Goal: Task Accomplishment & Management: Use online tool/utility

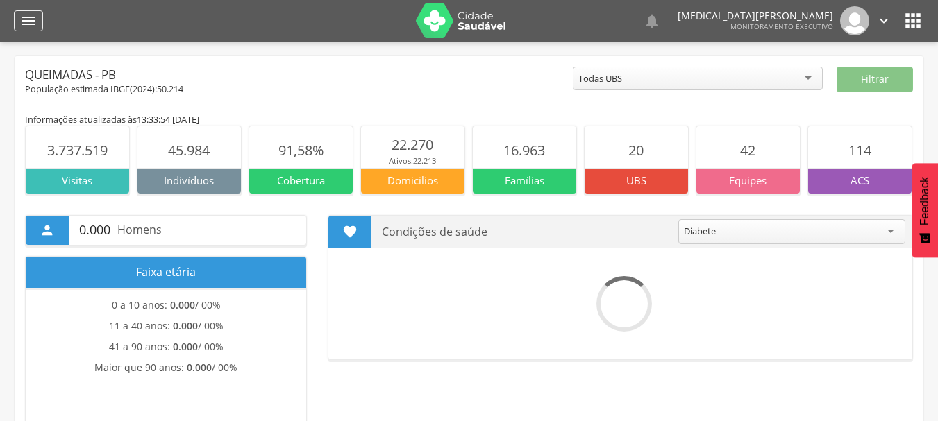
click at [33, 15] on icon "" at bounding box center [28, 20] width 17 height 17
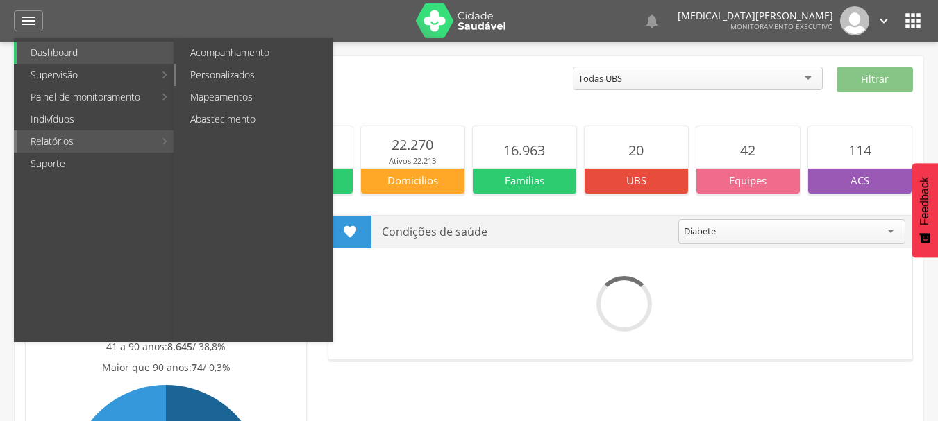
click at [239, 70] on link "Personalizados" at bounding box center [254, 75] width 156 height 22
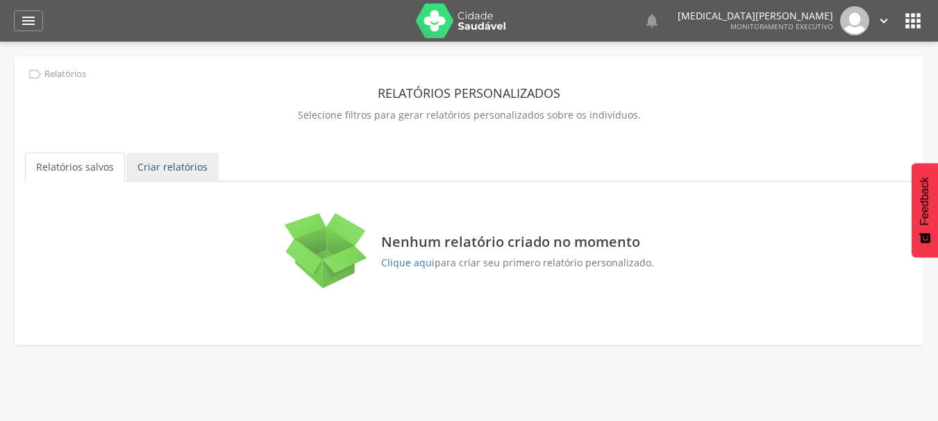
click at [164, 169] on link "Criar relatórios" at bounding box center [172, 167] width 92 height 29
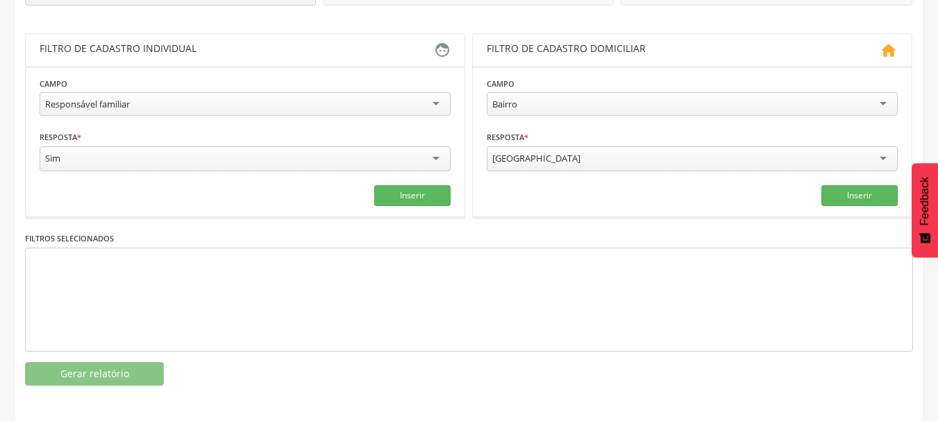
scroll to position [233, 0]
click at [196, 270] on div at bounding box center [469, 299] width 888 height 104
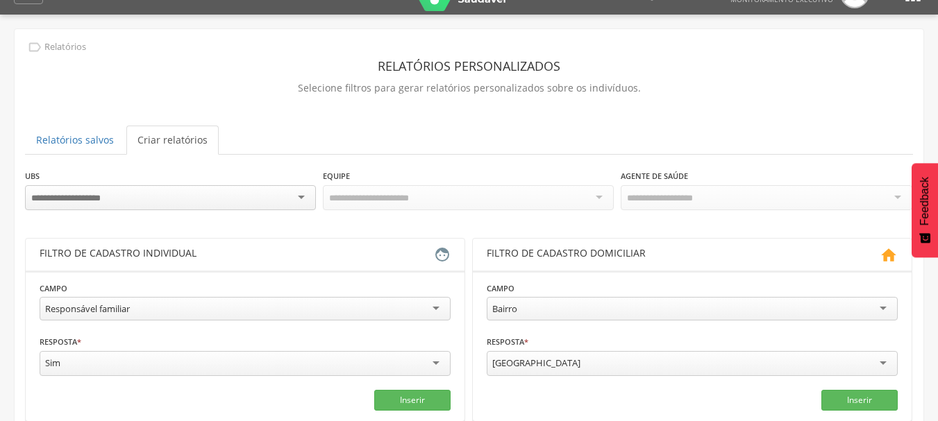
scroll to position [24, 0]
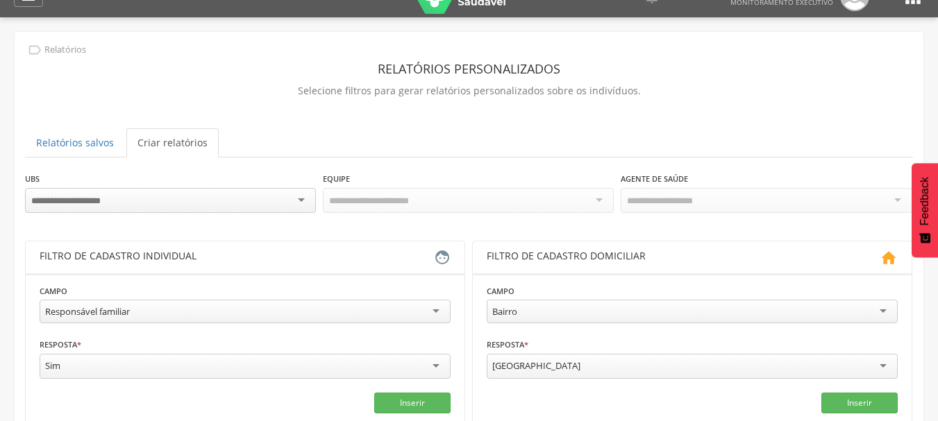
click at [288, 199] on div at bounding box center [170, 200] width 291 height 25
click at [516, 158] on div "**********" at bounding box center [469, 318] width 909 height 572
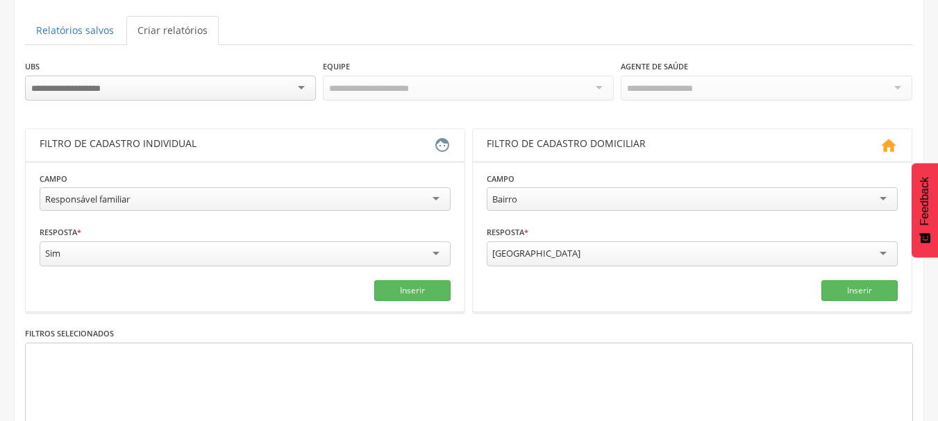
scroll to position [163, 0]
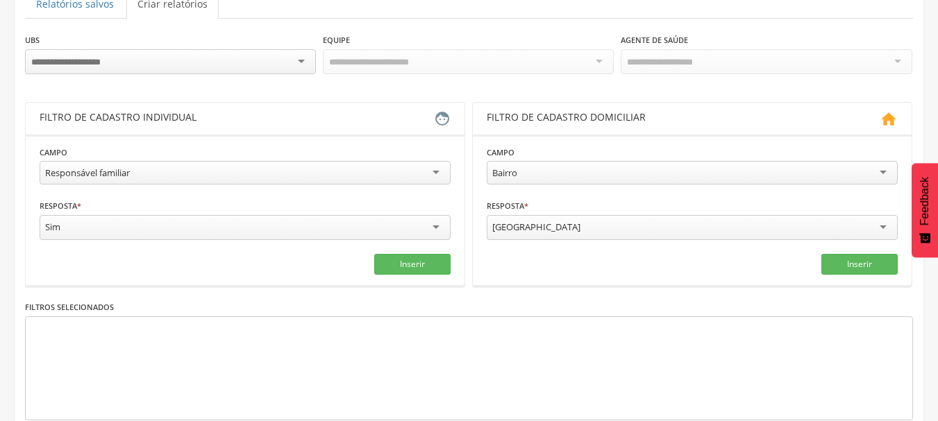
click at [427, 176] on div "Responsável familiar" at bounding box center [245, 173] width 411 height 24
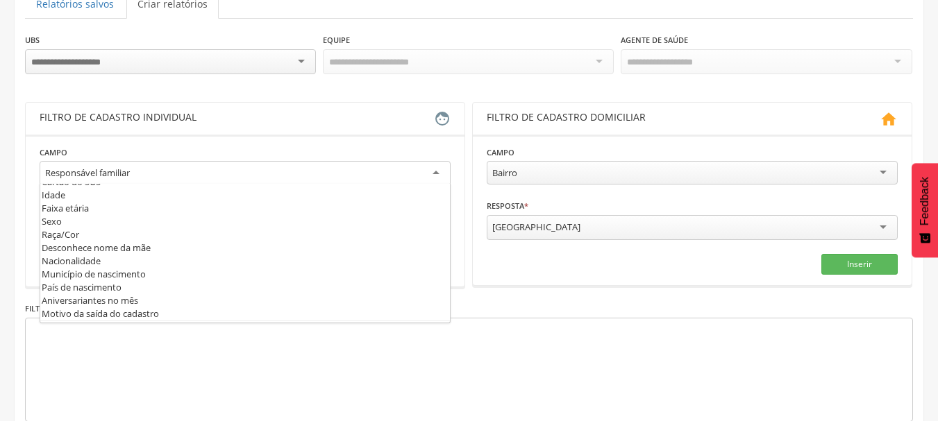
scroll to position [69, 0]
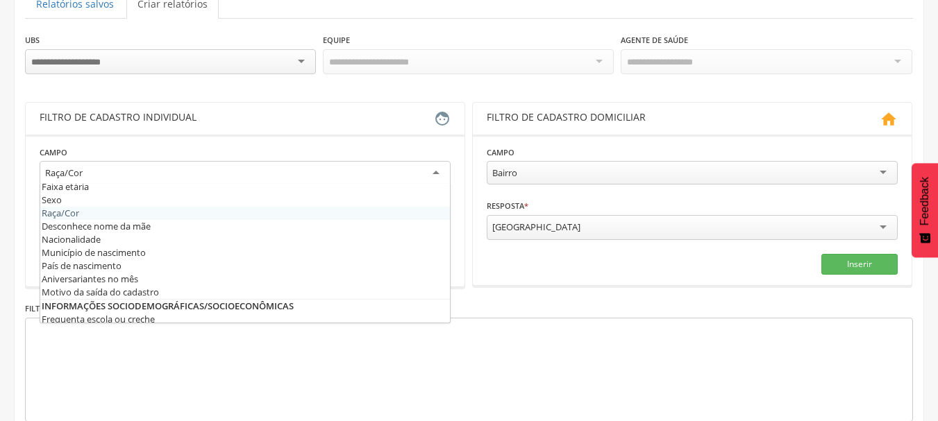
click at [253, 174] on div "Raça/Cor" at bounding box center [245, 173] width 411 height 25
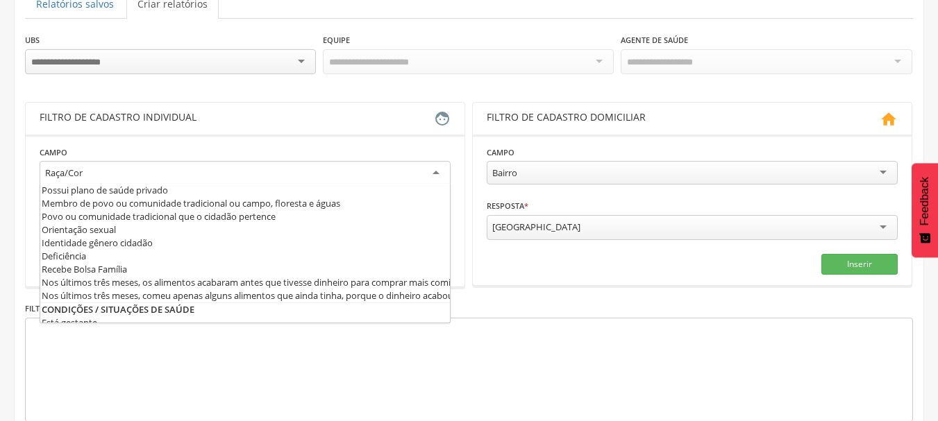
scroll to position [0, 0]
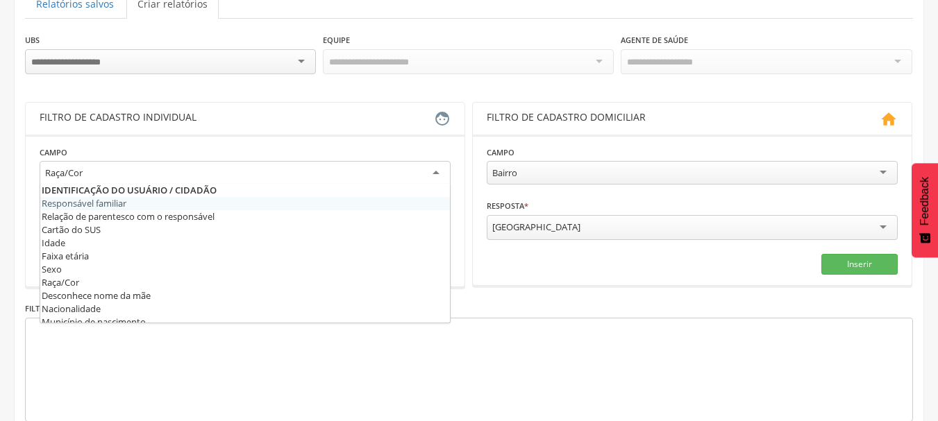
click at [17, 200] on div "**********" at bounding box center [469, 179] width 909 height 573
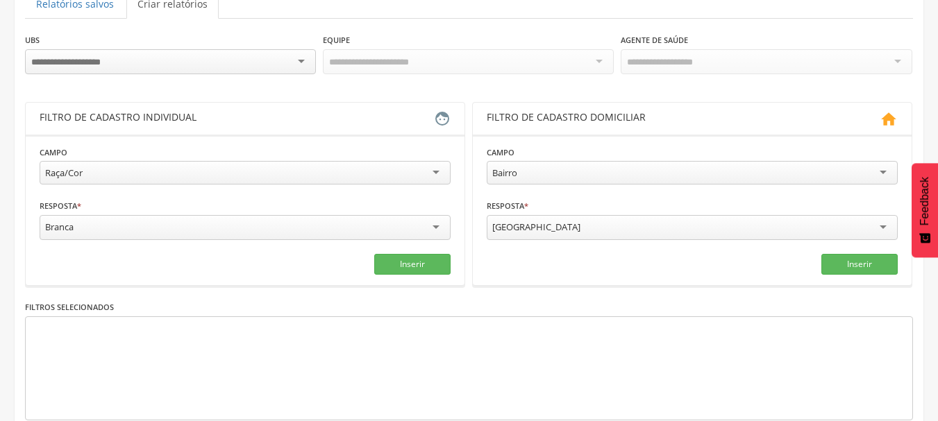
click at [131, 228] on div "Branca" at bounding box center [245, 227] width 411 height 25
click at [405, 263] on button "Inserir" at bounding box center [412, 263] width 76 height 21
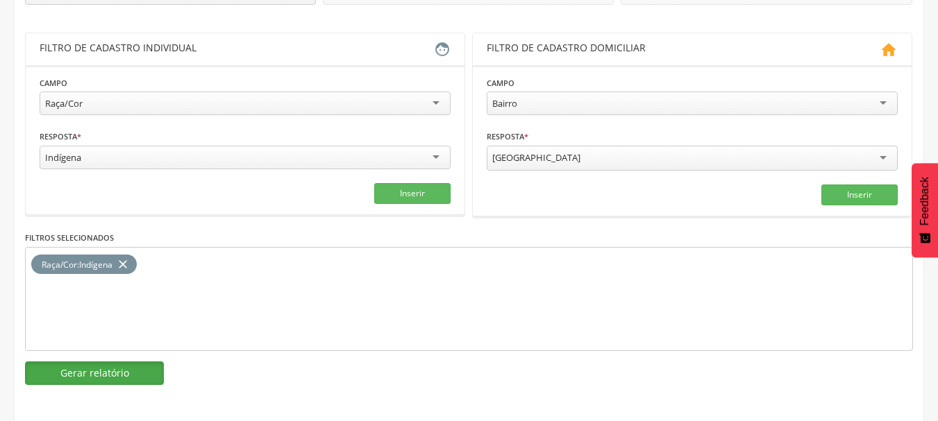
click at [63, 366] on button "Gerar relatório" at bounding box center [94, 374] width 139 height 24
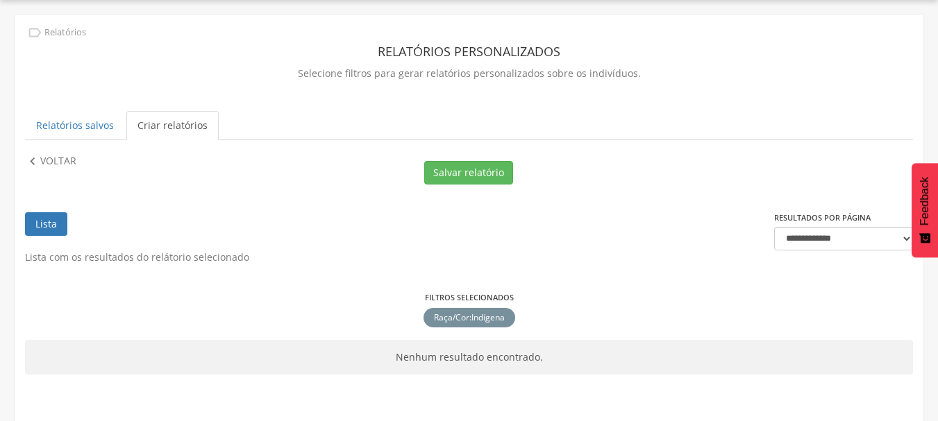
scroll to position [62, 0]
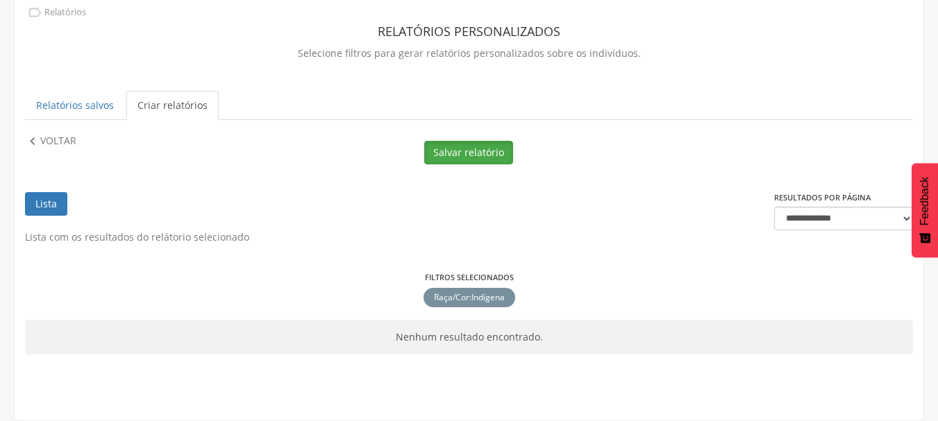
click at [487, 149] on button "Salvar relatório" at bounding box center [468, 153] width 89 height 24
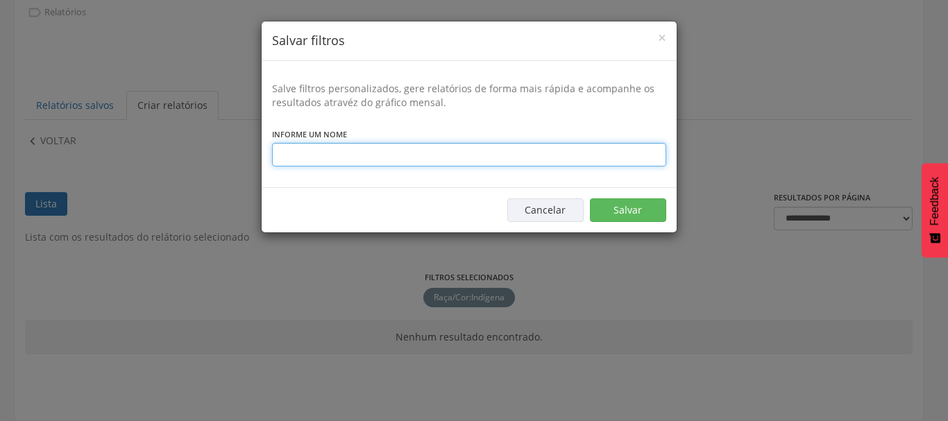
click at [396, 160] on input "text" at bounding box center [469, 155] width 394 height 24
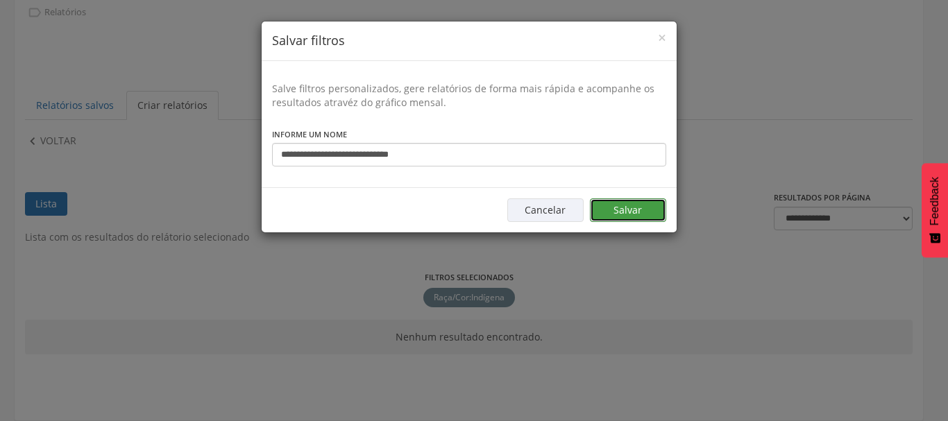
click at [623, 210] on button "Salvar" at bounding box center [628, 211] width 76 height 24
click at [634, 205] on button "Salvar" at bounding box center [628, 211] width 76 height 24
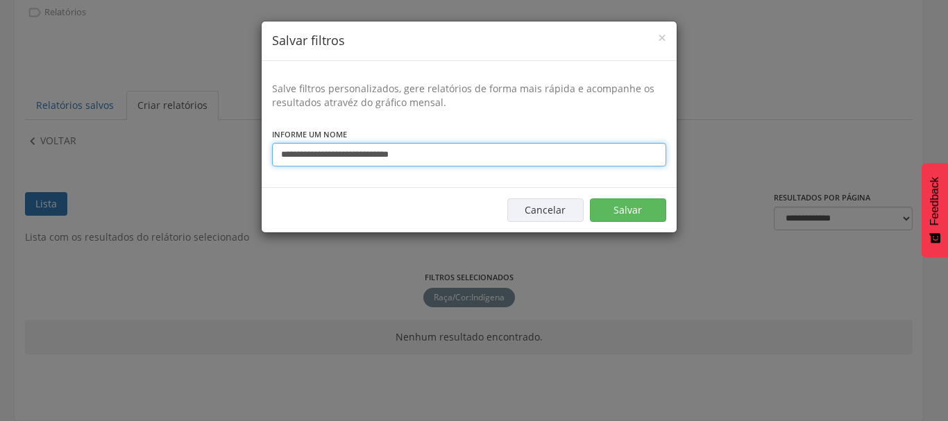
click at [423, 158] on input "**********" at bounding box center [469, 155] width 394 height 24
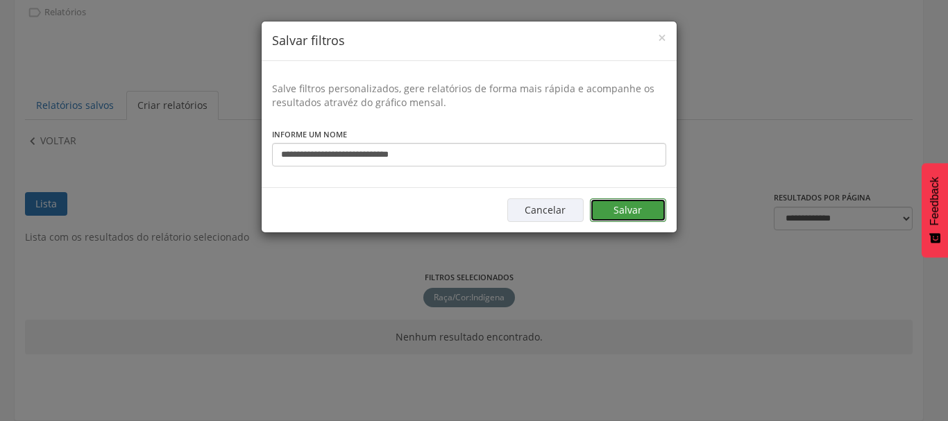
click at [631, 215] on button "Salvar" at bounding box center [628, 211] width 76 height 24
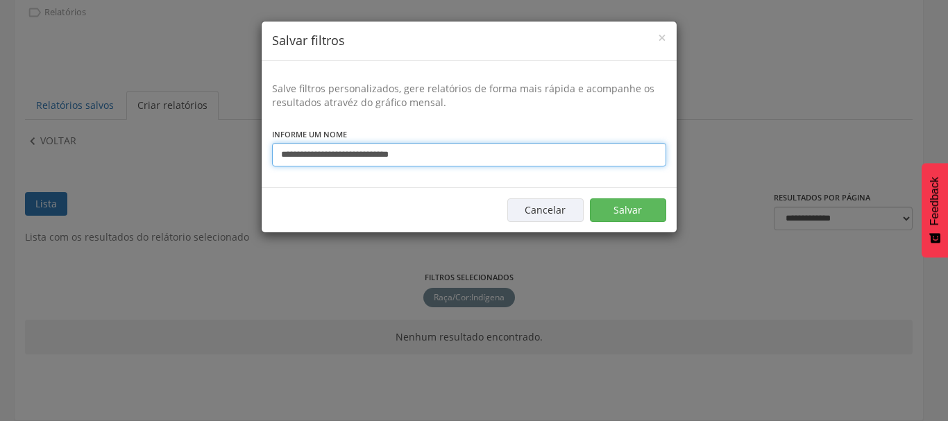
drag, startPoint x: 435, startPoint y: 158, endPoint x: 208, endPoint y: 156, distance: 227.0
click at [208, 156] on div "**********" at bounding box center [474, 210] width 948 height 421
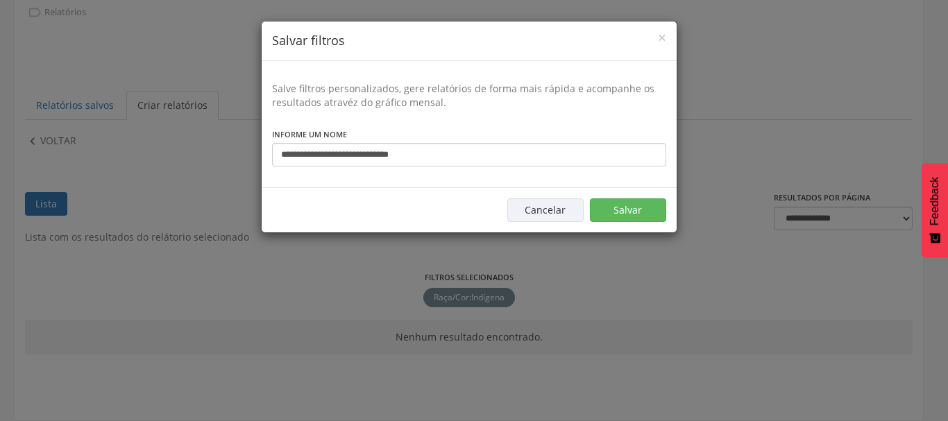
click at [666, 36] on div "× Salvar filtros" at bounding box center [469, 42] width 415 height 40
click at [659, 40] on span "×" at bounding box center [662, 37] width 8 height 19
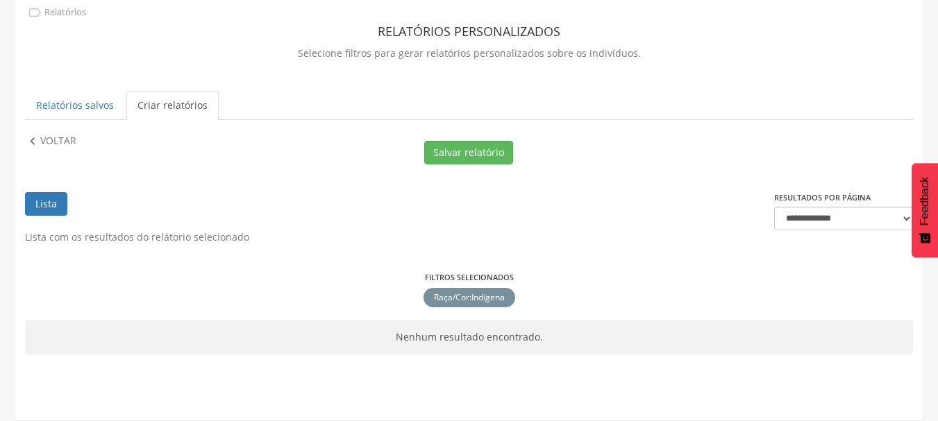
click at [49, 208] on link "Lista" at bounding box center [46, 204] width 42 height 24
click at [35, 217] on li "Lista" at bounding box center [46, 211] width 42 height 38
click at [41, 200] on link "Lista" at bounding box center [46, 204] width 42 height 24
click at [486, 151] on button "Salvar relatório" at bounding box center [468, 153] width 89 height 24
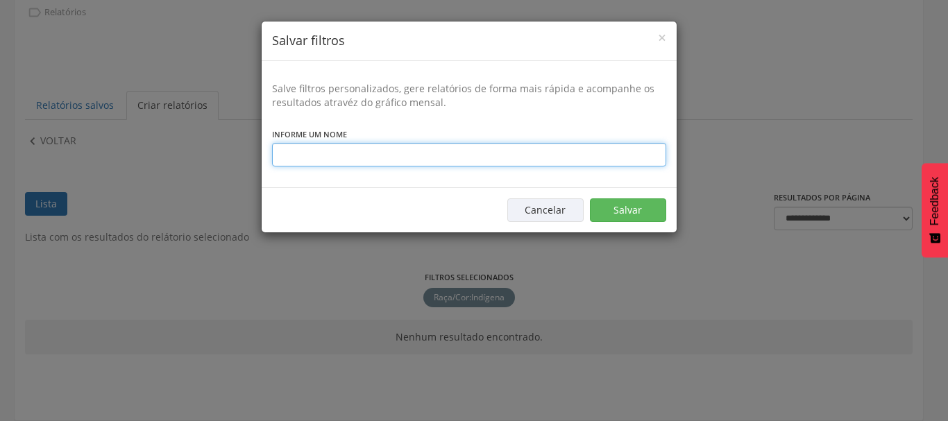
click at [349, 146] on input "text" at bounding box center [469, 155] width 394 height 24
type input "********"
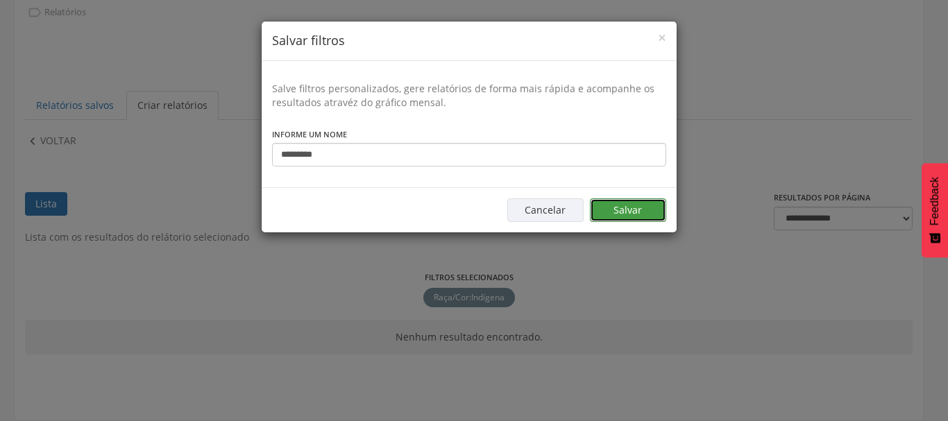
click at [625, 212] on button "Salvar" at bounding box center [628, 211] width 76 height 24
click at [648, 217] on button "Salvar" at bounding box center [628, 211] width 76 height 24
click at [642, 203] on button "Salvar" at bounding box center [628, 211] width 76 height 24
click at [174, 55] on div "× Salvar filtros Salve filtros personalizados, gere relatórios de forma mais rá…" at bounding box center [474, 210] width 948 height 421
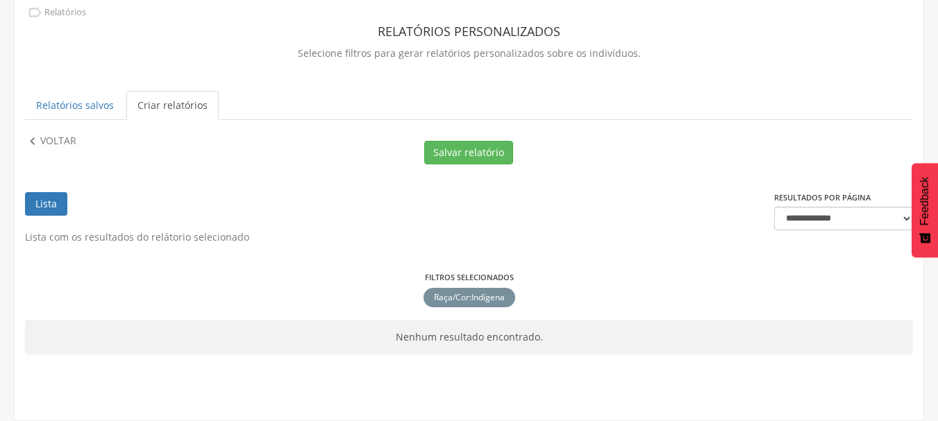
click at [47, 199] on link "Lista" at bounding box center [46, 204] width 42 height 24
click at [61, 139] on p "Voltar" at bounding box center [58, 141] width 36 height 15
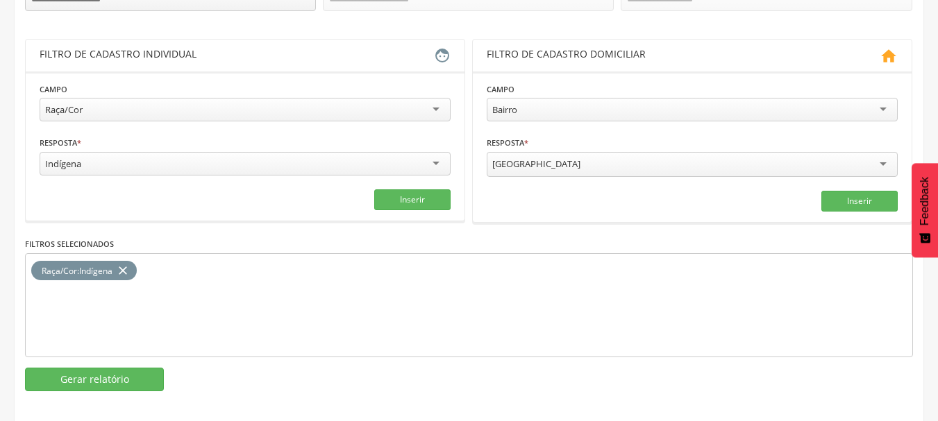
scroll to position [233, 0]
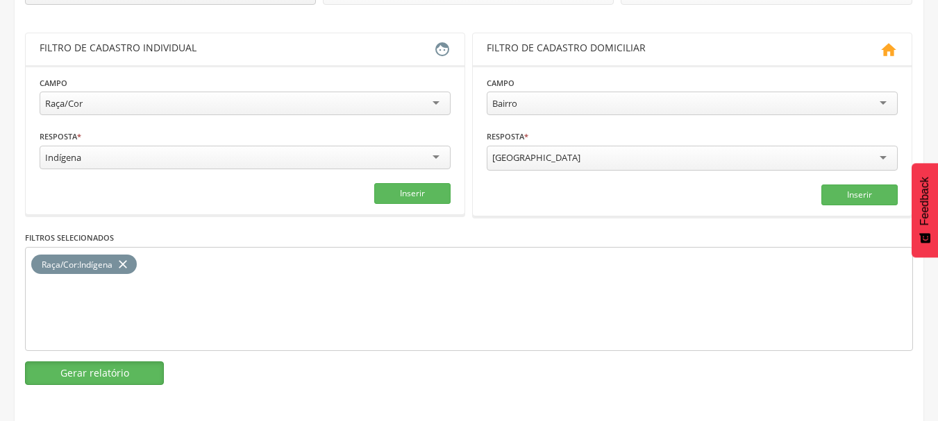
click at [146, 365] on button "Gerar relatório" at bounding box center [94, 374] width 139 height 24
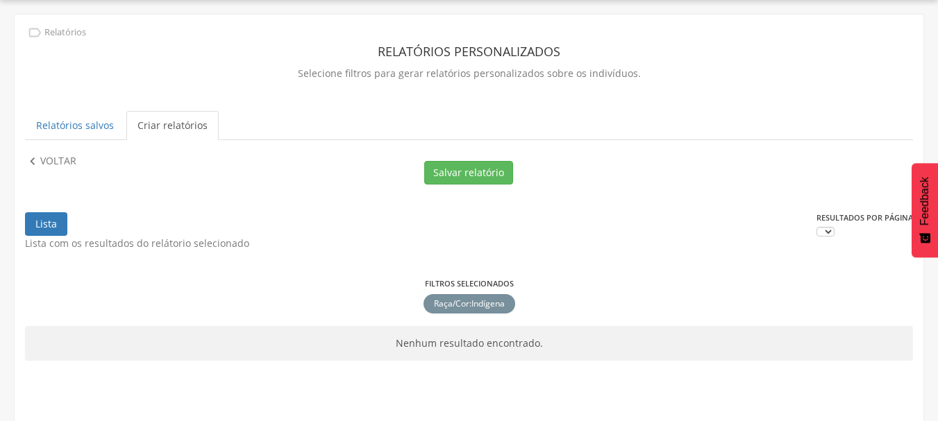
scroll to position [62, 0]
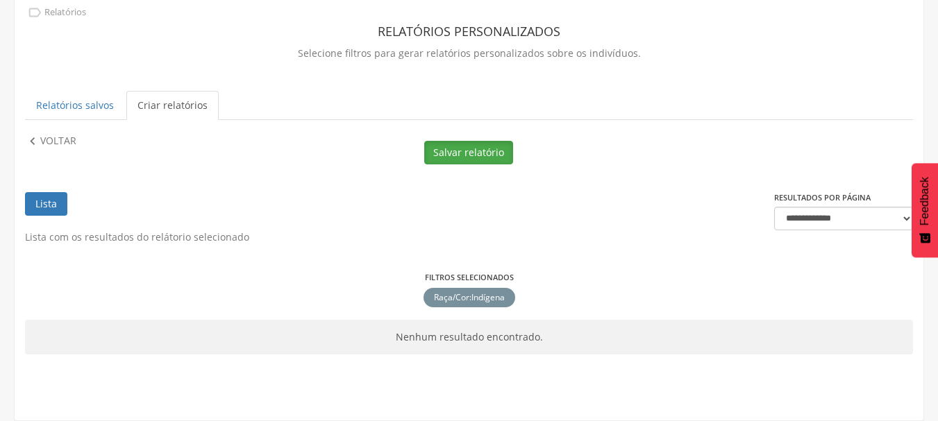
click at [480, 158] on button "Salvar relatório" at bounding box center [468, 153] width 89 height 24
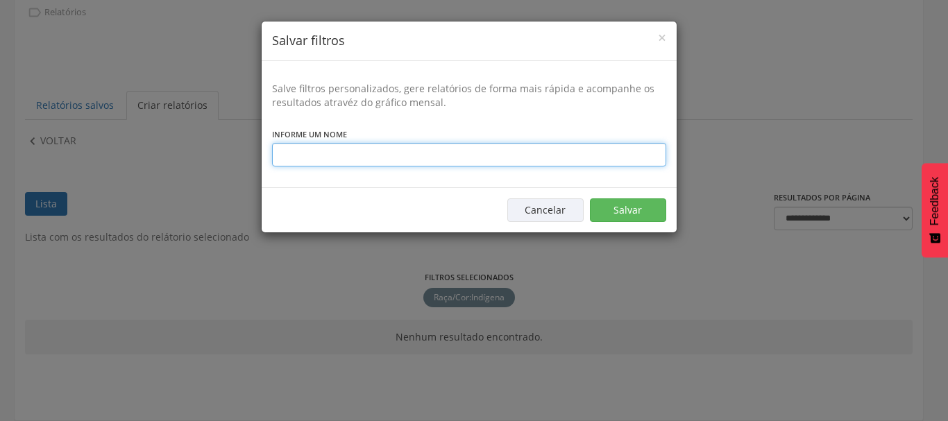
click at [427, 154] on input "text" at bounding box center [469, 155] width 394 height 24
type input "********"
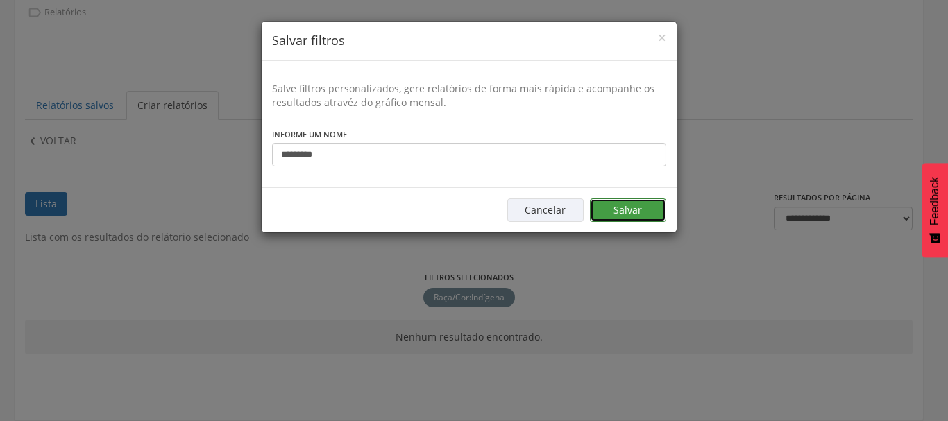
click at [652, 218] on button "Salvar" at bounding box center [628, 211] width 76 height 24
click at [625, 205] on button "Salvar" at bounding box center [628, 211] width 76 height 24
click at [601, 224] on div "Cancelar Salvar" at bounding box center [469, 209] width 415 height 45
click at [612, 207] on button "Salvar" at bounding box center [628, 211] width 76 height 24
click at [555, 212] on button "Cancelar" at bounding box center [545, 211] width 76 height 24
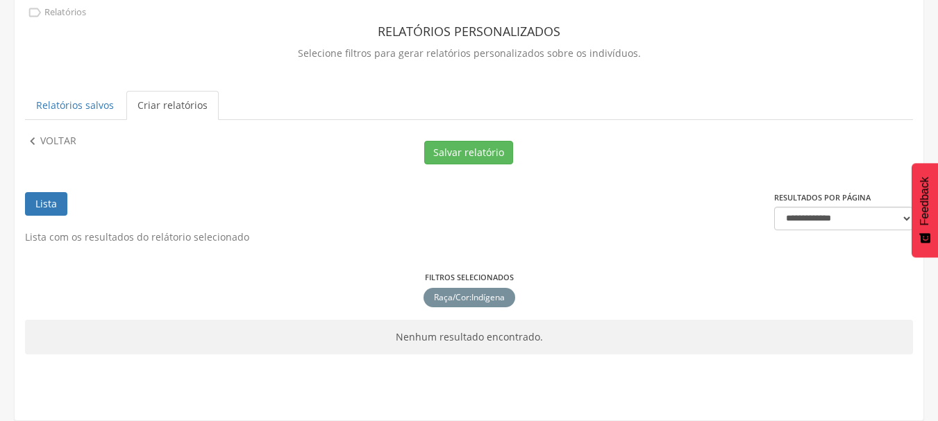
click at [44, 217] on li "Lista" at bounding box center [46, 211] width 42 height 38
click at [51, 209] on link "Lista" at bounding box center [46, 204] width 42 height 24
click at [44, 198] on link "Lista" at bounding box center [46, 204] width 42 height 24
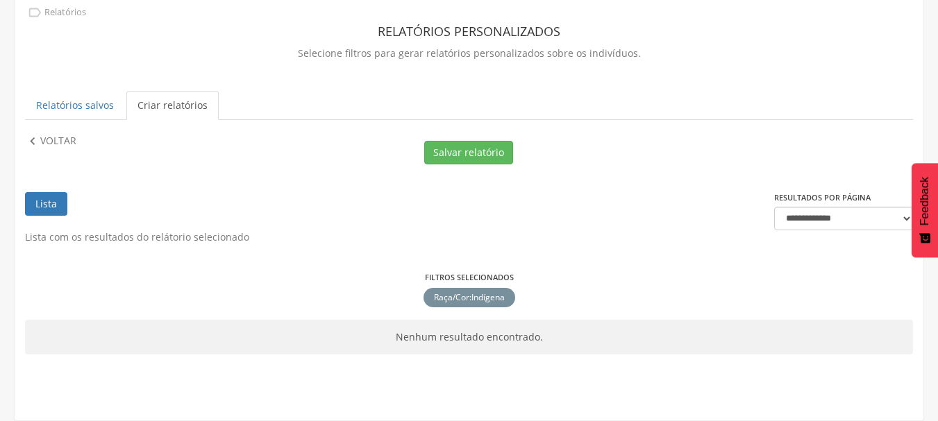
click at [551, 331] on p "Nenhum resultado encontrado." at bounding box center [469, 337] width 888 height 14
click at [838, 222] on select "**********" at bounding box center [843, 219] width 139 height 24
click at [693, 214] on ul "Lista" at bounding box center [399, 211] width 749 height 38
click at [53, 137] on p "Voltar" at bounding box center [58, 141] width 36 height 15
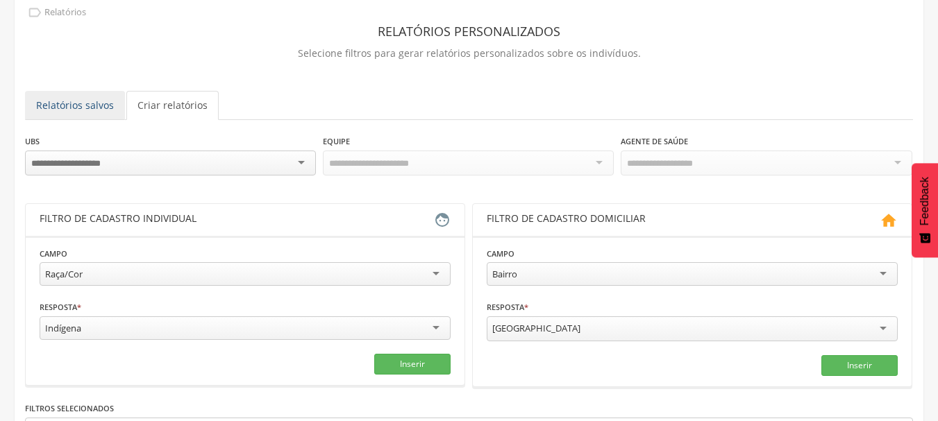
click at [72, 107] on link "Relatórios salvos" at bounding box center [75, 105] width 100 height 29
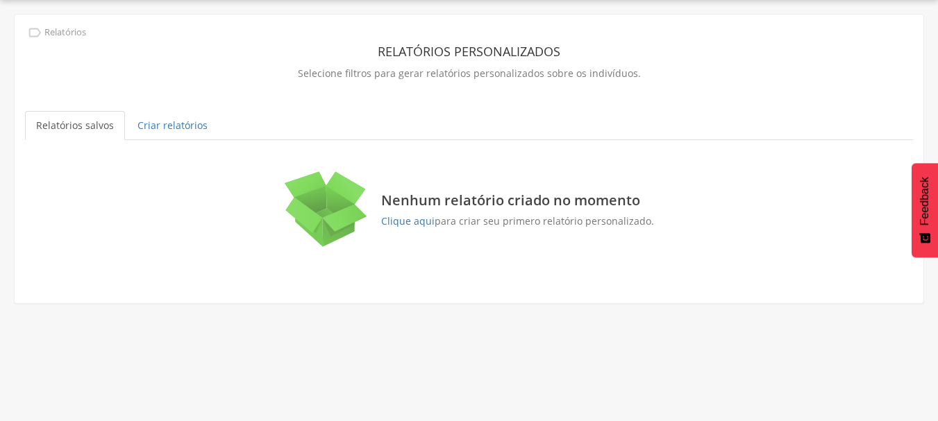
click at [51, 119] on link "Relatórios salvos" at bounding box center [75, 125] width 100 height 29
click at [154, 122] on link "Criar relatórios" at bounding box center [172, 125] width 92 height 29
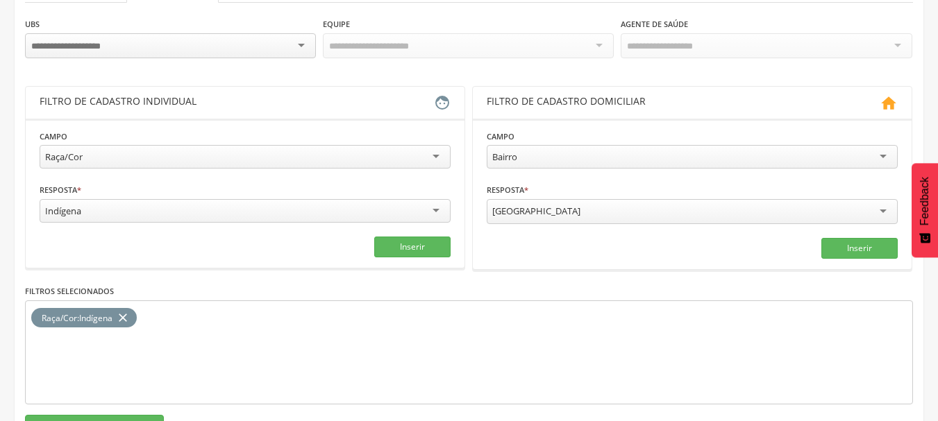
scroll to position [180, 0]
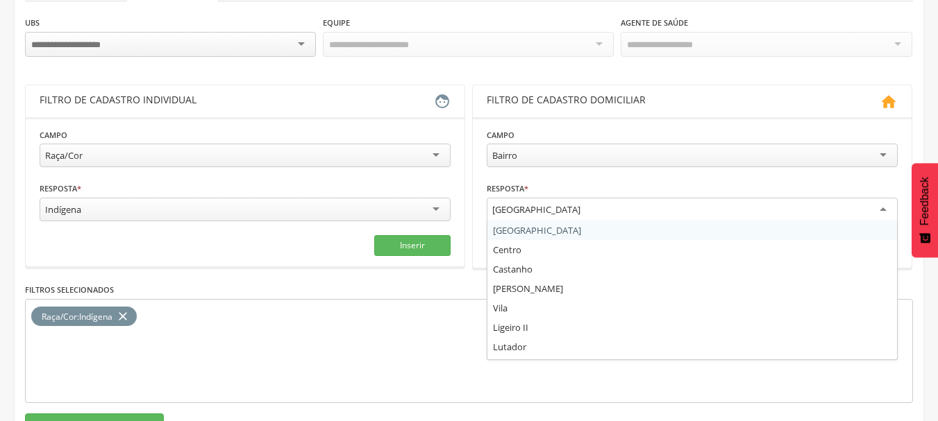
click at [537, 208] on div "[GEOGRAPHIC_DATA]" at bounding box center [536, 209] width 88 height 12
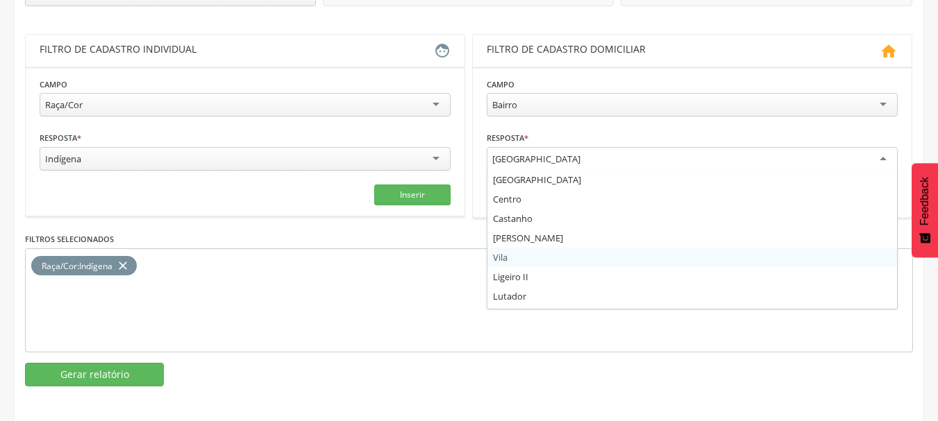
scroll to position [233, 0]
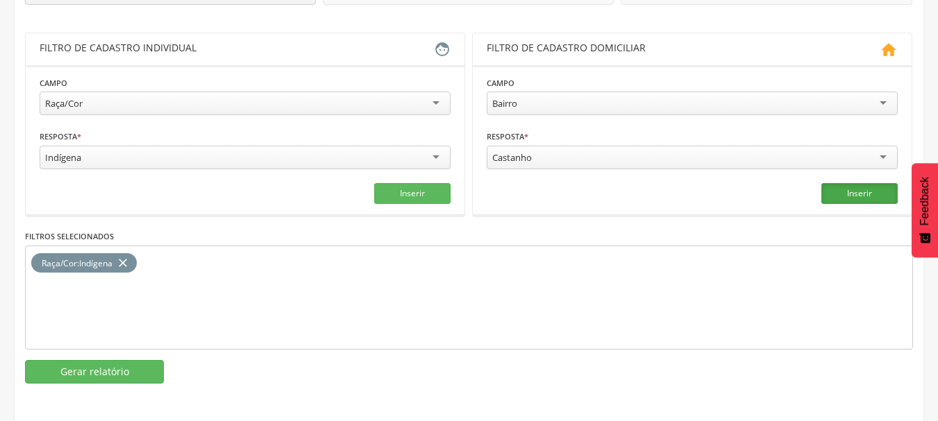
click at [855, 191] on button "Inserir" at bounding box center [859, 193] width 76 height 21
click at [518, 153] on div "Castanho" at bounding box center [512, 157] width 40 height 12
click at [850, 183] on button "Inserir" at bounding box center [859, 193] width 76 height 21
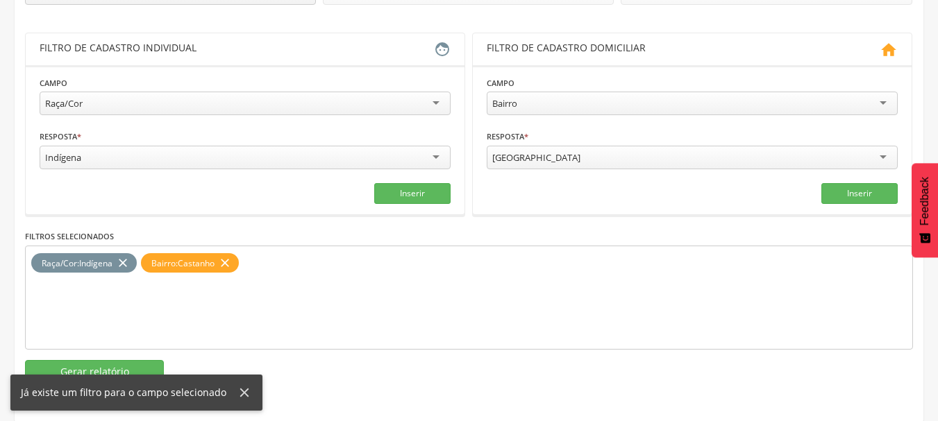
click at [310, 299] on div "Raça/Cor : Indígena close Bairro : Castanho close" at bounding box center [469, 298] width 888 height 104
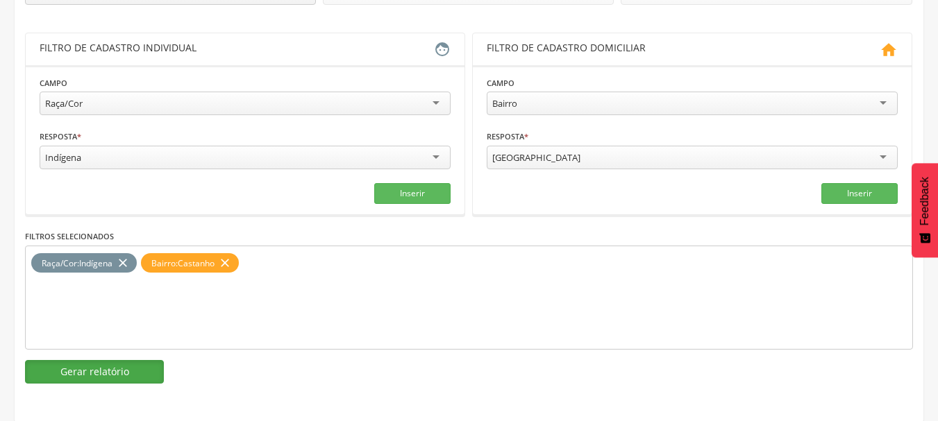
click at [74, 366] on button "Gerar relatório" at bounding box center [94, 372] width 139 height 24
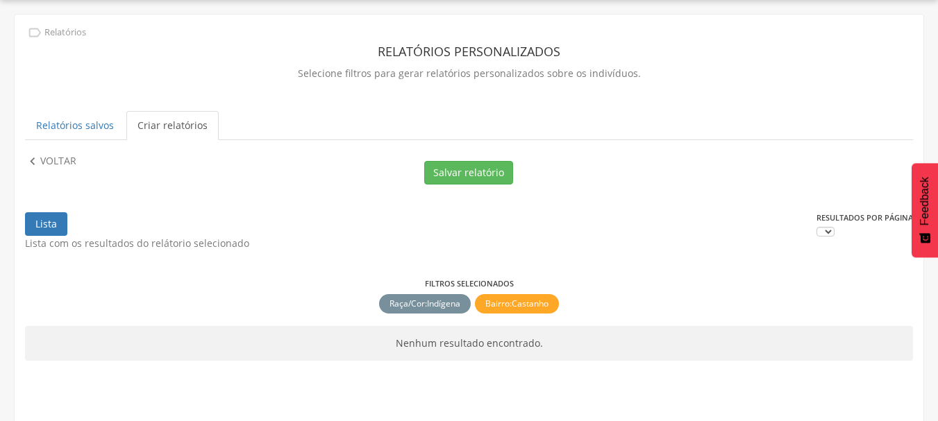
scroll to position [62, 0]
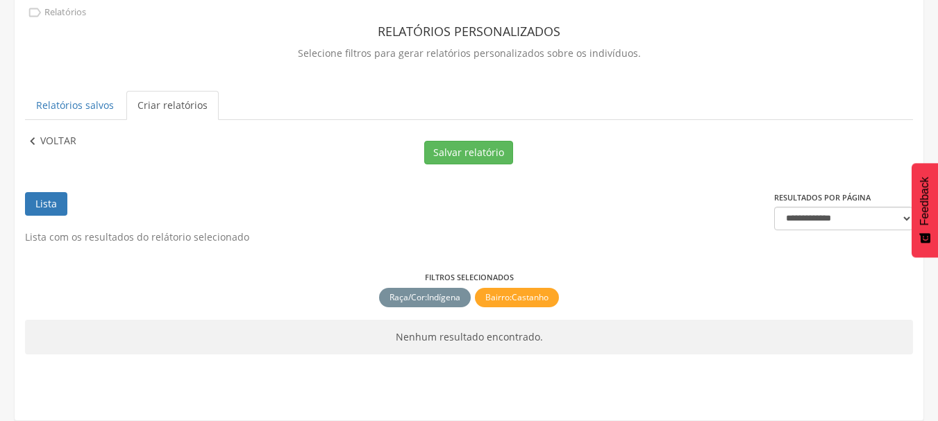
click at [53, 140] on p "Voltar" at bounding box center [58, 141] width 36 height 15
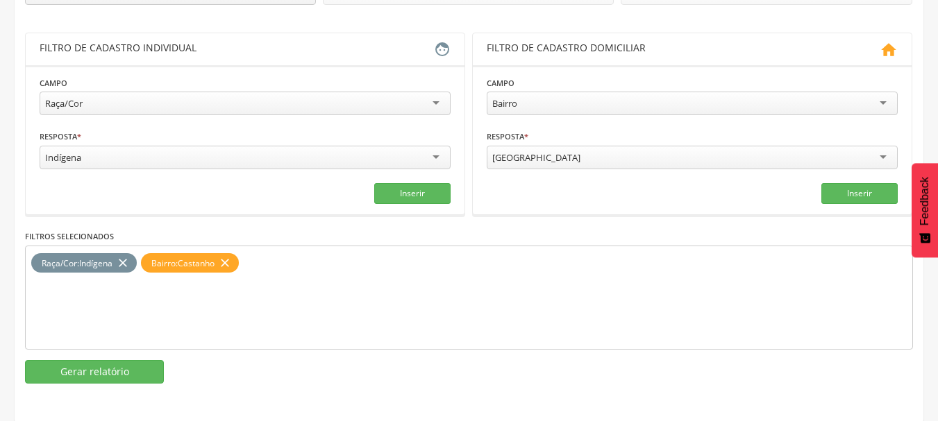
click at [531, 157] on div "[GEOGRAPHIC_DATA]" at bounding box center [536, 157] width 88 height 12
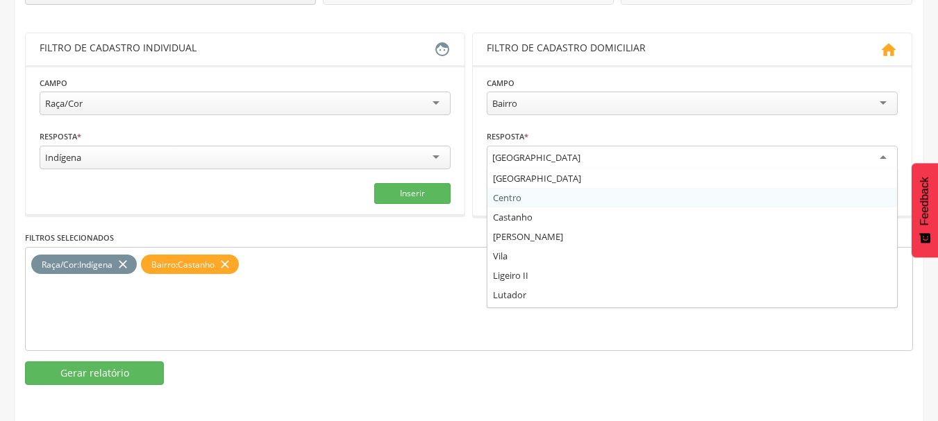
click at [218, 262] on div "Bairro : Castanho" at bounding box center [183, 265] width 70 height 12
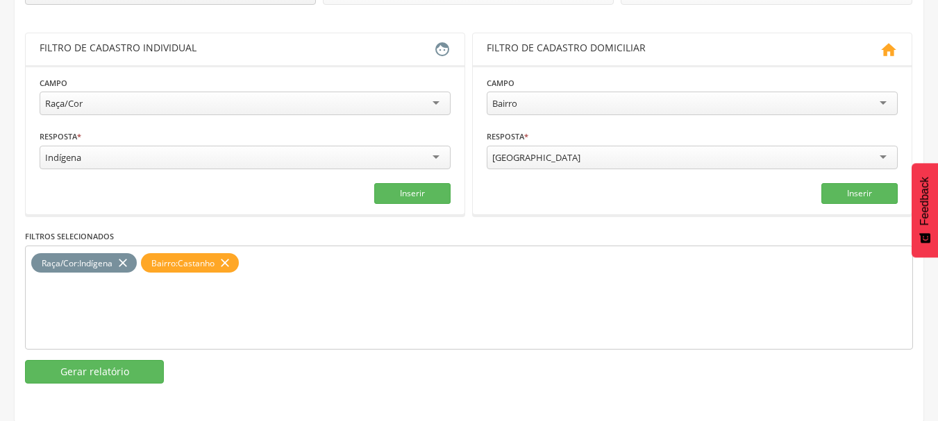
click at [225, 261] on icon "close" at bounding box center [225, 263] width 14 height 20
click at [508, 158] on div "[GEOGRAPHIC_DATA]" at bounding box center [536, 157] width 88 height 12
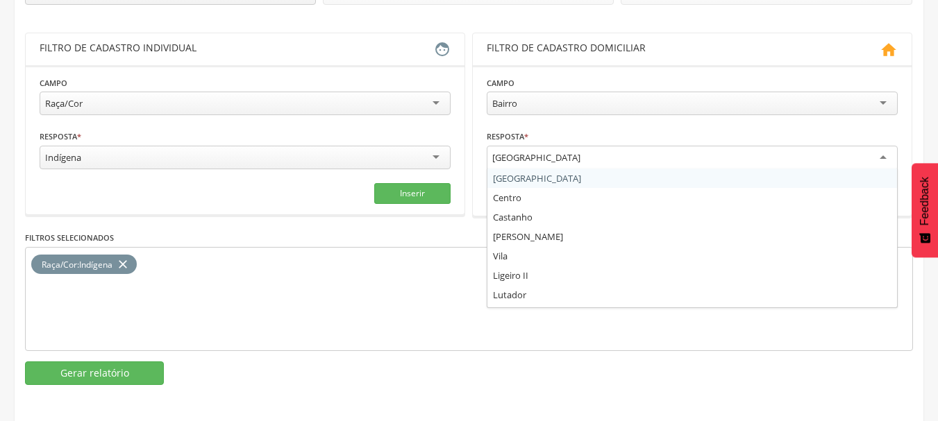
click at [545, 101] on div "Bairro" at bounding box center [692, 104] width 411 height 24
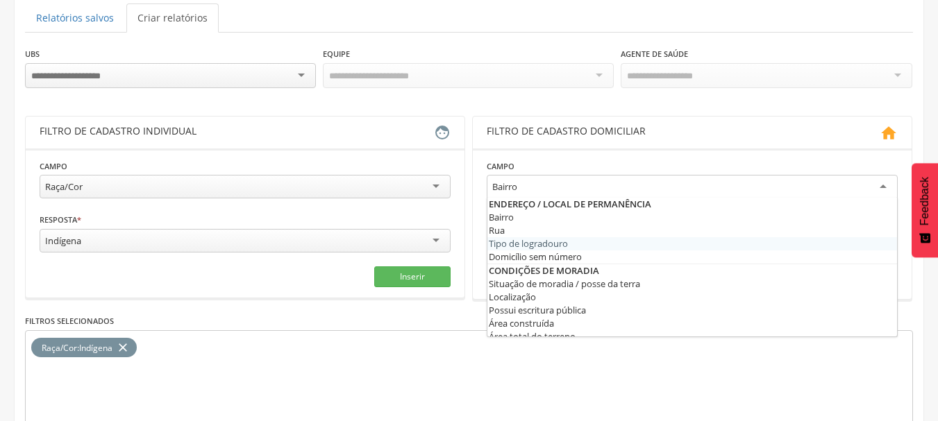
scroll to position [24, 0]
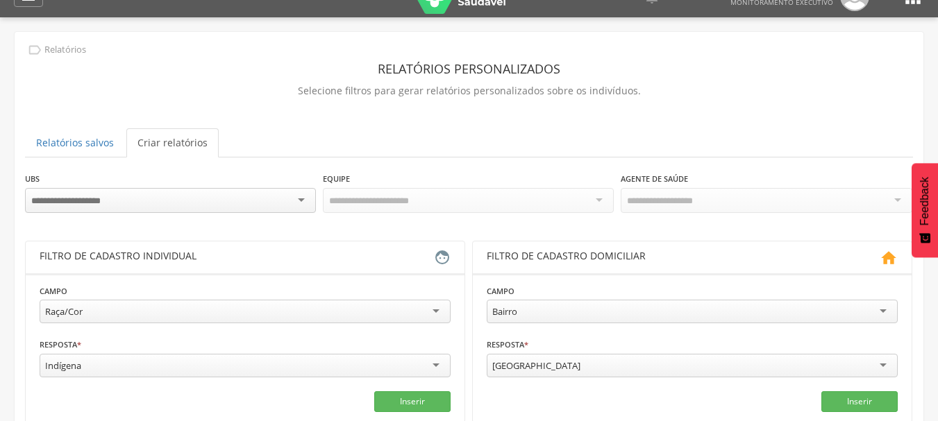
click at [512, 223] on div "UBS UBSF [PERSON_NAME] UBSF [GEOGRAPHIC_DATA] UBSF [GEOGRAPHIC_DATA] UBSF Caixa…" at bounding box center [469, 199] width 888 height 56
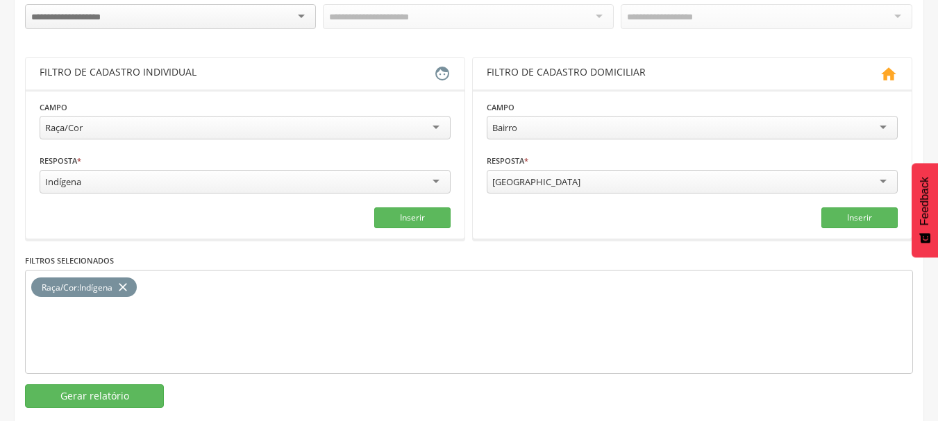
scroll to position [233, 0]
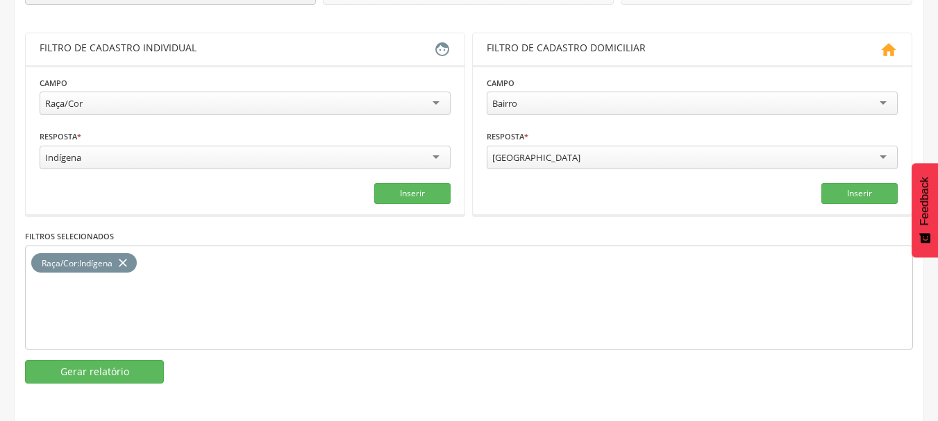
click at [516, 151] on div "[GEOGRAPHIC_DATA]" at bounding box center [536, 157] width 88 height 12
click at [845, 190] on button "Inserir" at bounding box center [859, 193] width 76 height 21
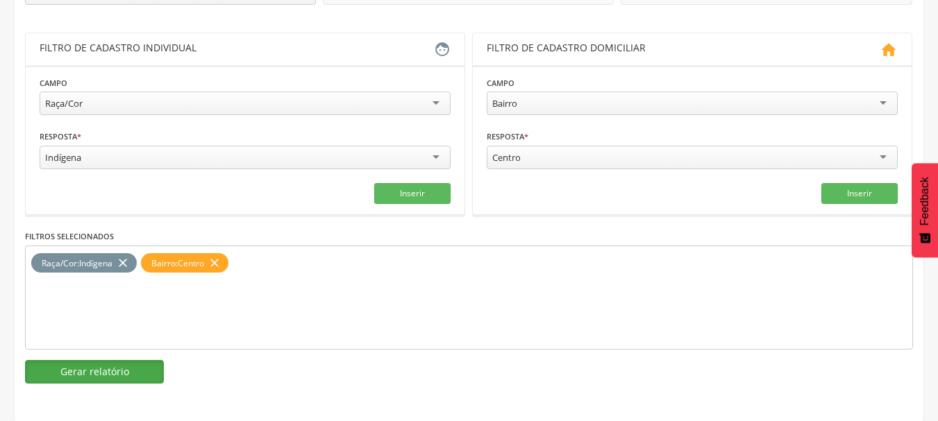
click at [118, 370] on button "Gerar relatório" at bounding box center [94, 372] width 139 height 24
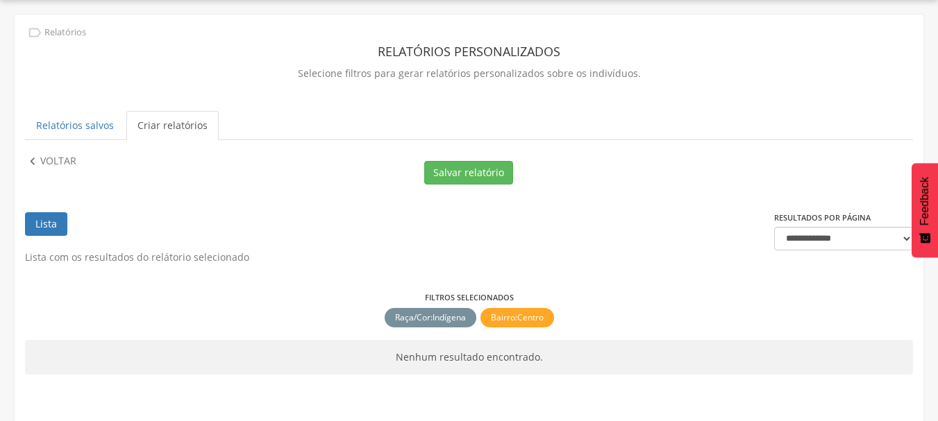
scroll to position [62, 0]
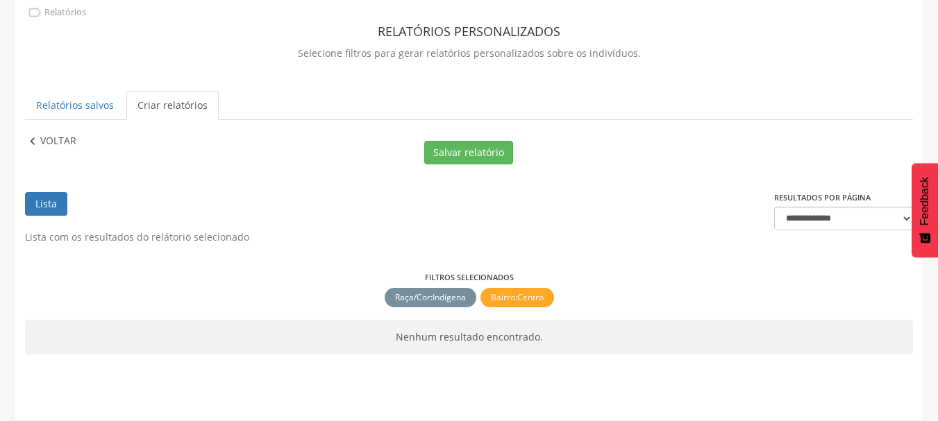
click at [66, 142] on p "Voltar" at bounding box center [58, 141] width 36 height 15
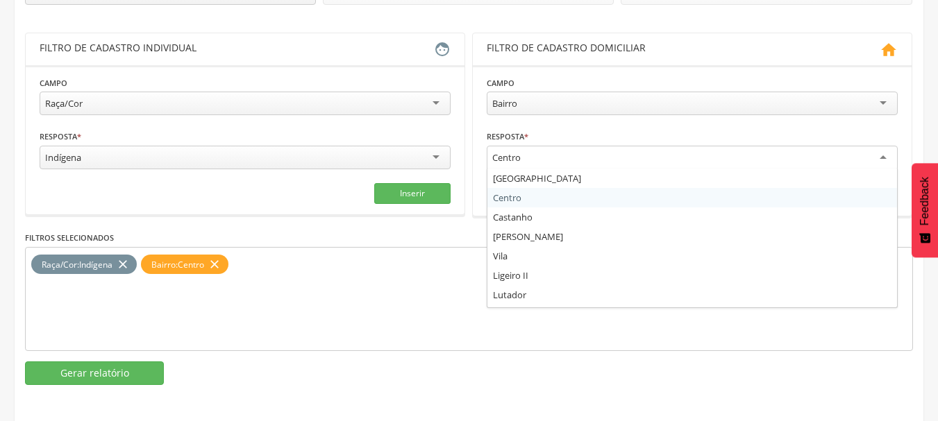
click at [552, 158] on div "Centro" at bounding box center [692, 158] width 411 height 25
click at [219, 264] on icon "close" at bounding box center [215, 265] width 14 height 20
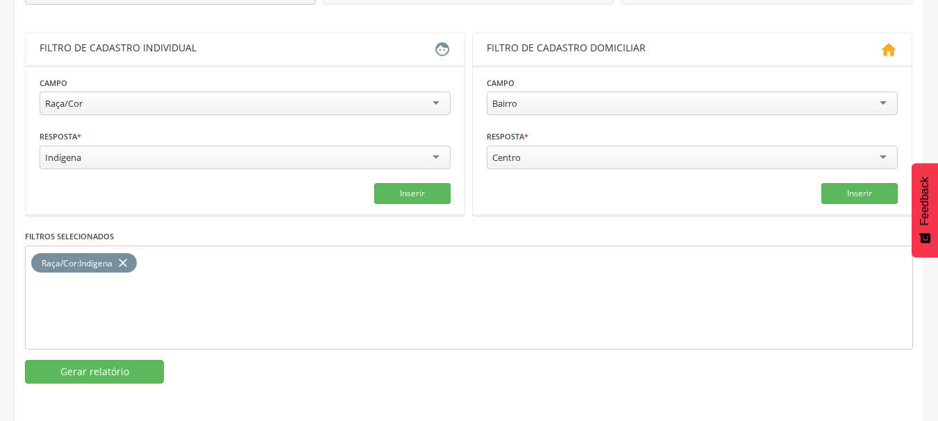
click at [518, 160] on div "Centro" at bounding box center [506, 157] width 28 height 12
click at [863, 201] on button "Inserir" at bounding box center [859, 193] width 76 height 21
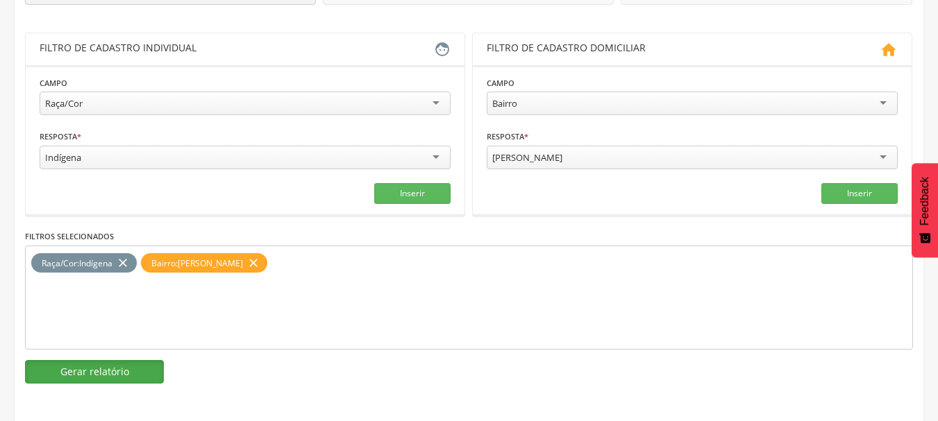
click at [106, 378] on button "Gerar relatório" at bounding box center [94, 372] width 139 height 24
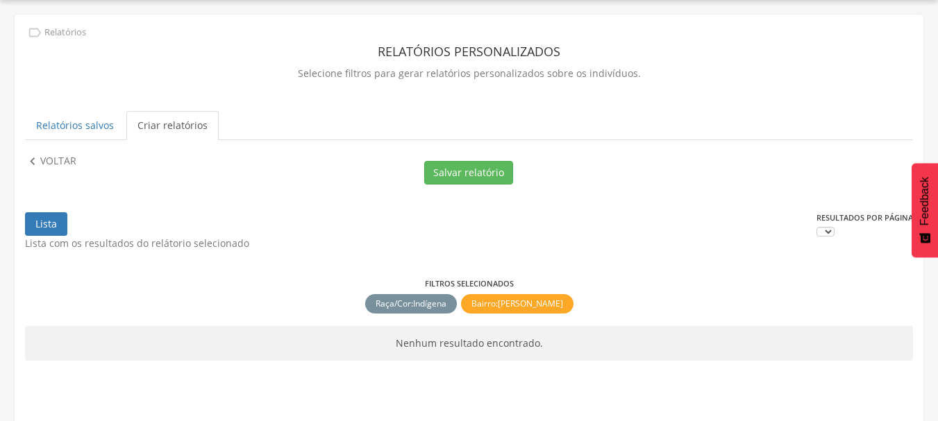
scroll to position [62, 0]
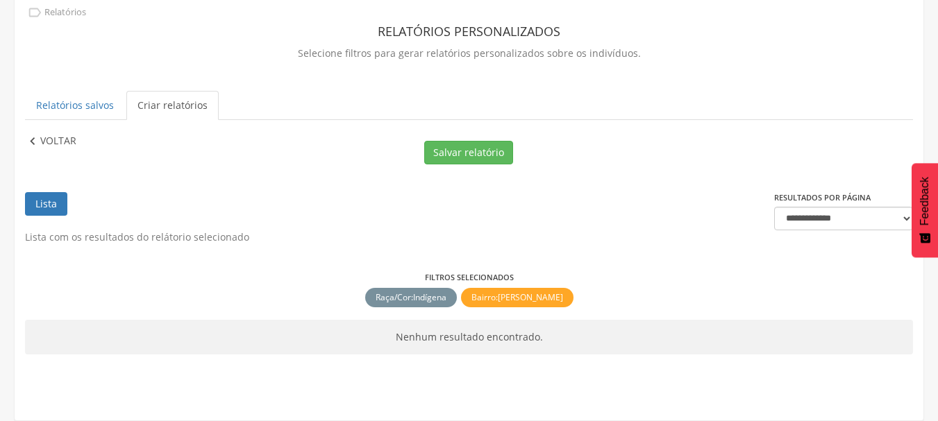
click at [74, 140] on p "Voltar" at bounding box center [58, 141] width 36 height 15
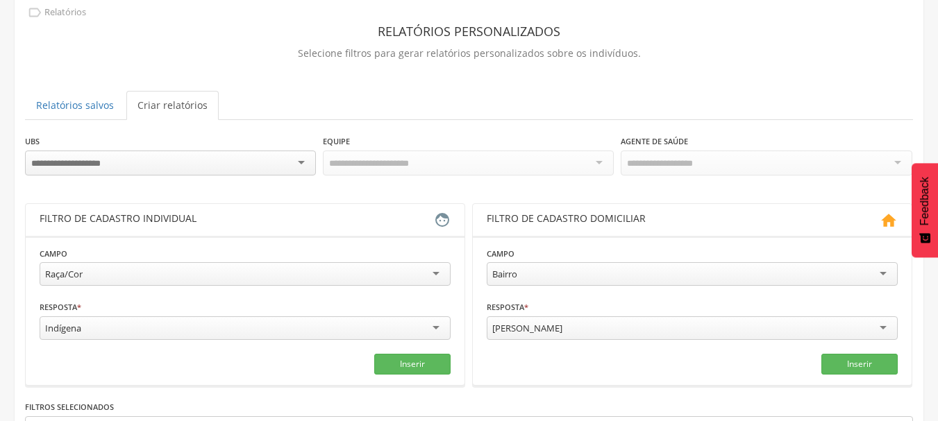
scroll to position [233, 0]
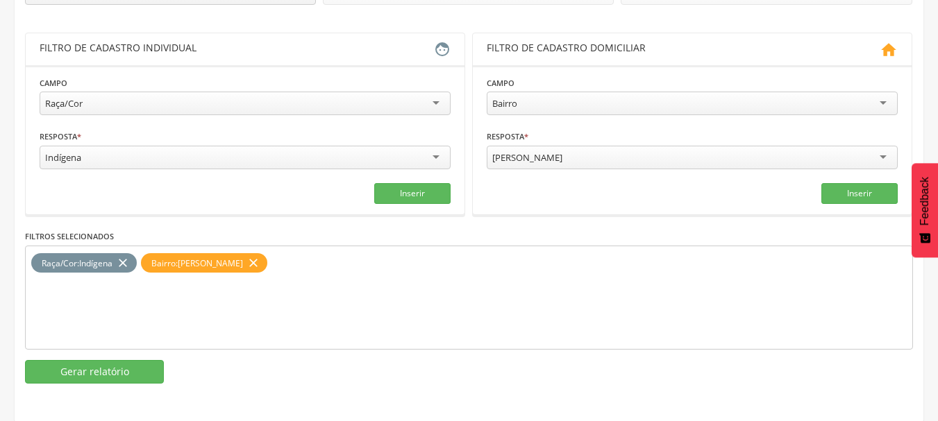
click at [636, 159] on div "[PERSON_NAME]" at bounding box center [692, 158] width 411 height 24
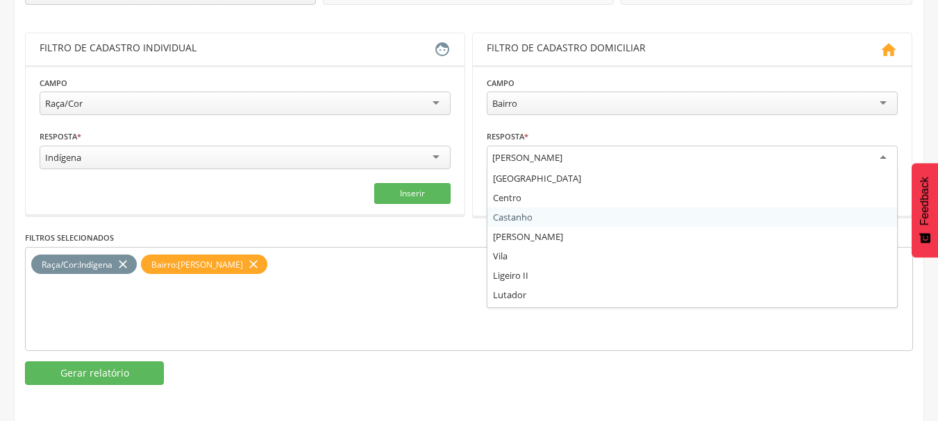
click at [251, 262] on icon "close" at bounding box center [253, 265] width 14 height 20
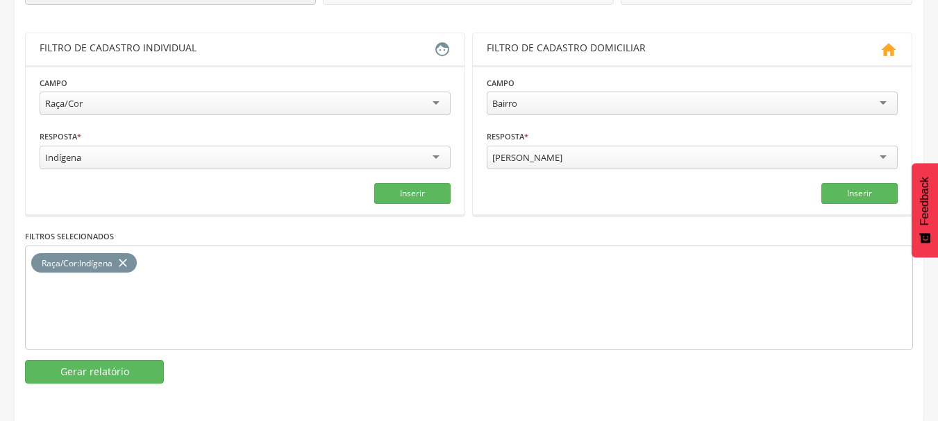
click at [551, 157] on div "[PERSON_NAME]" at bounding box center [527, 157] width 70 height 12
click at [836, 188] on button "Inserir" at bounding box center [859, 193] width 76 height 21
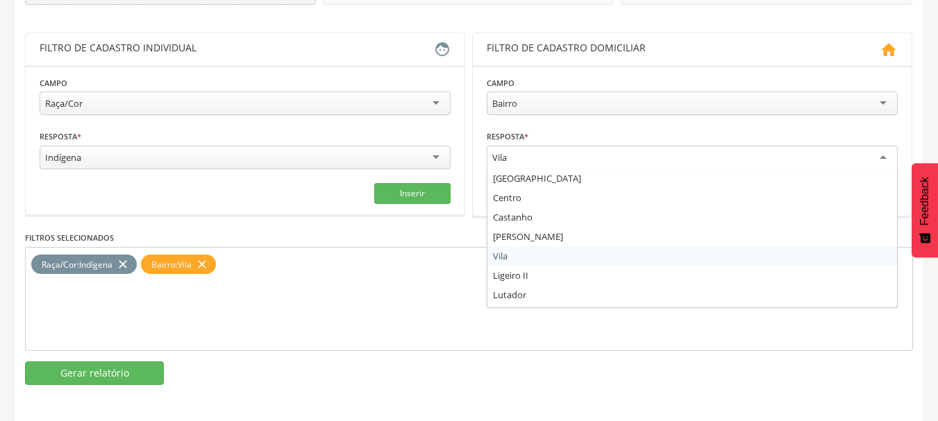
click at [505, 159] on div "Vila" at bounding box center [499, 157] width 15 height 12
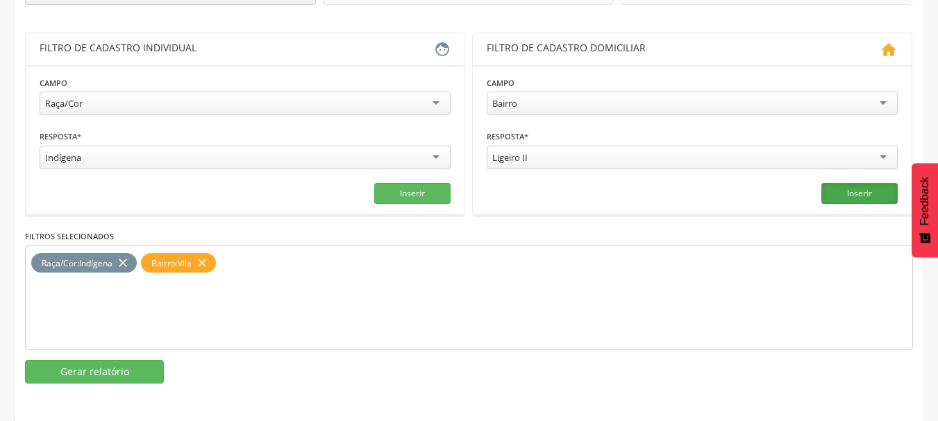
click at [840, 189] on button "Inserir" at bounding box center [859, 193] width 76 height 21
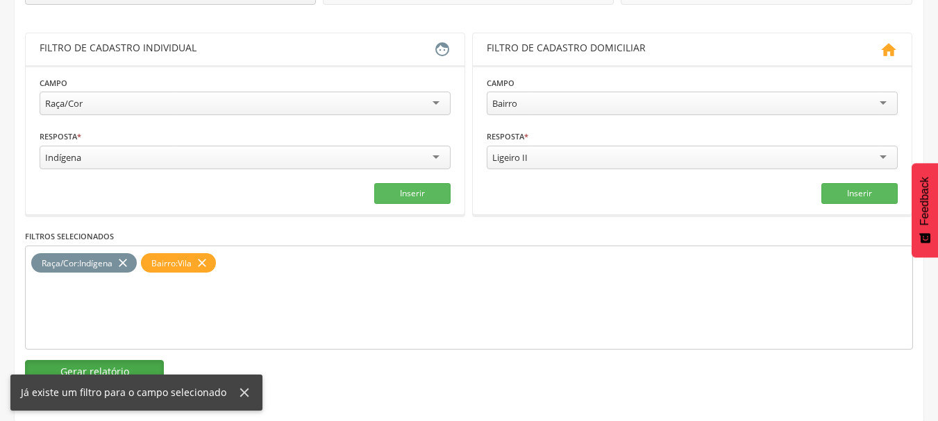
click at [81, 371] on button "Gerar relatório" at bounding box center [94, 372] width 139 height 24
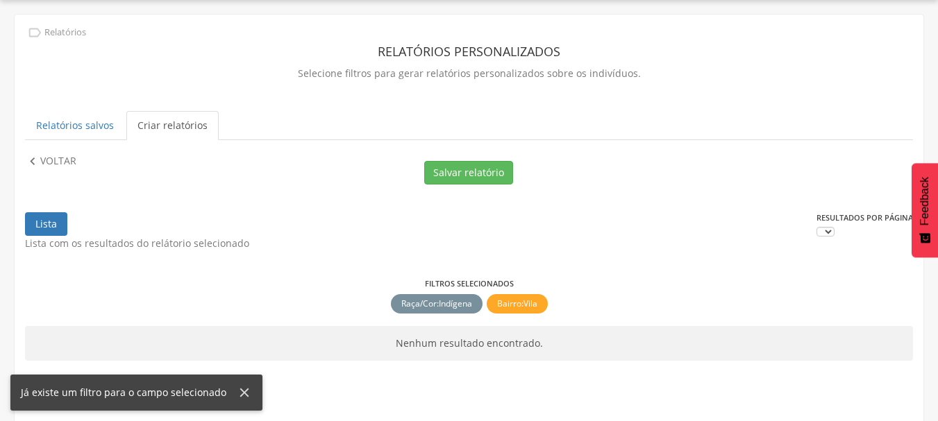
scroll to position [62, 0]
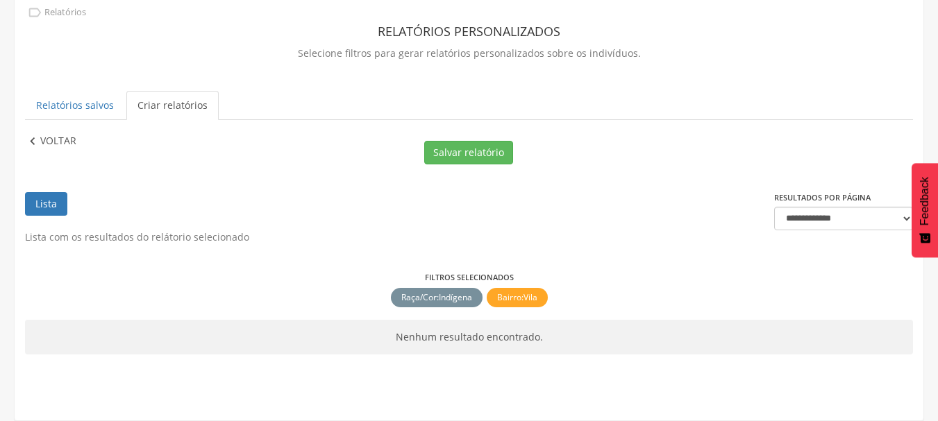
click at [55, 137] on p "Voltar" at bounding box center [58, 141] width 36 height 15
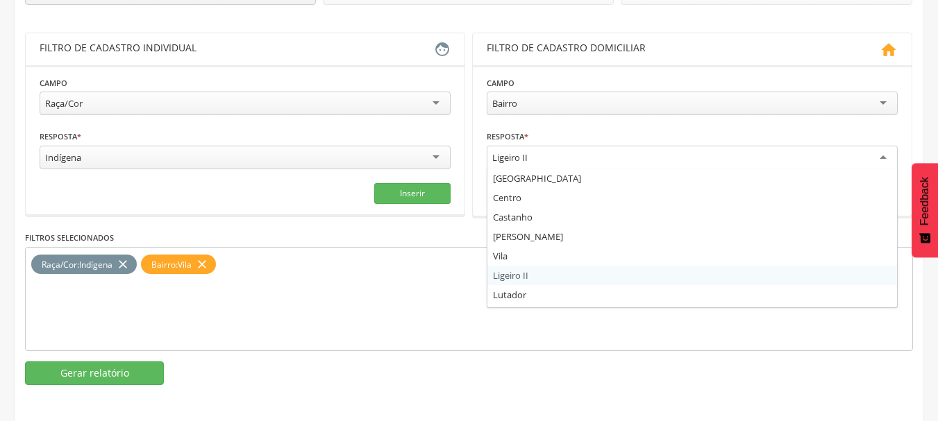
click at [609, 156] on div "Ligeiro II" at bounding box center [692, 158] width 411 height 25
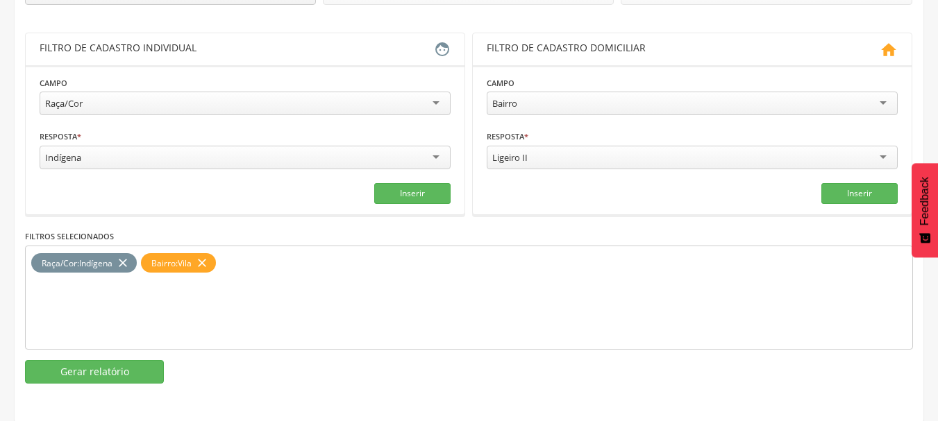
click at [206, 260] on icon "close" at bounding box center [202, 263] width 14 height 20
click at [548, 167] on div "Ligeiro II" at bounding box center [692, 158] width 411 height 24
click at [525, 269] on div "UBS UBSF [PERSON_NAME] UBSF [GEOGRAPHIC_DATA] UBSF [GEOGRAPHIC_DATA] UBSF Caixa…" at bounding box center [469, 173] width 888 height 421
click at [859, 186] on button "Inserir" at bounding box center [859, 193] width 76 height 21
click at [126, 370] on button "Gerar relatório" at bounding box center [94, 372] width 139 height 24
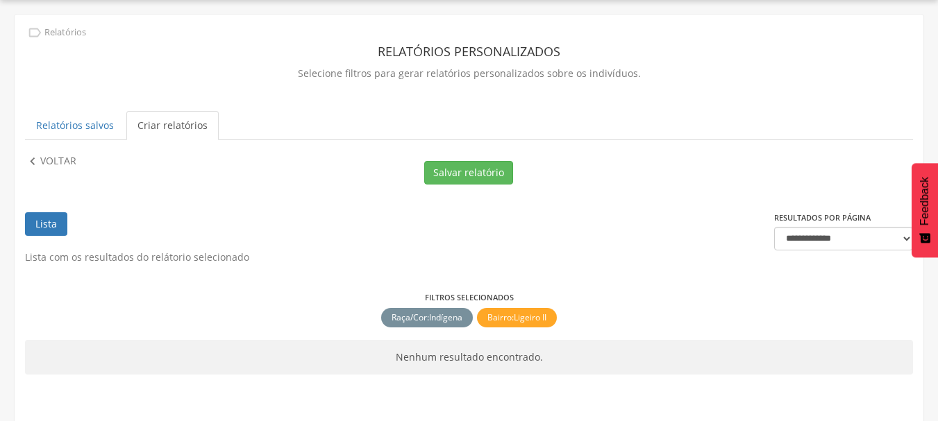
scroll to position [62, 0]
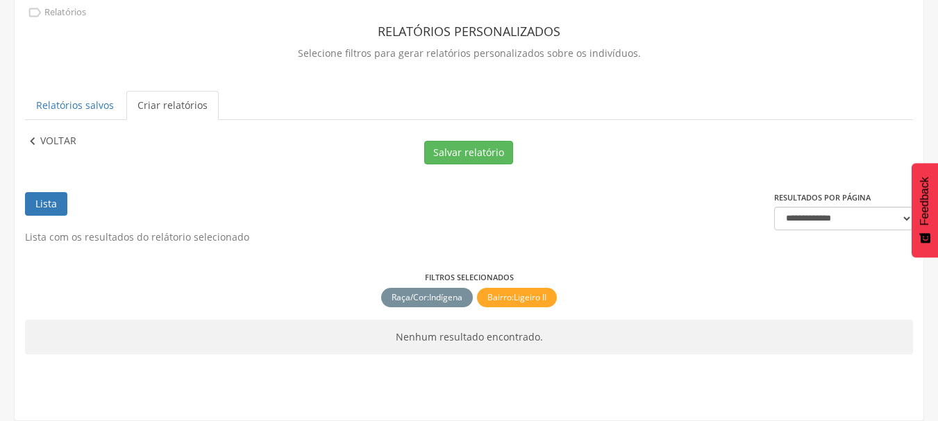
click at [36, 136] on icon "" at bounding box center [32, 141] width 15 height 15
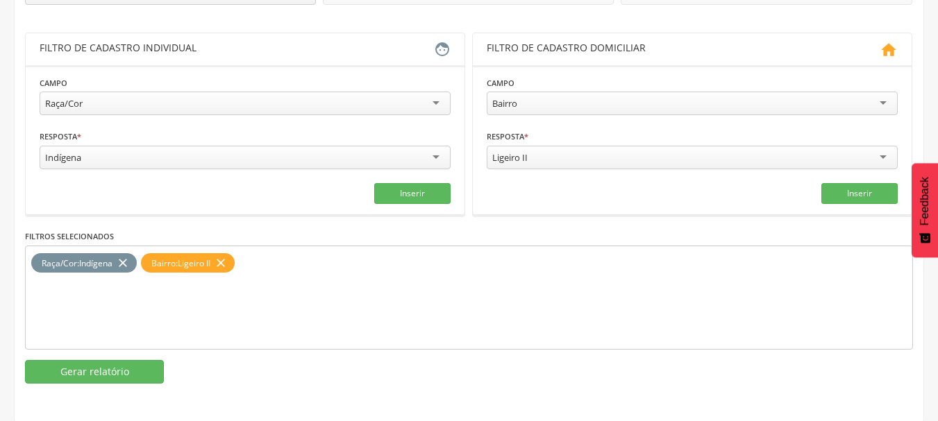
click at [228, 261] on icon "close" at bounding box center [221, 263] width 14 height 20
click at [602, 160] on div "Ligeiro II" at bounding box center [692, 158] width 411 height 24
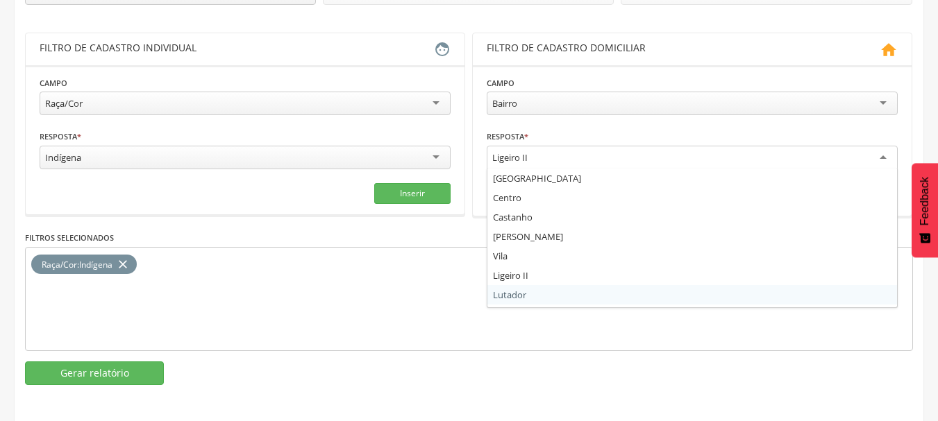
scroll to position [0, 0]
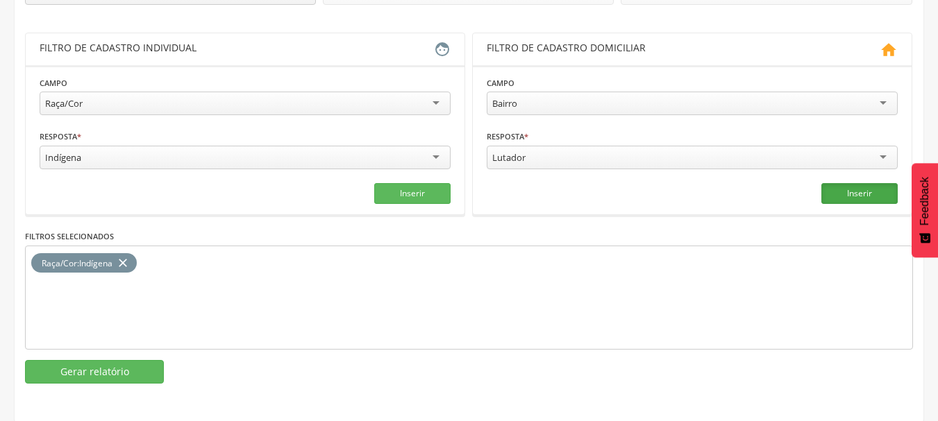
click at [843, 194] on button "Inserir" at bounding box center [859, 193] width 76 height 21
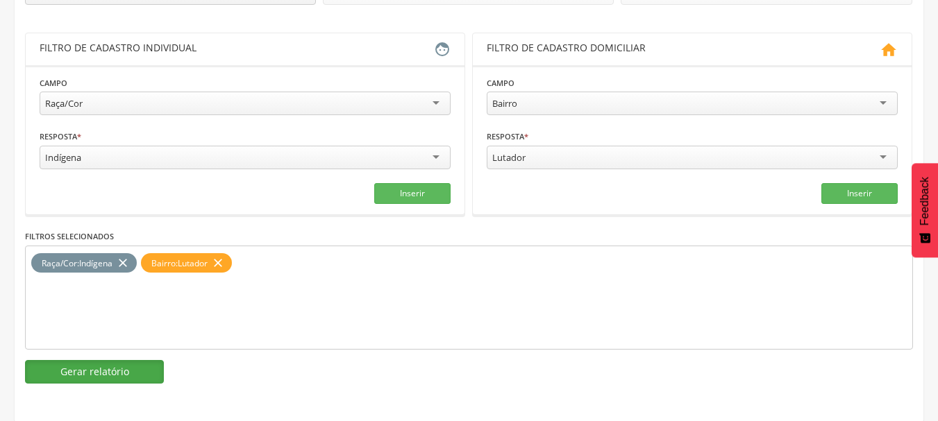
click at [107, 365] on button "Gerar relatório" at bounding box center [94, 372] width 139 height 24
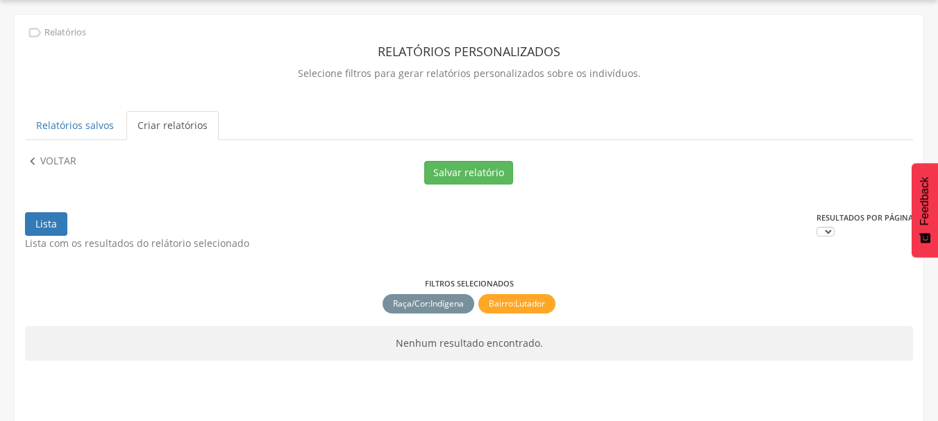
scroll to position [62, 0]
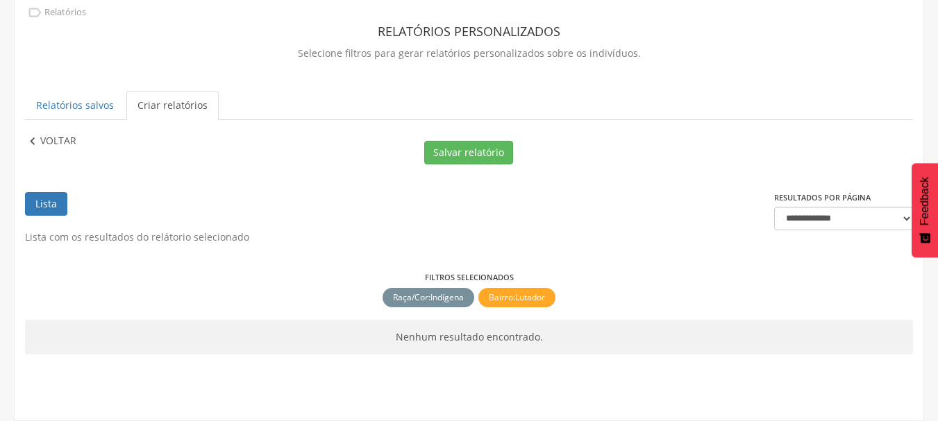
click at [31, 141] on icon "" at bounding box center [32, 141] width 15 height 15
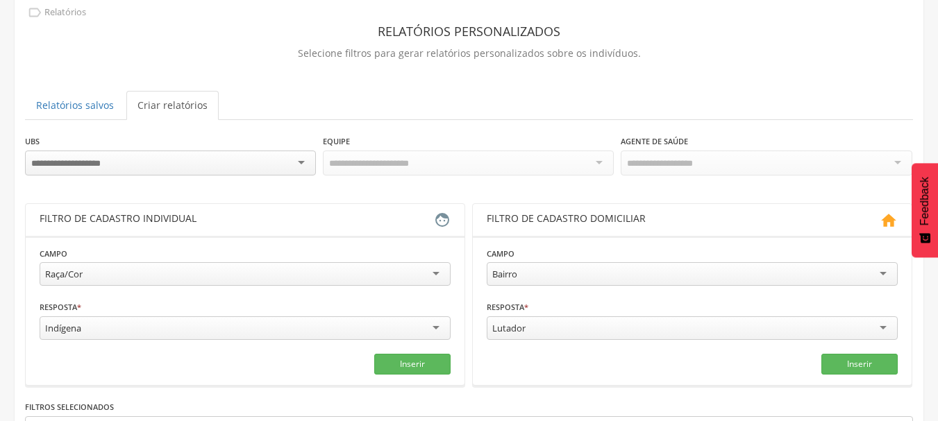
scroll to position [233, 0]
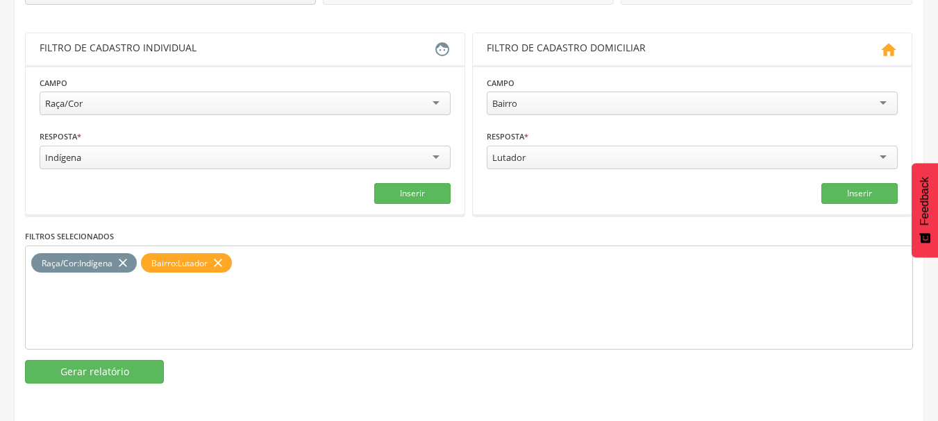
click at [509, 151] on div "Lutador" at bounding box center [508, 157] width 33 height 12
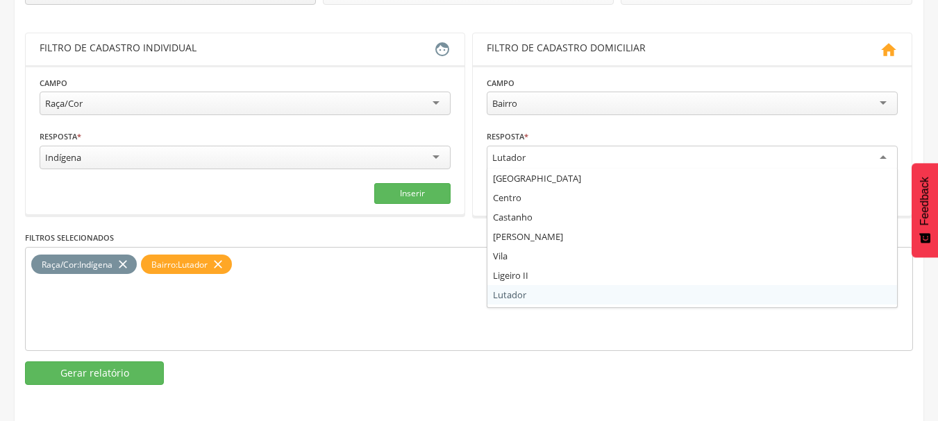
click at [225, 262] on icon "close" at bounding box center [218, 265] width 14 height 20
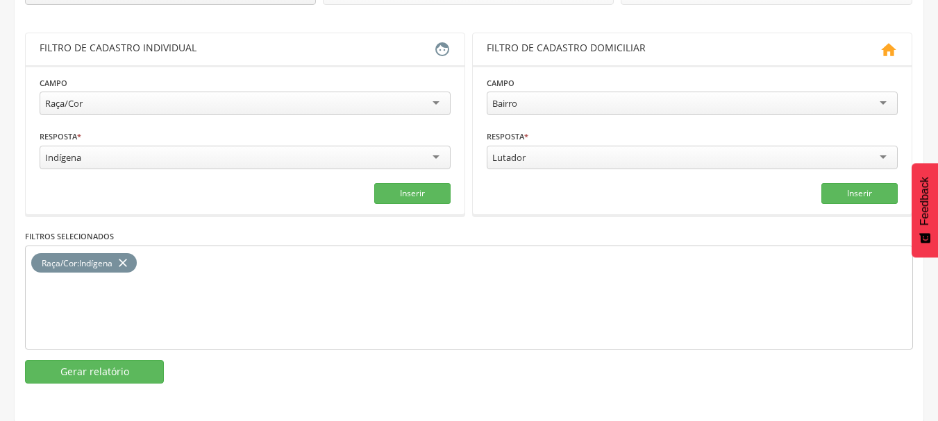
click at [525, 159] on div "Lutador" at bounding box center [692, 158] width 411 height 24
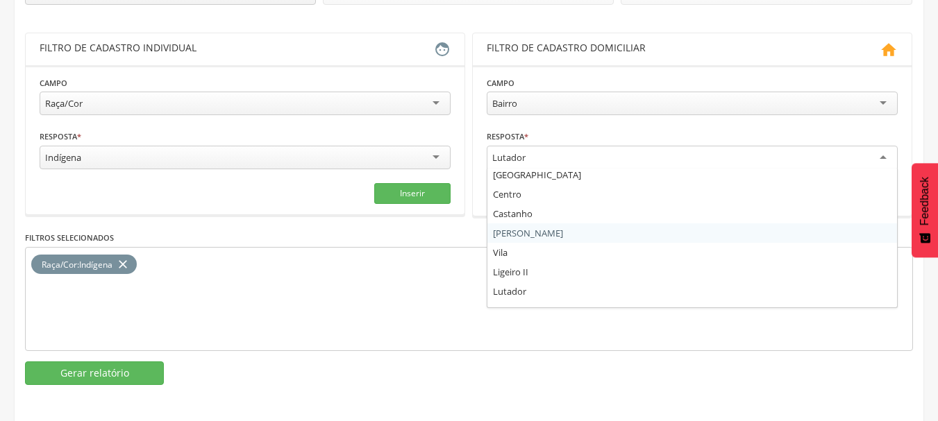
scroll to position [0, 0]
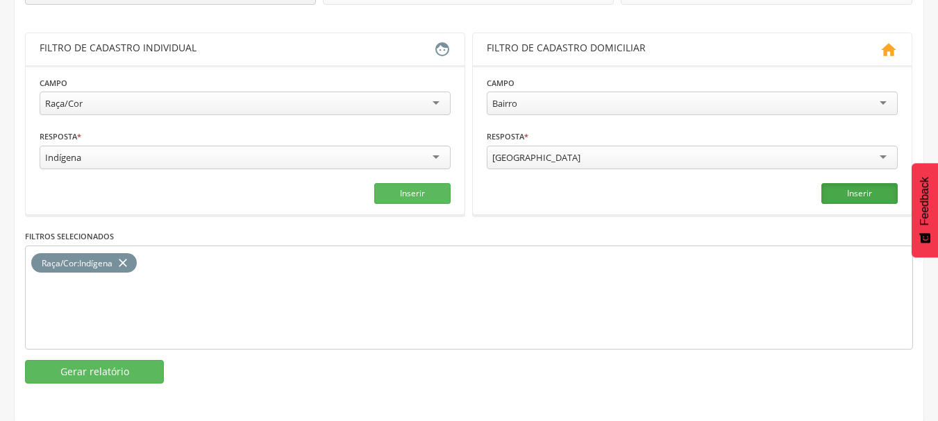
click at [843, 193] on button "Inserir" at bounding box center [859, 193] width 76 height 21
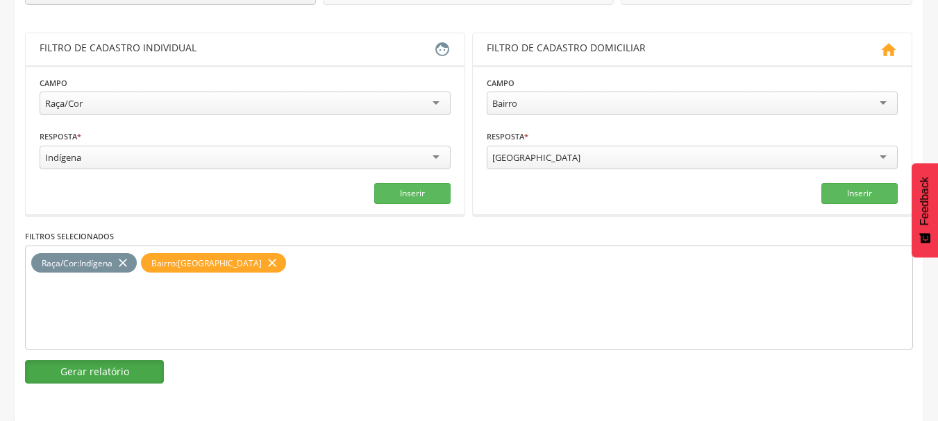
click at [108, 371] on button "Gerar relatório" at bounding box center [94, 372] width 139 height 24
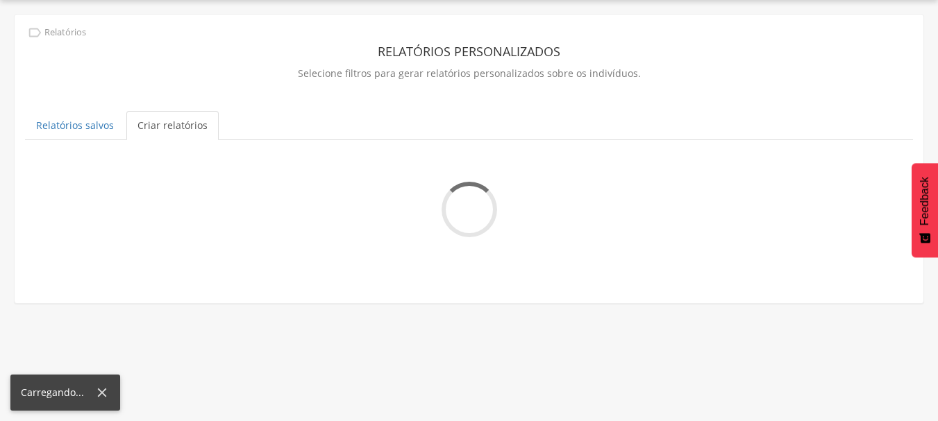
scroll to position [62, 0]
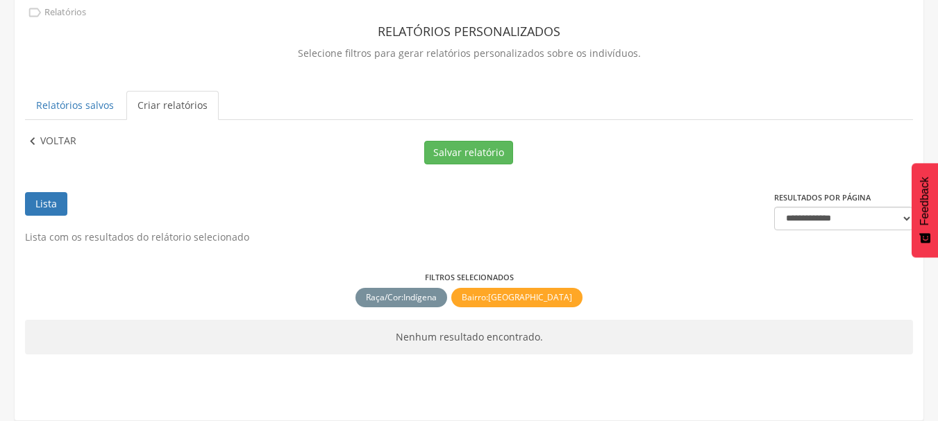
click at [42, 144] on p "Voltar" at bounding box center [58, 141] width 36 height 15
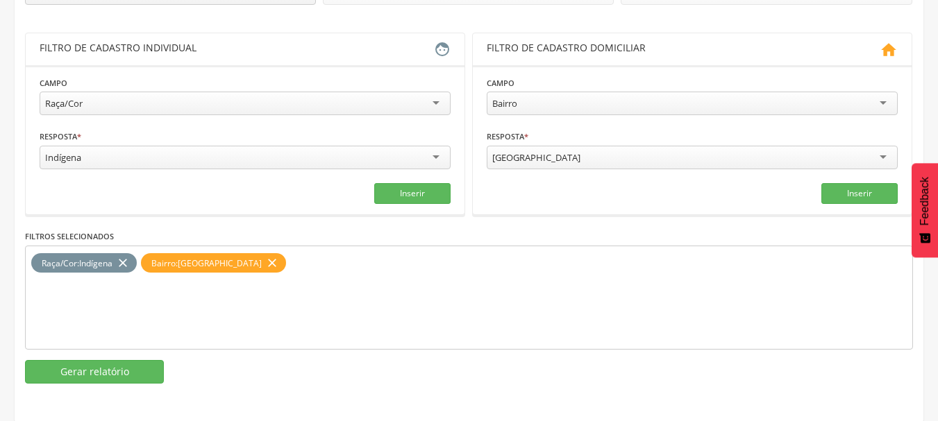
click at [265, 260] on icon "close" at bounding box center [272, 263] width 14 height 20
click at [523, 157] on div "[GEOGRAPHIC_DATA]" at bounding box center [536, 157] width 88 height 12
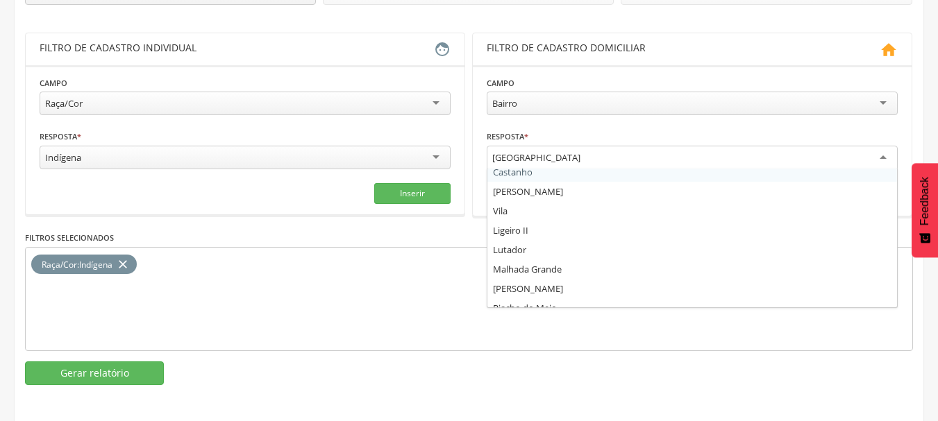
scroll to position [69, 0]
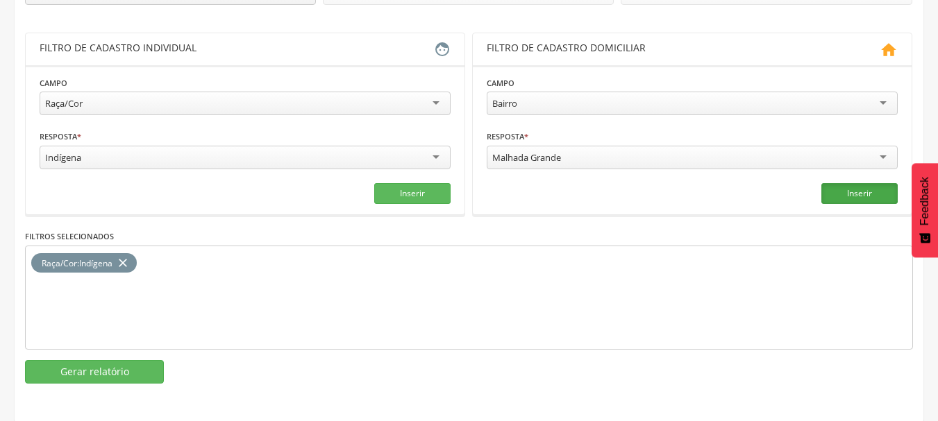
click at [840, 192] on button "Inserir" at bounding box center [859, 193] width 76 height 21
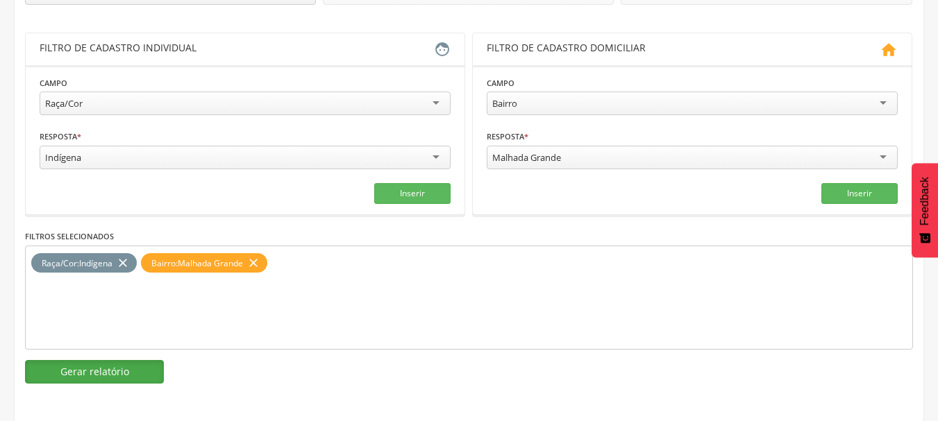
click at [113, 370] on button "Gerar relatório" at bounding box center [94, 372] width 139 height 24
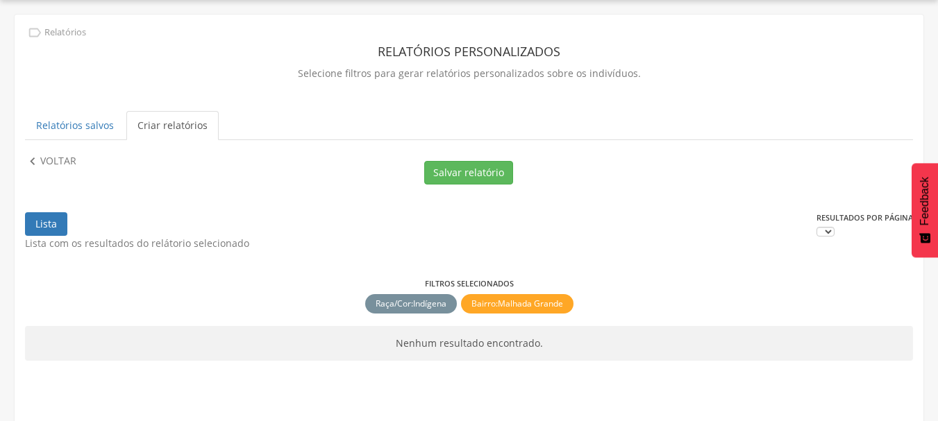
scroll to position [62, 0]
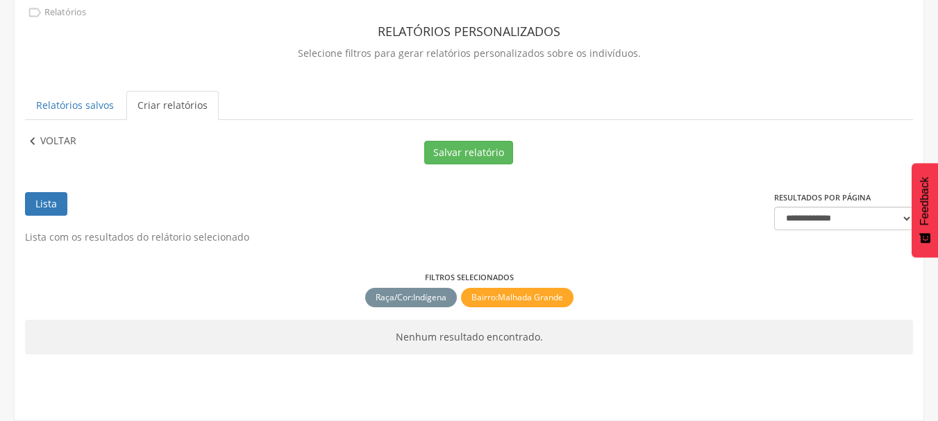
click at [55, 137] on p "Voltar" at bounding box center [58, 141] width 36 height 15
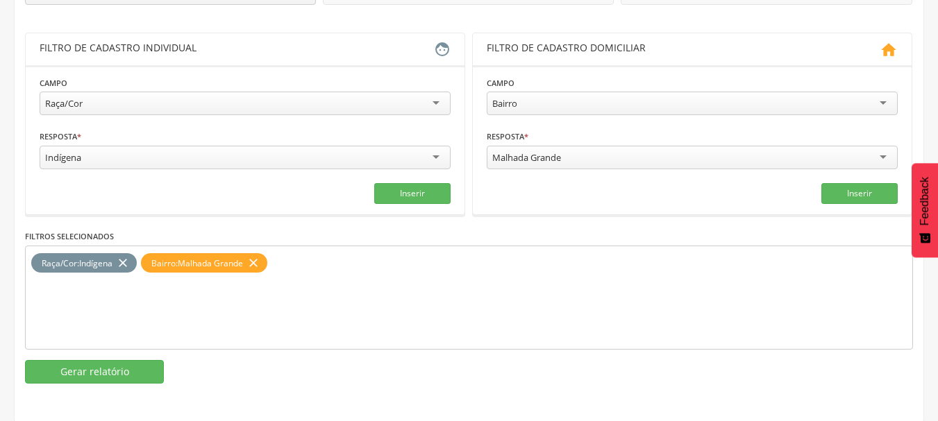
click at [259, 260] on icon "close" at bounding box center [253, 263] width 14 height 20
click at [548, 157] on div "Malhada Grande" at bounding box center [526, 157] width 69 height 12
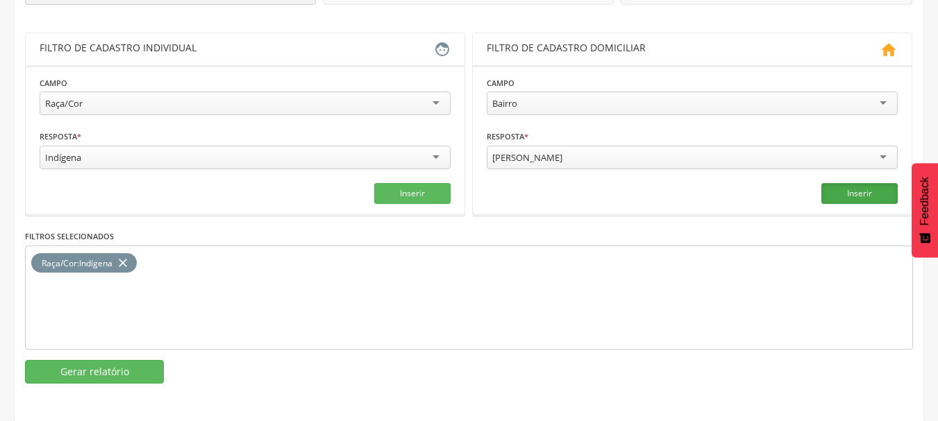
click at [850, 188] on button "Inserir" at bounding box center [859, 193] width 76 height 21
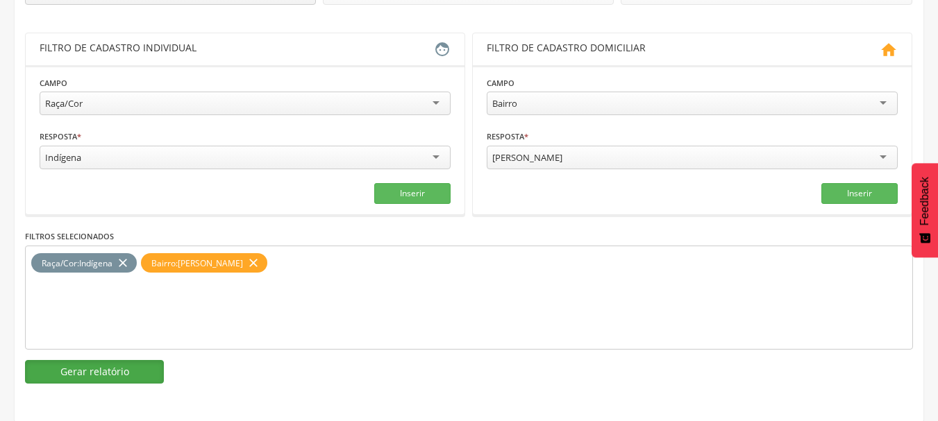
click at [94, 369] on button "Gerar relatório" at bounding box center [94, 372] width 139 height 24
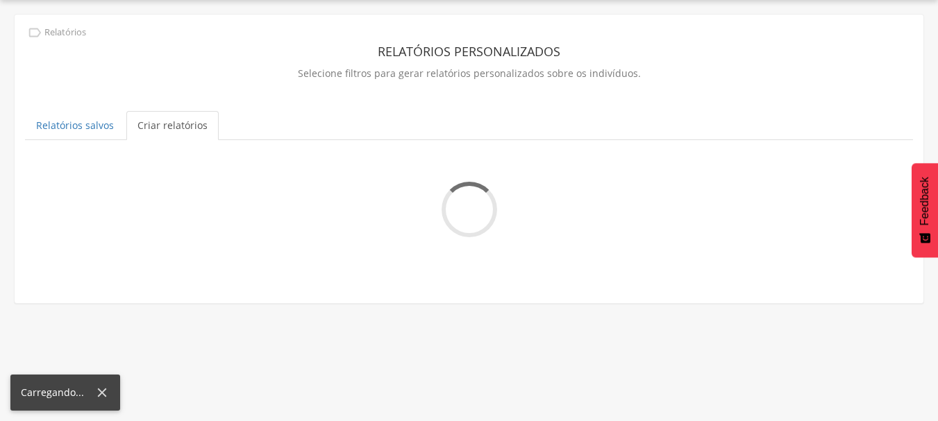
scroll to position [62, 0]
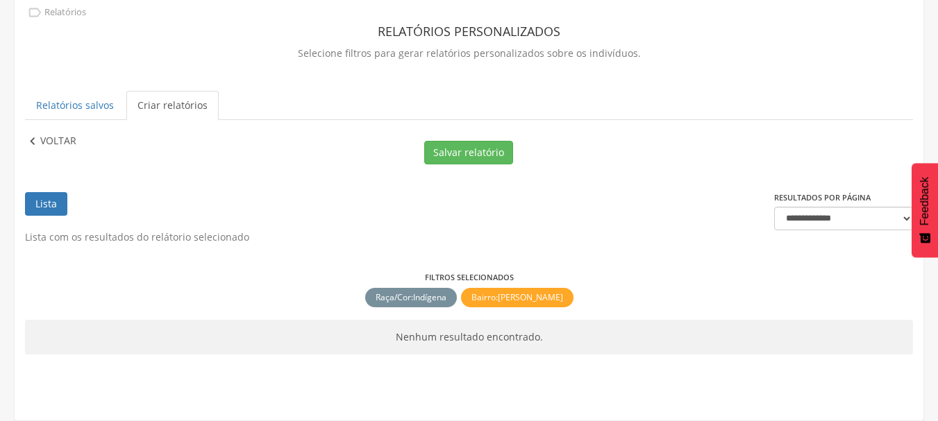
click at [42, 137] on p "Voltar" at bounding box center [58, 141] width 36 height 15
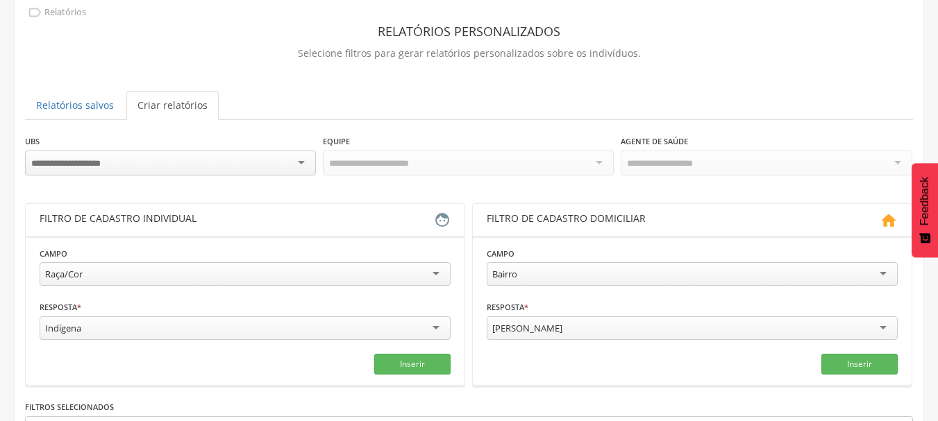
scroll to position [233, 0]
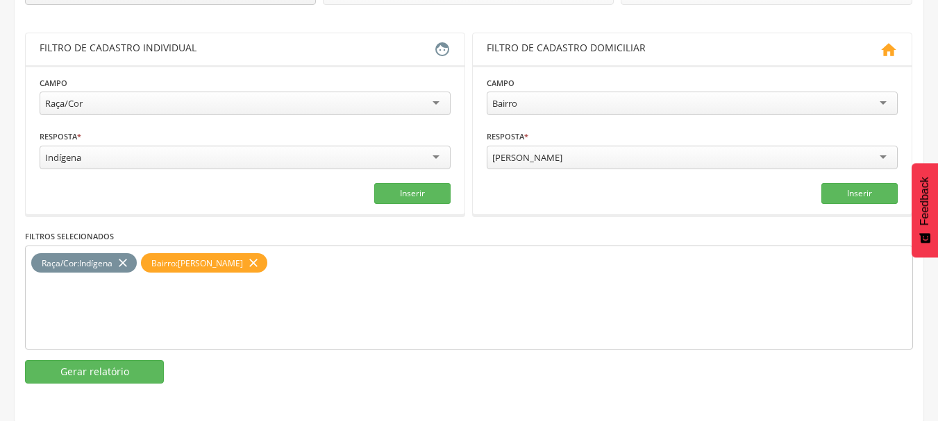
click at [246, 263] on icon "close" at bounding box center [253, 263] width 14 height 20
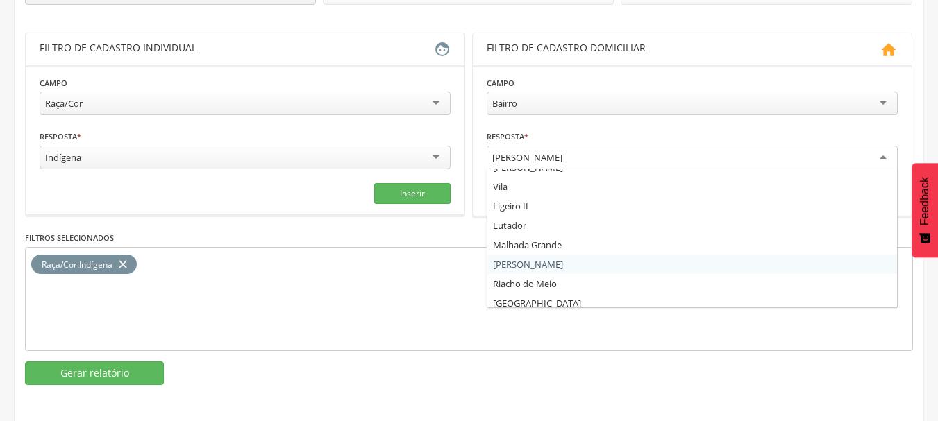
click at [521, 160] on div "[PERSON_NAME]" at bounding box center [527, 157] width 70 height 12
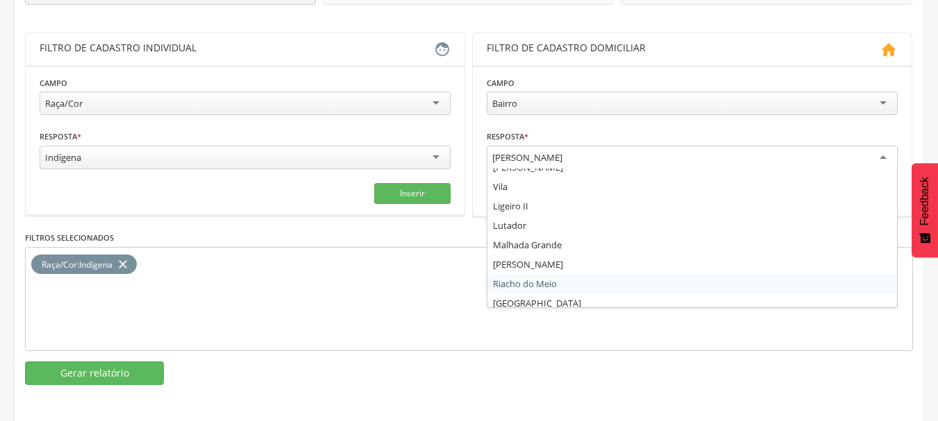
scroll to position [0, 0]
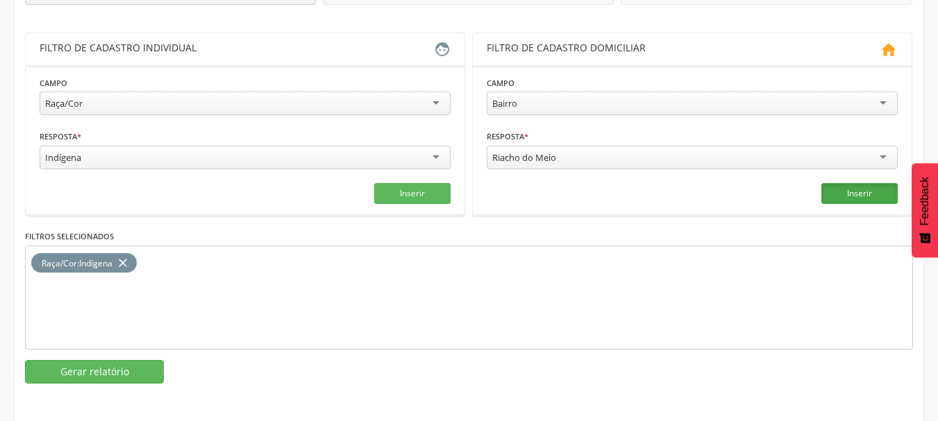
click at [851, 191] on button "Inserir" at bounding box center [859, 193] width 76 height 21
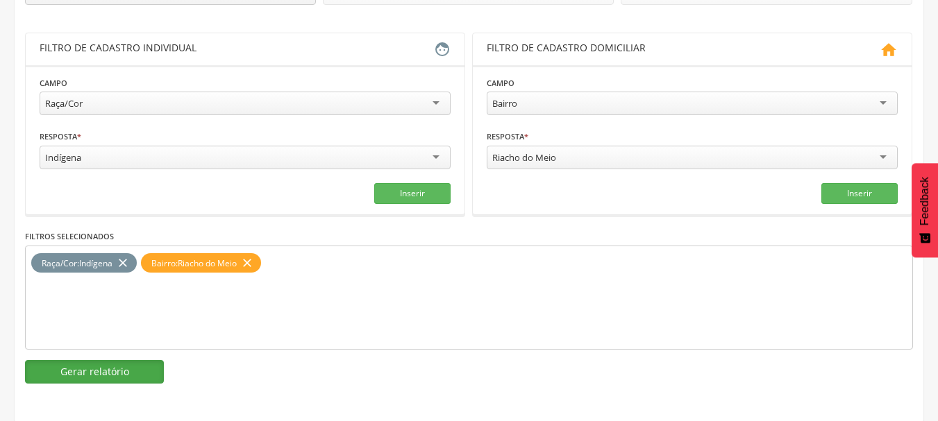
click at [96, 366] on button "Gerar relatório" at bounding box center [94, 372] width 139 height 24
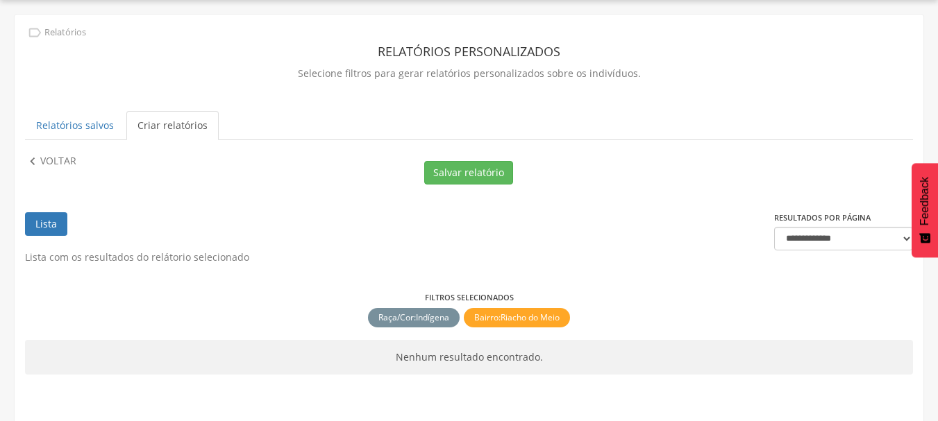
scroll to position [62, 0]
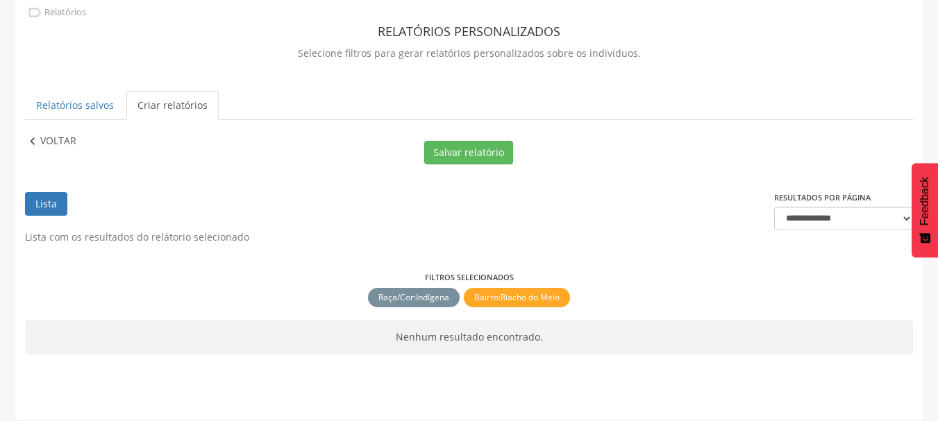
click at [63, 144] on p "Voltar" at bounding box center [58, 141] width 36 height 15
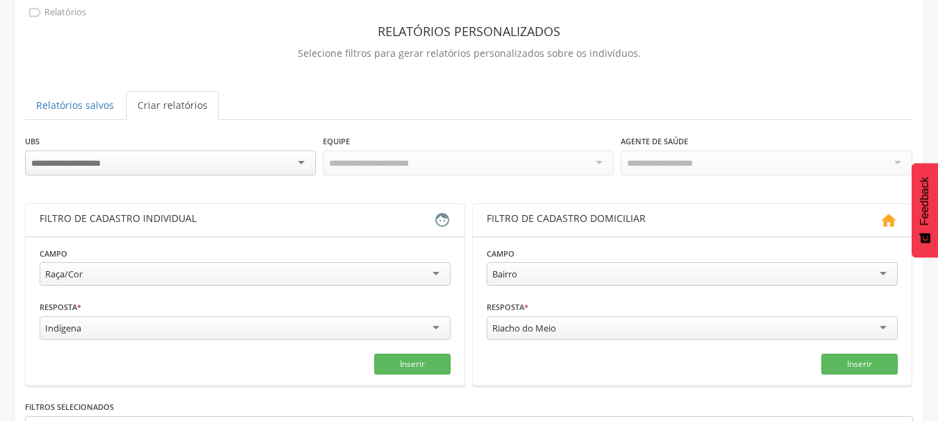
scroll to position [233, 0]
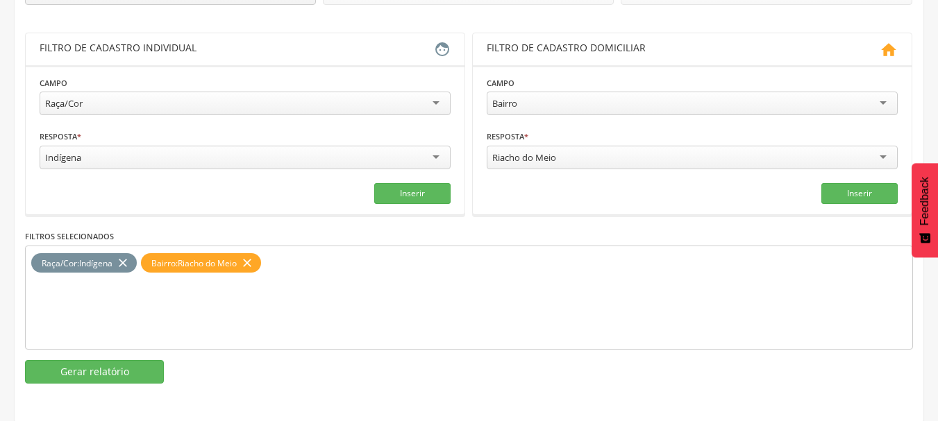
click at [252, 262] on icon "close" at bounding box center [247, 263] width 14 height 20
click at [519, 157] on div "Riacho do Meio" at bounding box center [524, 157] width 64 height 12
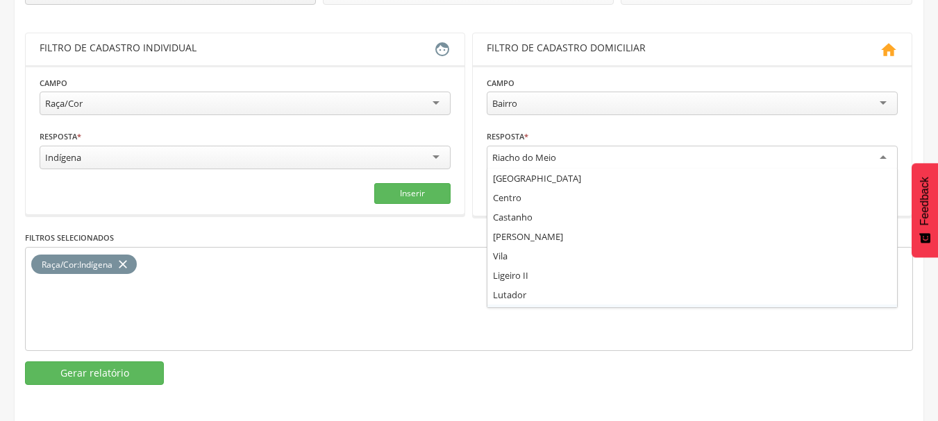
scroll to position [144, 0]
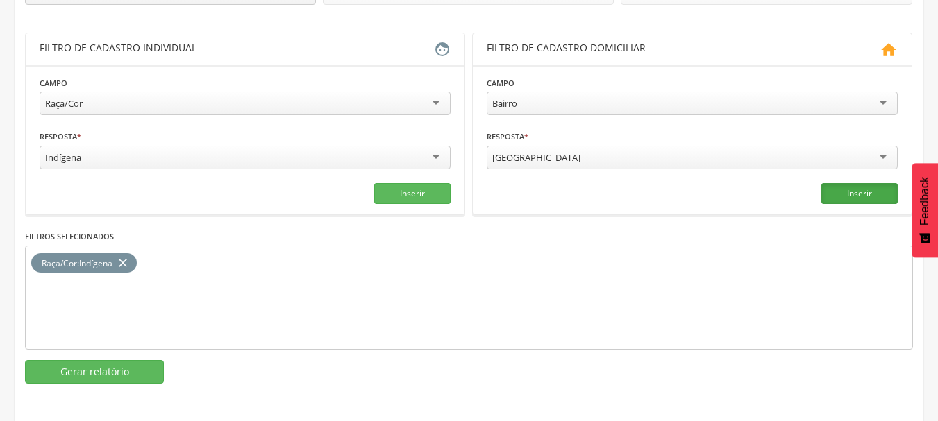
click at [846, 185] on button "Inserir" at bounding box center [859, 193] width 76 height 21
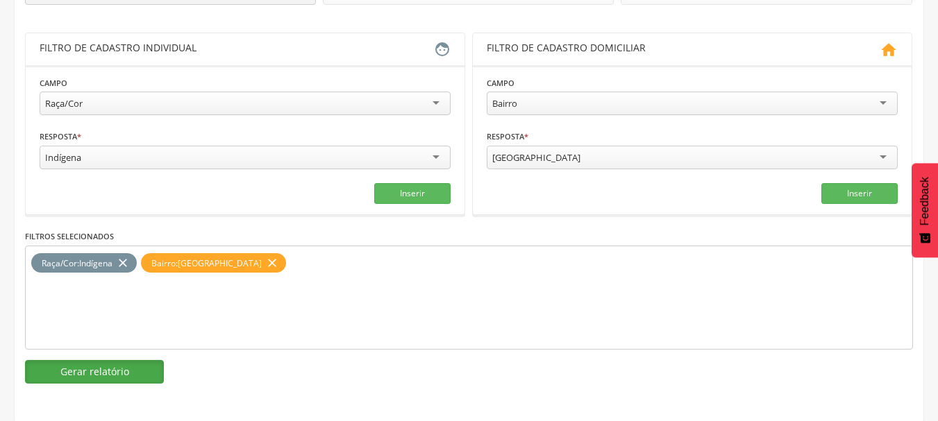
click at [72, 368] on button "Gerar relatório" at bounding box center [94, 372] width 139 height 24
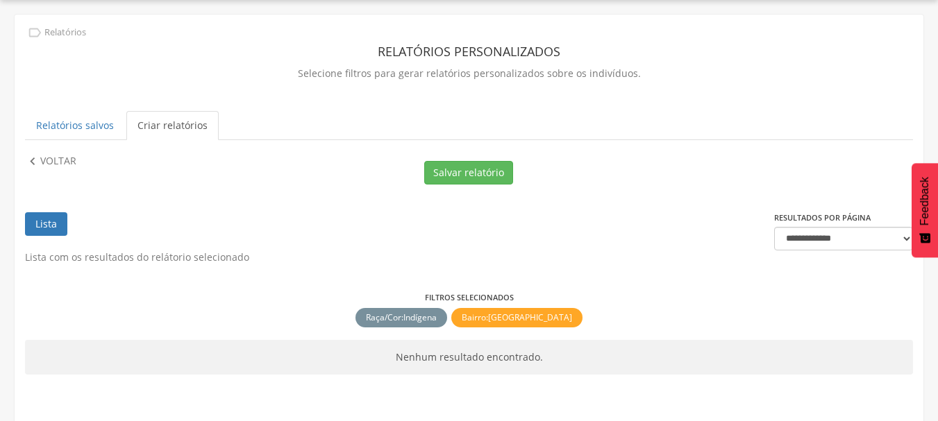
scroll to position [62, 0]
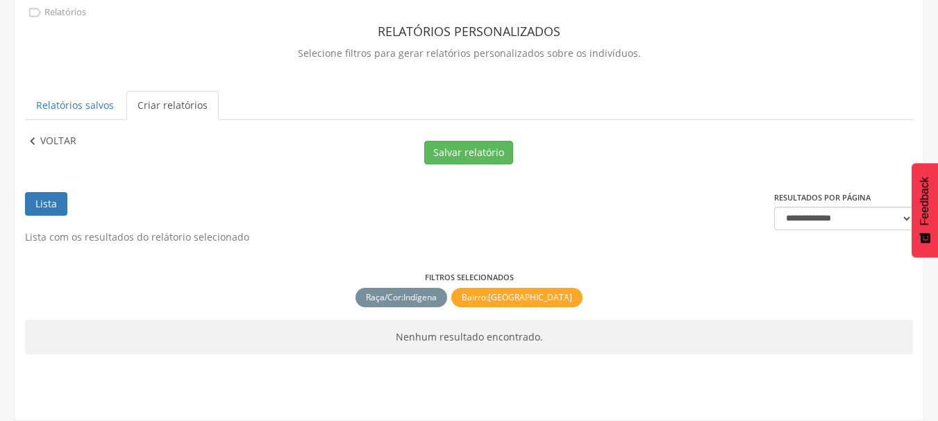
click at [47, 142] on p "Voltar" at bounding box center [58, 141] width 36 height 15
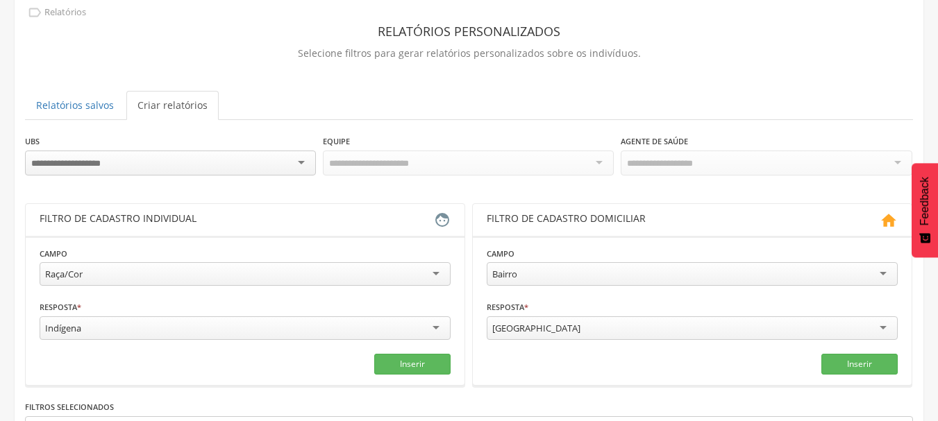
scroll to position [233, 0]
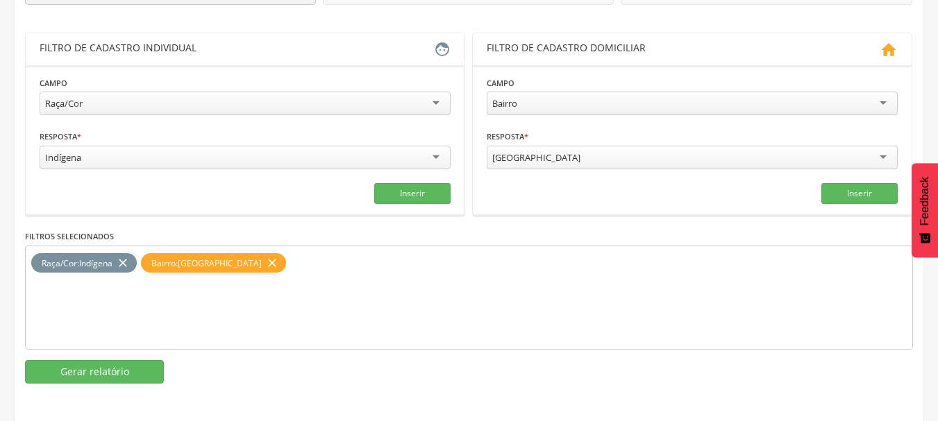
click at [265, 258] on icon "close" at bounding box center [272, 263] width 14 height 20
click at [537, 101] on div "Bairro" at bounding box center [692, 104] width 411 height 24
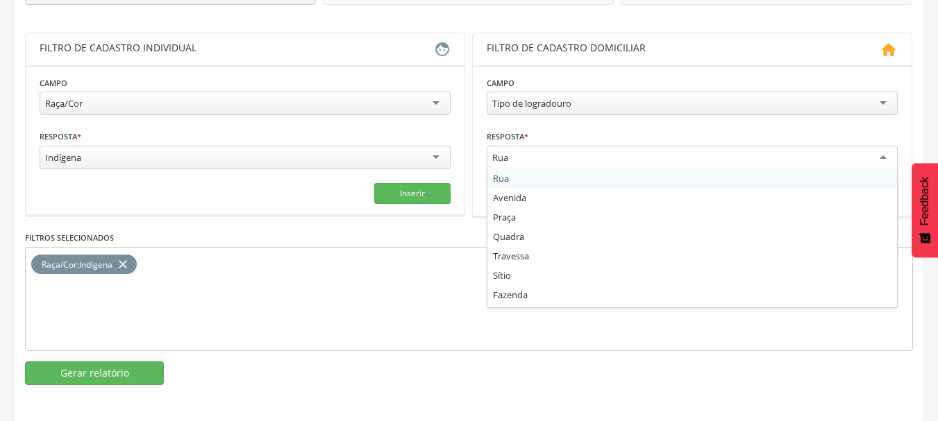
click at [498, 159] on div "Rua" at bounding box center [500, 157] width 16 height 12
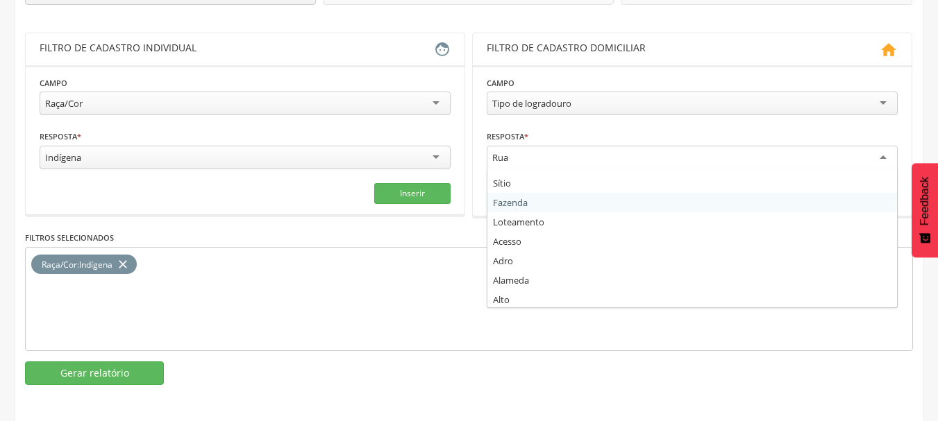
scroll to position [69, 0]
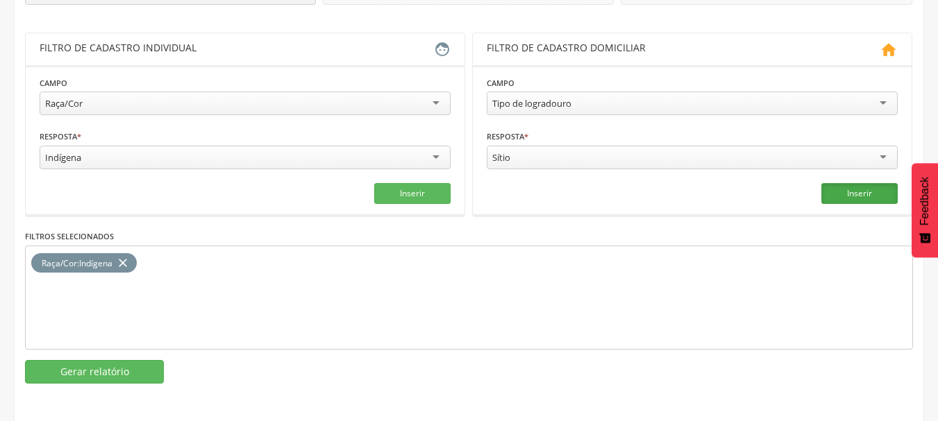
click at [825, 191] on button "Inserir" at bounding box center [859, 193] width 76 height 21
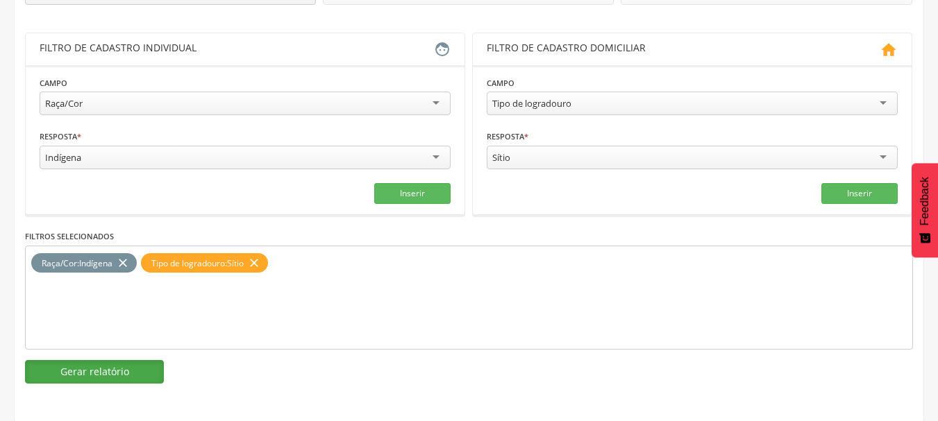
click at [75, 369] on button "Gerar relatório" at bounding box center [94, 372] width 139 height 24
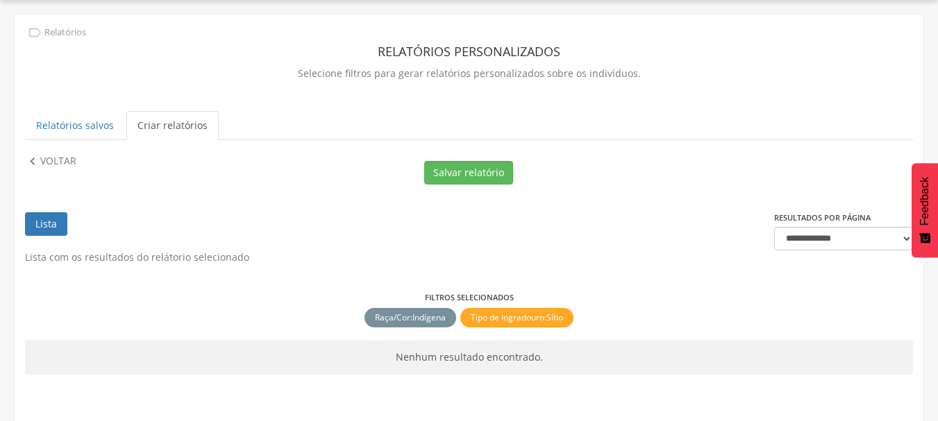
scroll to position [62, 0]
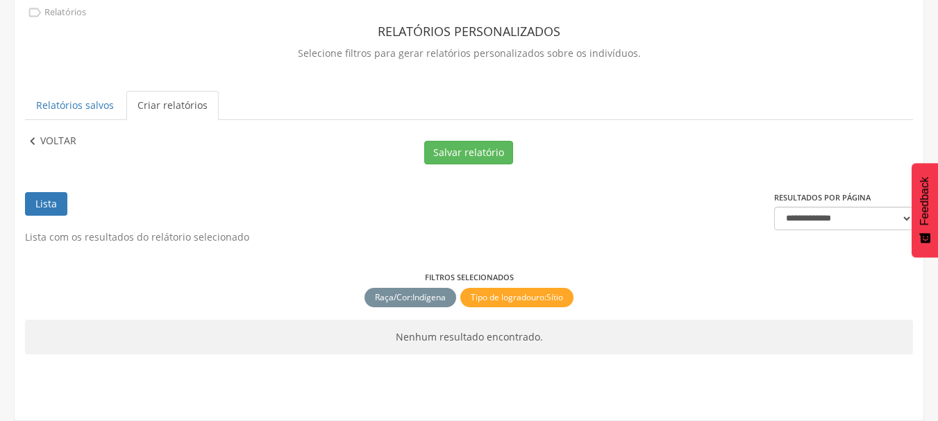
click at [36, 136] on icon "" at bounding box center [32, 141] width 15 height 15
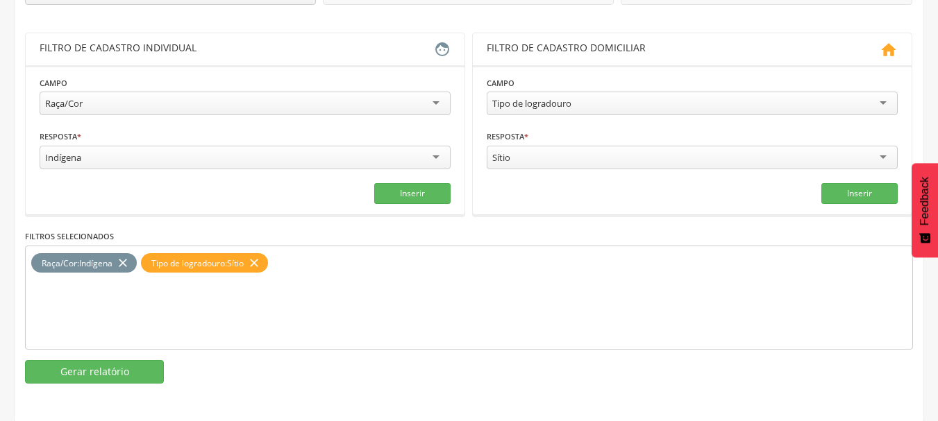
click at [528, 146] on div "Sítio" at bounding box center [692, 158] width 411 height 24
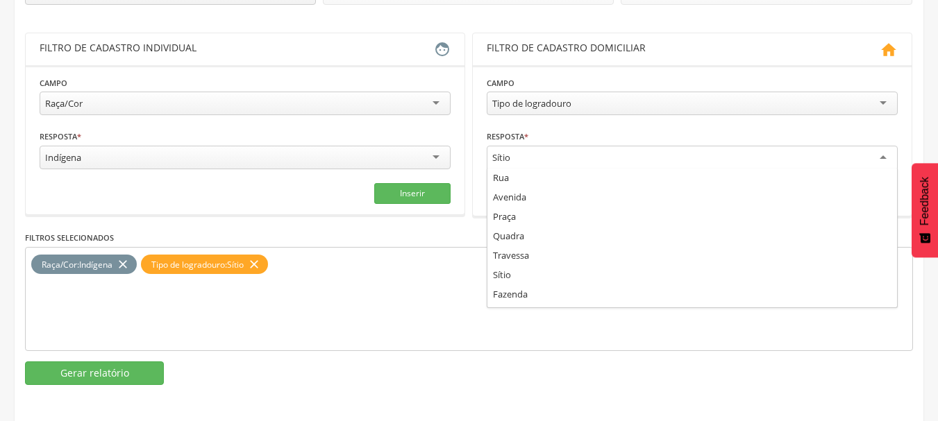
scroll to position [0, 0]
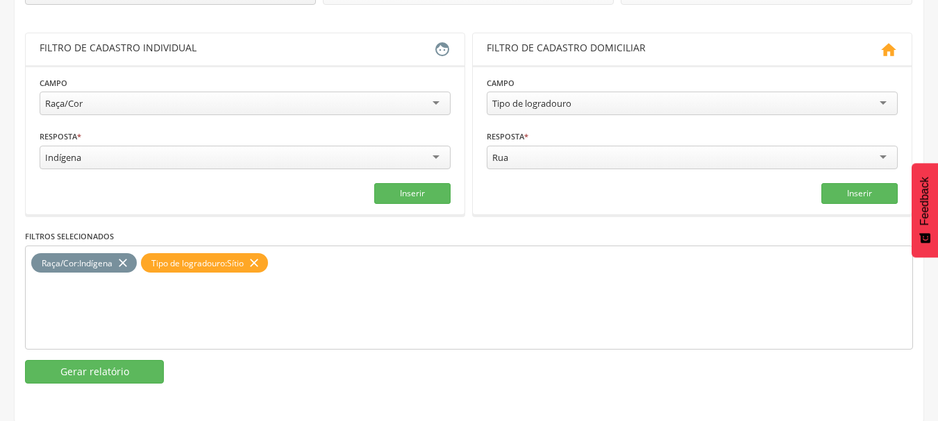
click at [260, 262] on icon "close" at bounding box center [254, 263] width 14 height 20
click at [763, 97] on div "Tipo de logradouro" at bounding box center [692, 104] width 411 height 24
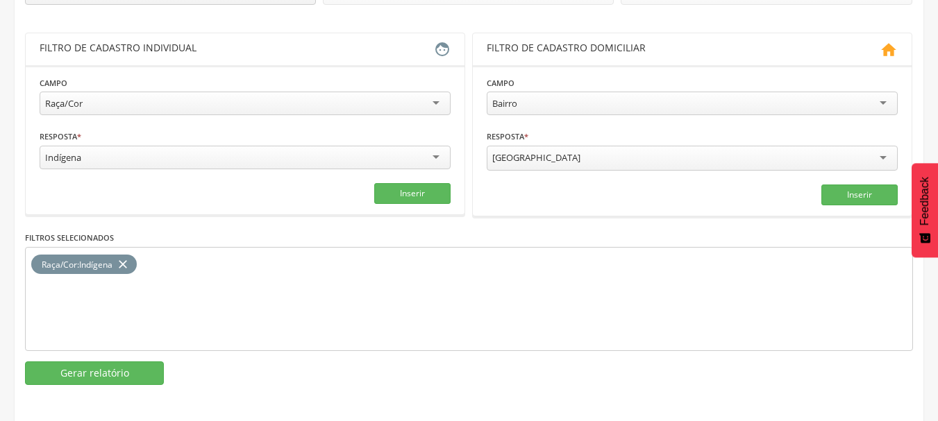
click at [522, 154] on div "[GEOGRAPHIC_DATA]" at bounding box center [536, 157] width 88 height 12
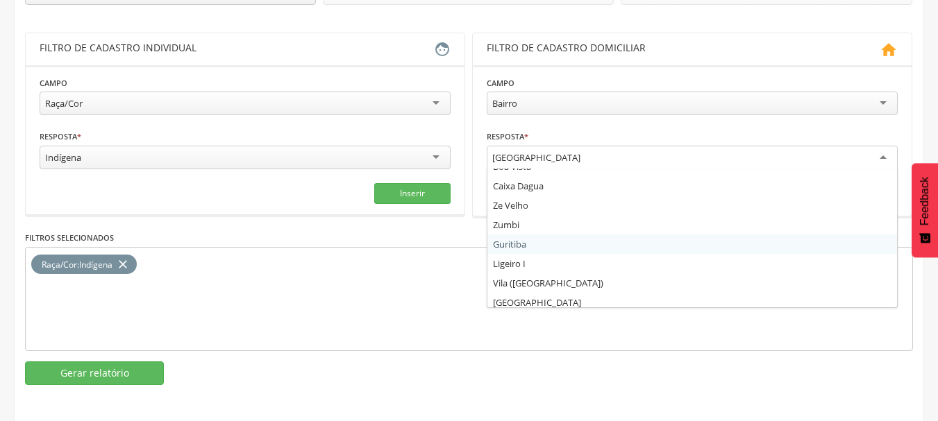
scroll to position [230, 0]
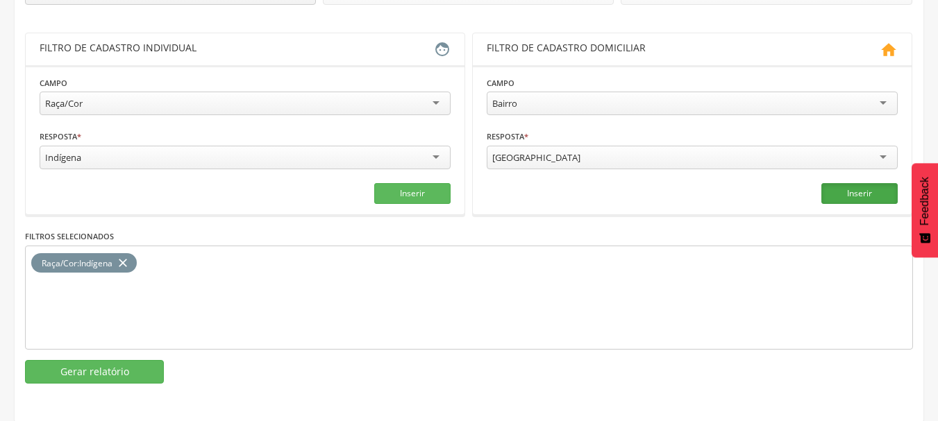
click at [854, 192] on button "Inserir" at bounding box center [859, 193] width 76 height 21
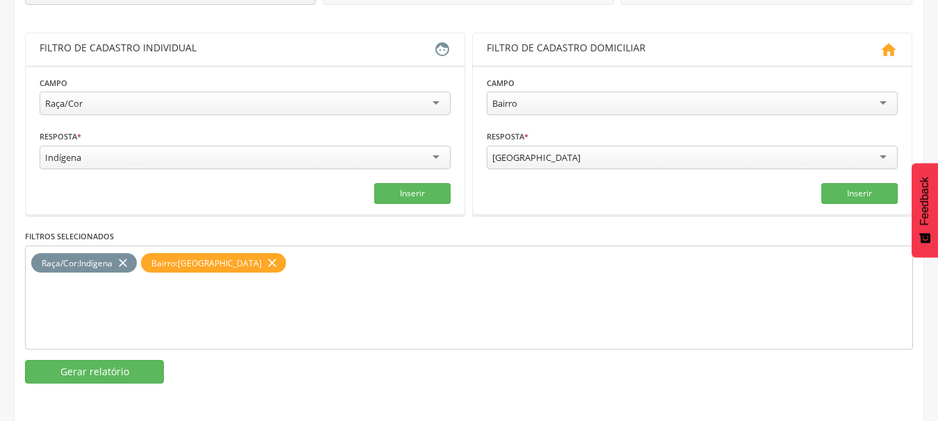
click at [81, 383] on div "**********" at bounding box center [469, 109] width 909 height 571
click at [82, 375] on button "Gerar relatório" at bounding box center [94, 372] width 139 height 24
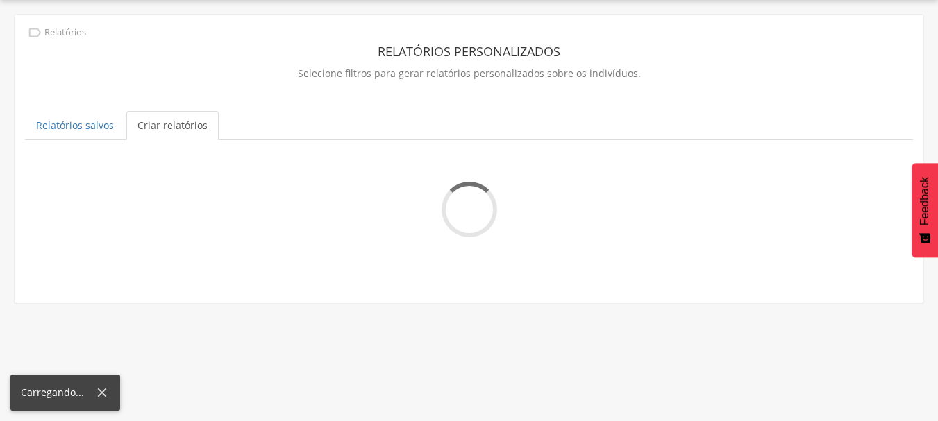
scroll to position [62, 0]
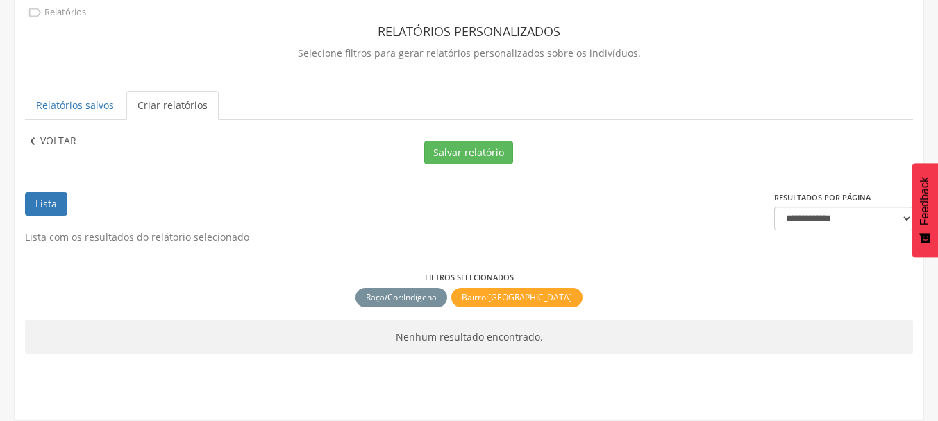
click at [47, 146] on p "Voltar" at bounding box center [58, 141] width 36 height 15
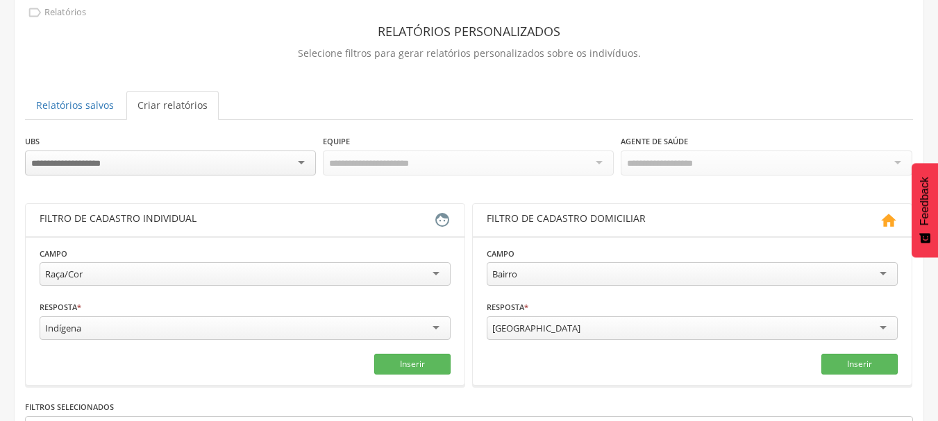
scroll to position [233, 0]
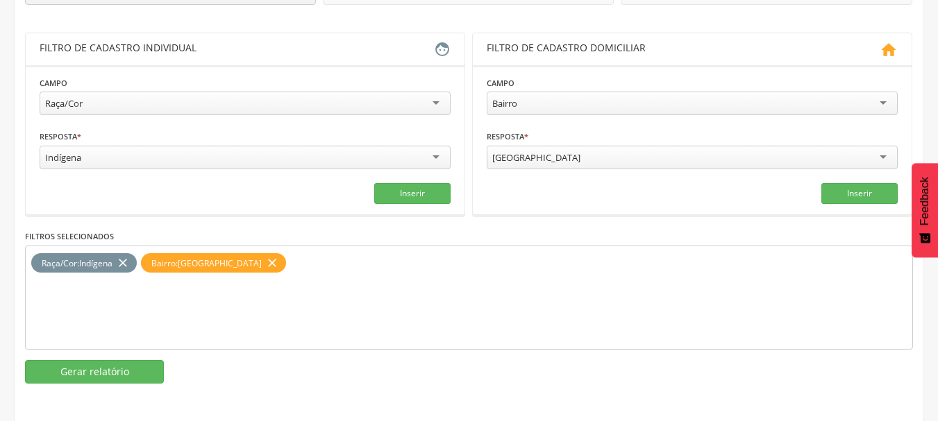
click at [272, 258] on icon "close" at bounding box center [272, 263] width 14 height 20
click at [521, 157] on div "[GEOGRAPHIC_DATA]" at bounding box center [536, 157] width 88 height 12
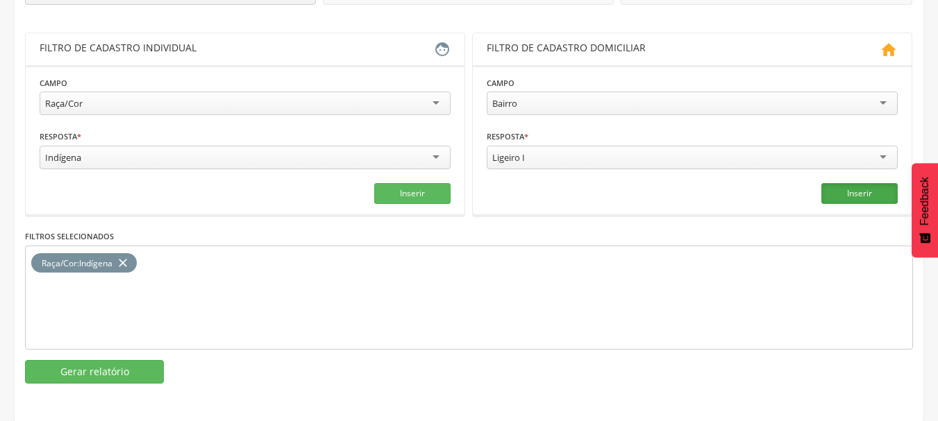
click at [833, 184] on button "Inserir" at bounding box center [859, 193] width 76 height 21
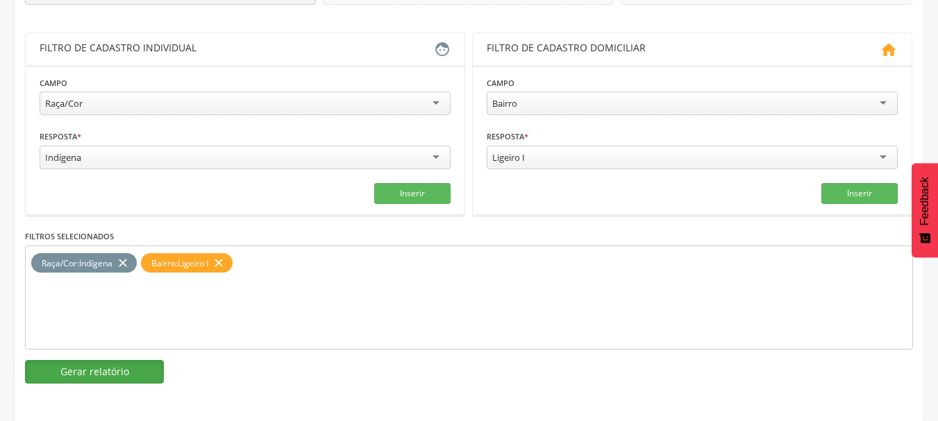
click at [111, 361] on button "Gerar relatório" at bounding box center [94, 372] width 139 height 24
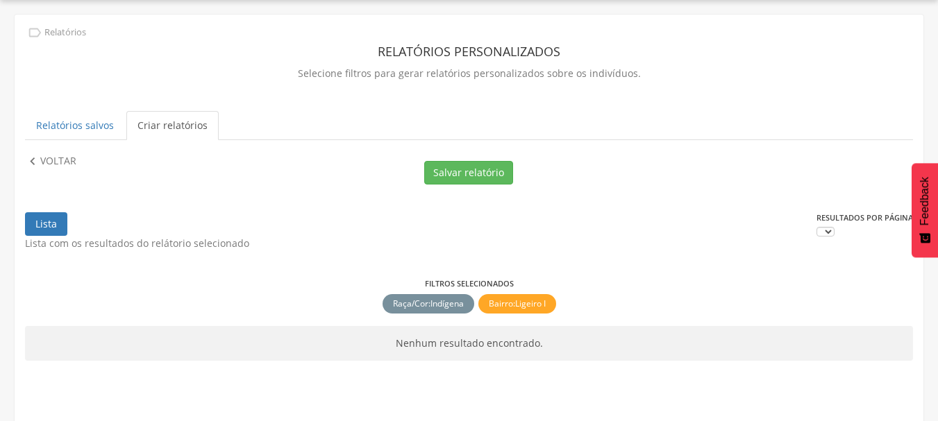
scroll to position [62, 0]
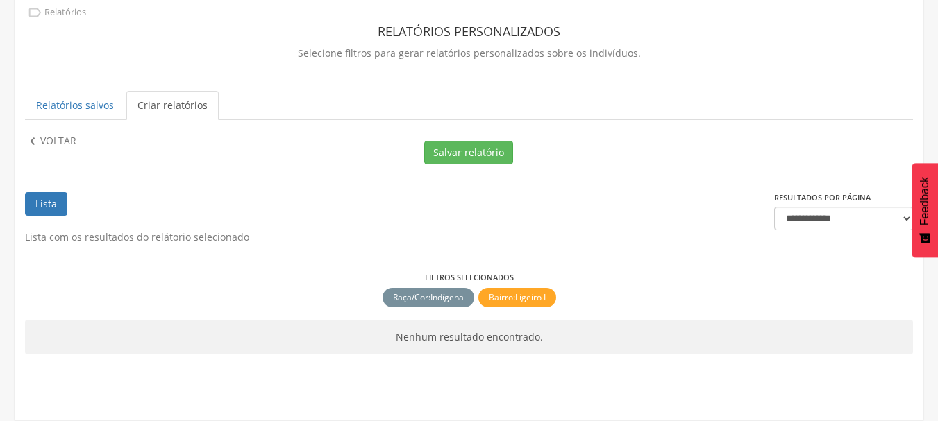
click at [55, 133] on div "**********" at bounding box center [469, 193] width 909 height 398
click at [55, 135] on p "Voltar" at bounding box center [58, 141] width 36 height 15
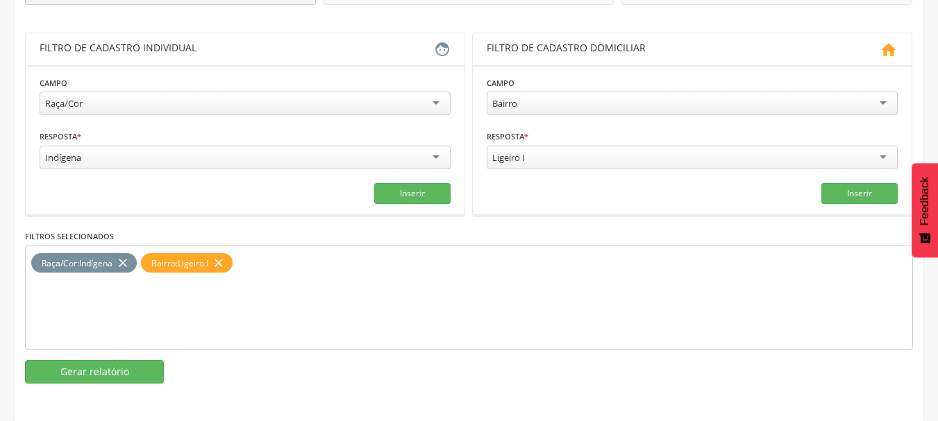
click at [224, 258] on icon "close" at bounding box center [219, 263] width 14 height 20
click at [572, 158] on div "Ligeiro I" at bounding box center [692, 158] width 411 height 24
click at [836, 196] on button "Inserir" at bounding box center [859, 193] width 76 height 21
click at [126, 365] on button "Gerar relatório" at bounding box center [94, 372] width 139 height 24
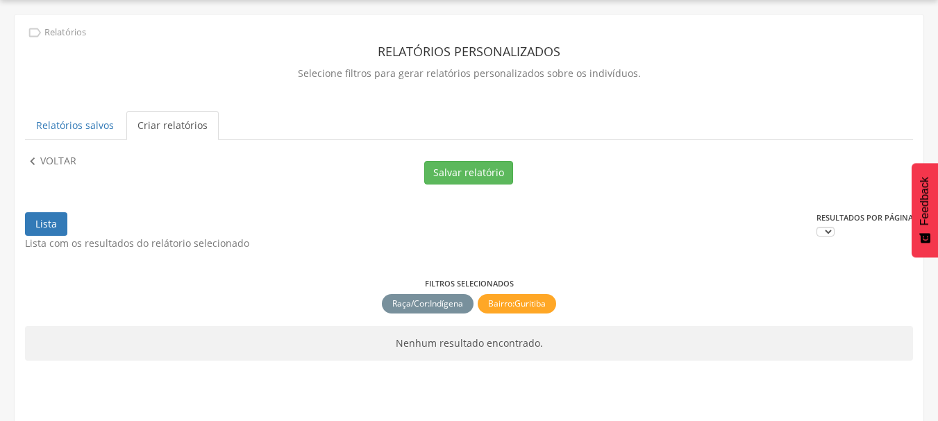
scroll to position [62, 0]
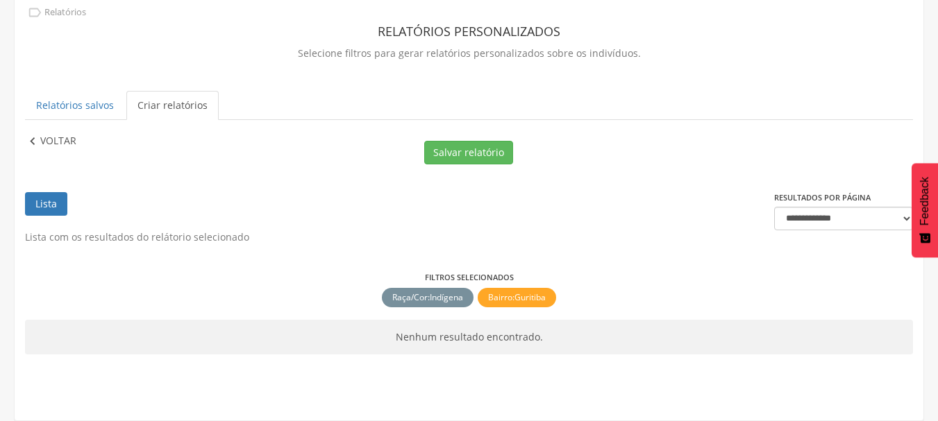
click at [37, 135] on icon "" at bounding box center [32, 141] width 15 height 15
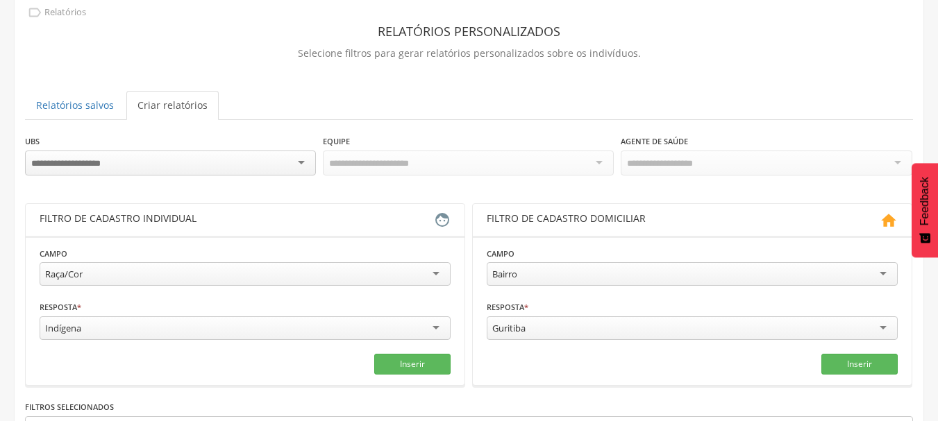
scroll to position [233, 0]
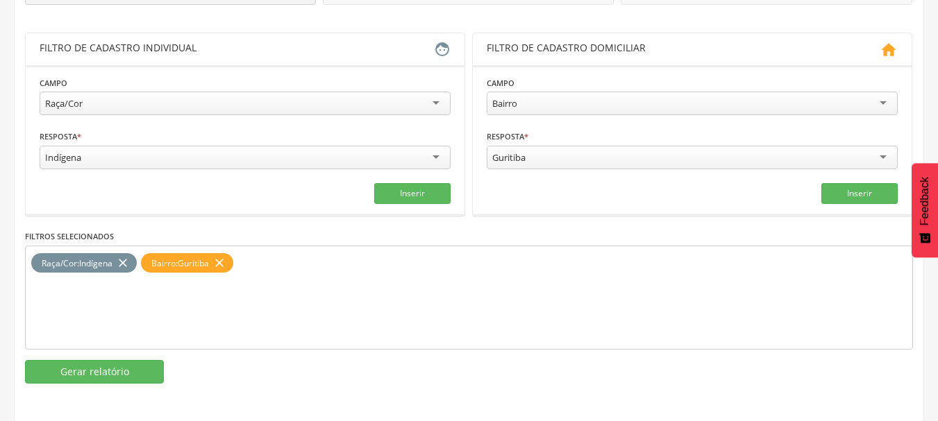
click at [219, 259] on icon "close" at bounding box center [219, 263] width 14 height 20
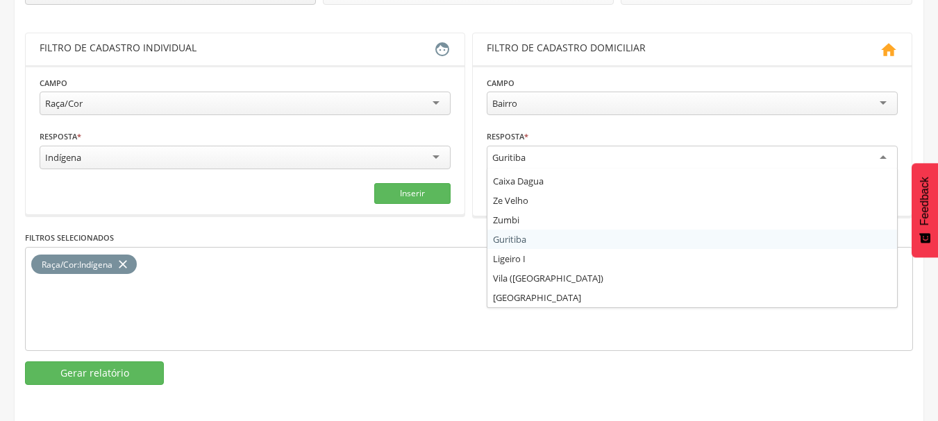
click at [552, 147] on div "Guritiba" at bounding box center [692, 158] width 411 height 25
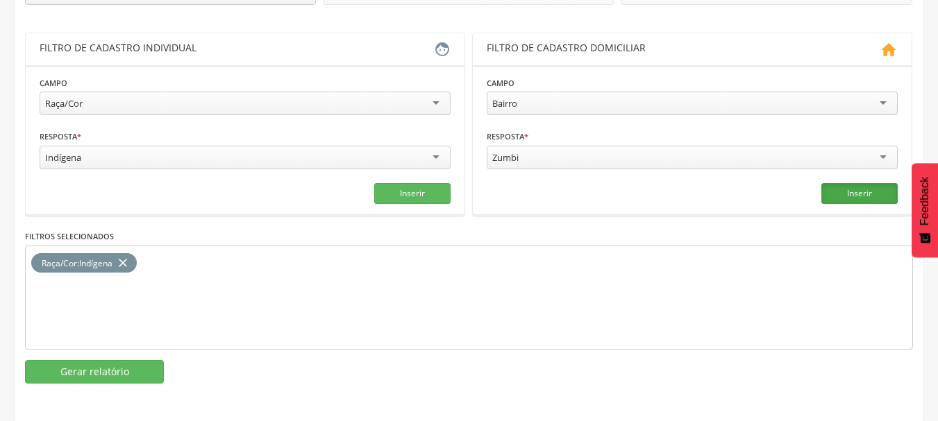
click at [870, 186] on button "Inserir" at bounding box center [859, 193] width 76 height 21
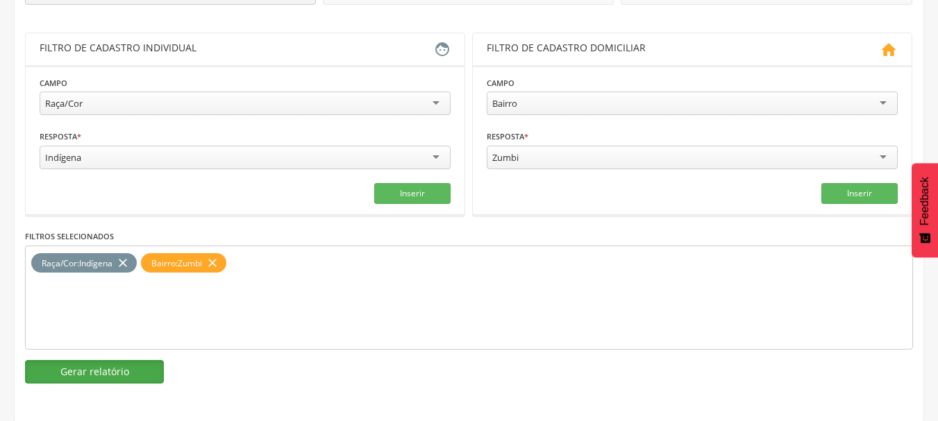
click at [129, 375] on button "Gerar relatório" at bounding box center [94, 372] width 139 height 24
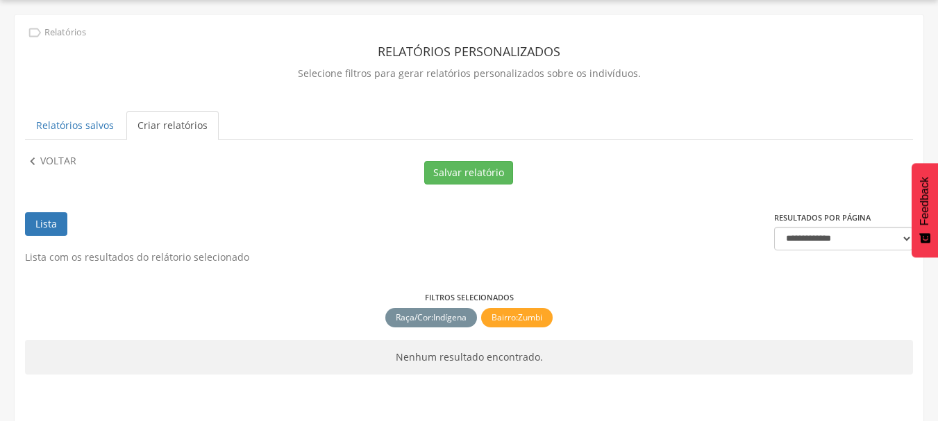
scroll to position [62, 0]
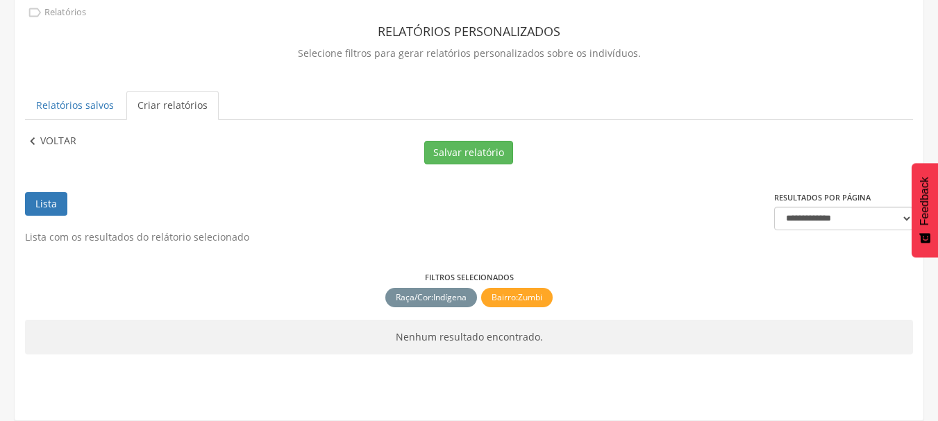
click at [50, 134] on p "Voltar" at bounding box center [58, 141] width 36 height 15
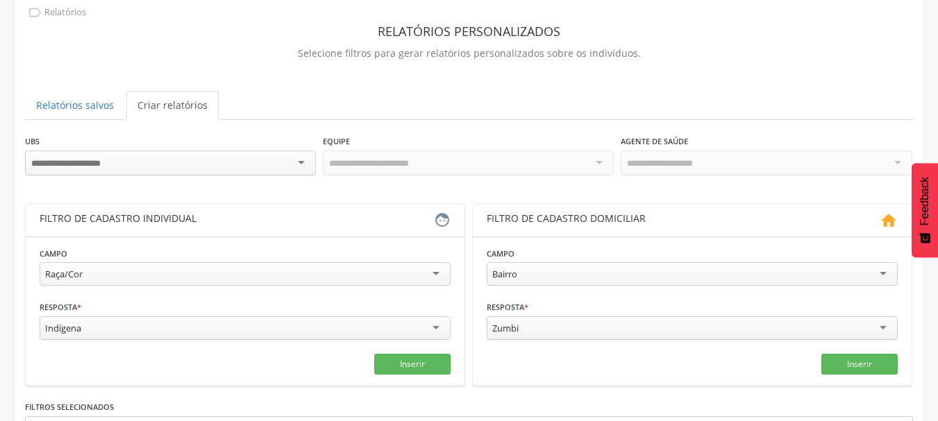
scroll to position [233, 0]
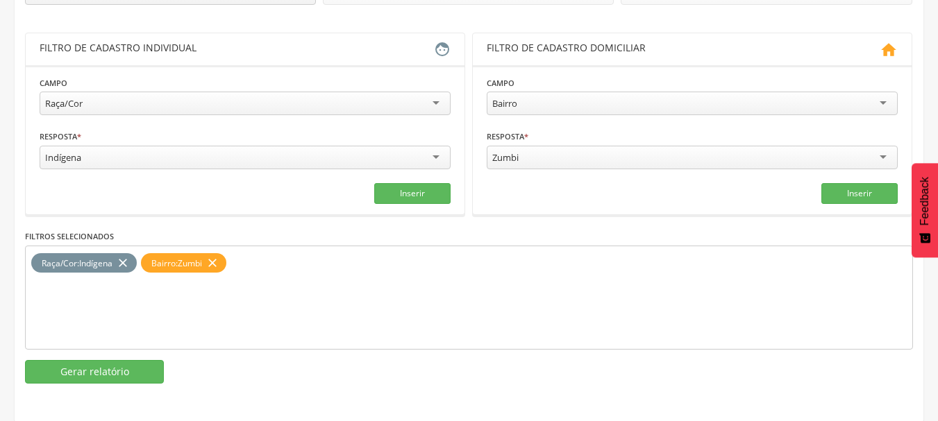
click at [552, 157] on div "Zumbi" at bounding box center [692, 158] width 411 height 24
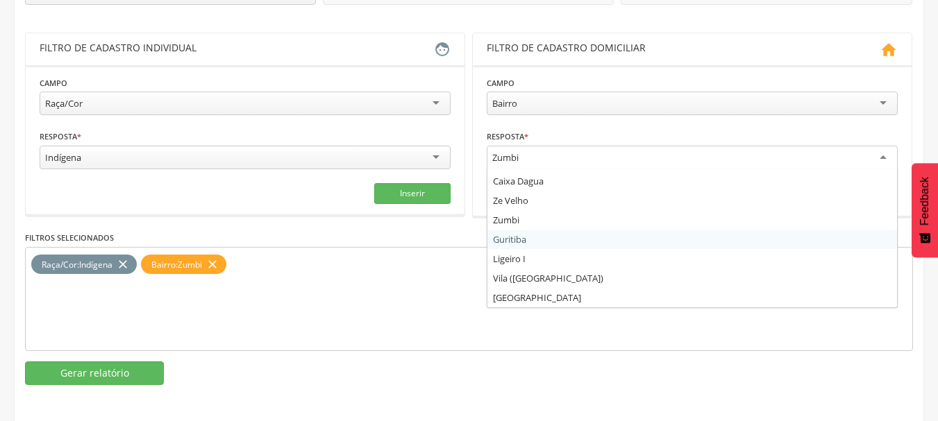
click at [215, 261] on icon "close" at bounding box center [212, 265] width 14 height 20
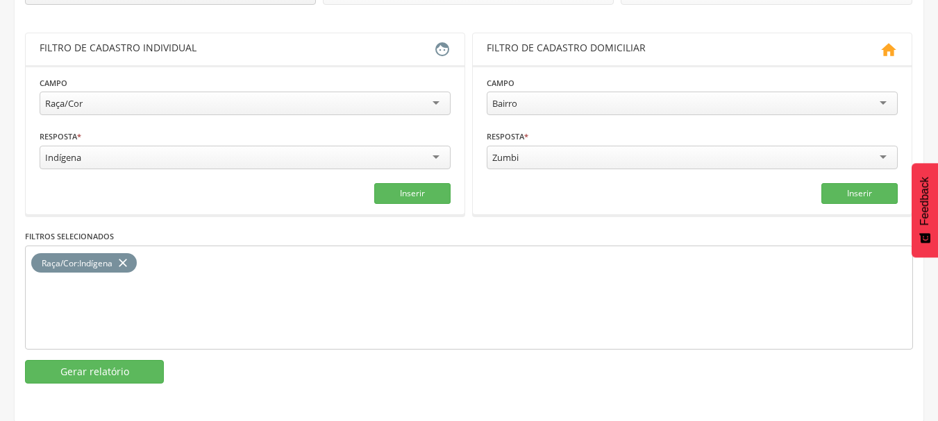
click at [530, 158] on div "Zumbi" at bounding box center [692, 158] width 411 height 24
drag, startPoint x: 837, startPoint y: 196, endPoint x: 820, endPoint y: 196, distance: 16.7
click at [838, 196] on button "Inserir" at bounding box center [859, 193] width 76 height 21
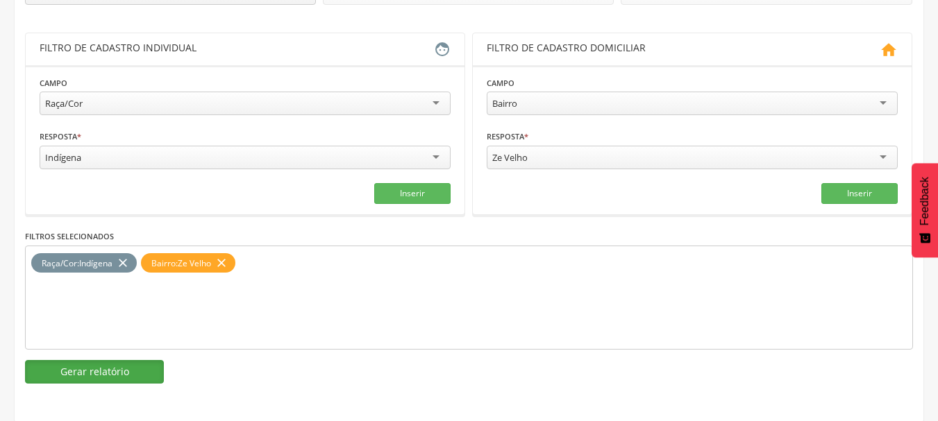
click at [151, 366] on button "Gerar relatório" at bounding box center [94, 372] width 139 height 24
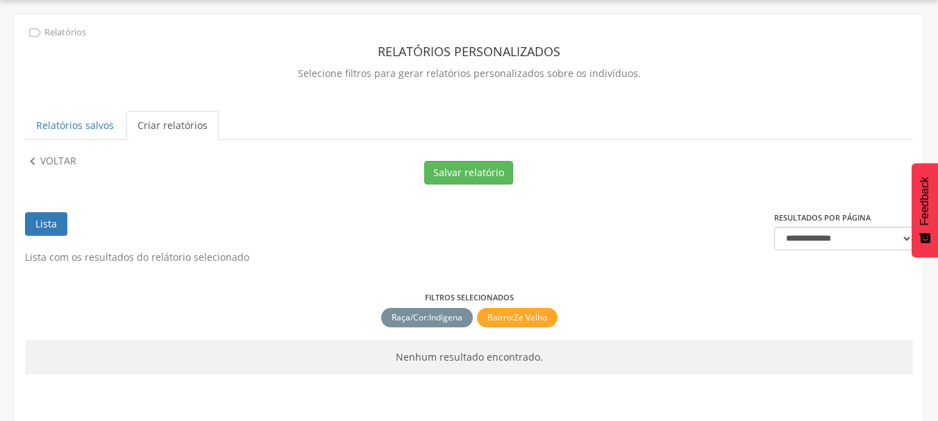
scroll to position [62, 0]
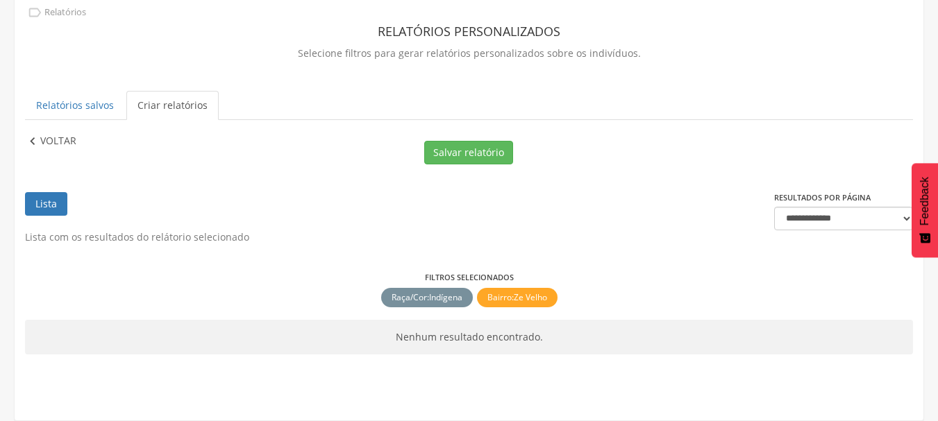
click at [34, 142] on icon "" at bounding box center [32, 141] width 15 height 15
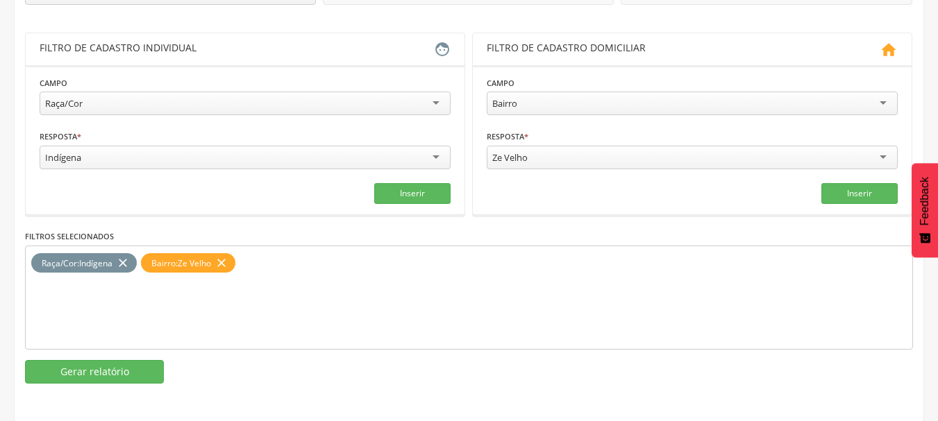
click at [523, 158] on div "Ze Velho" at bounding box center [509, 157] width 35 height 12
click at [224, 266] on icon "close" at bounding box center [221, 263] width 14 height 20
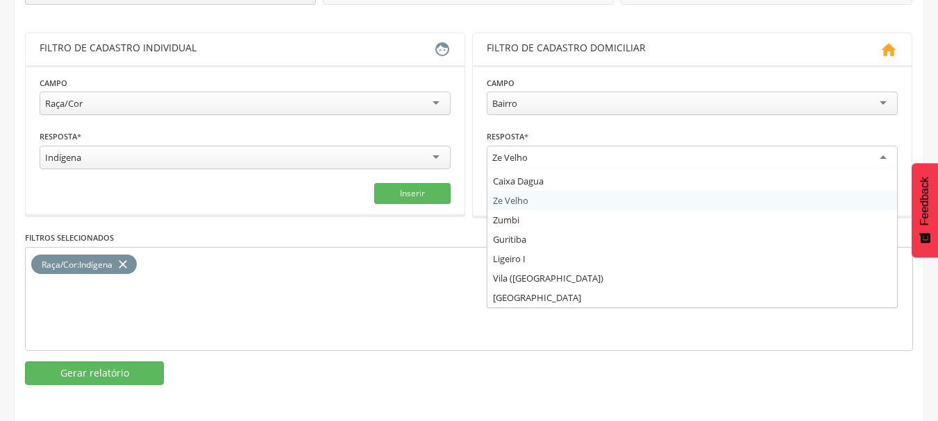
click at [530, 159] on div "Ze Velho" at bounding box center [692, 158] width 411 height 25
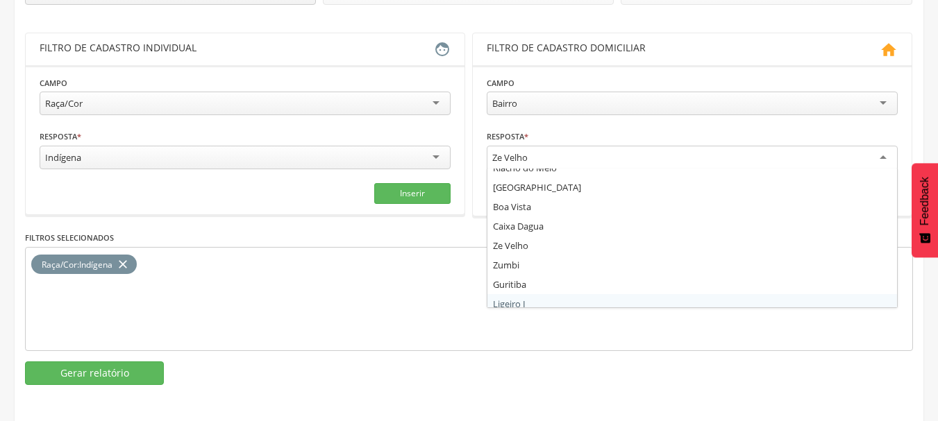
scroll to position [161, 0]
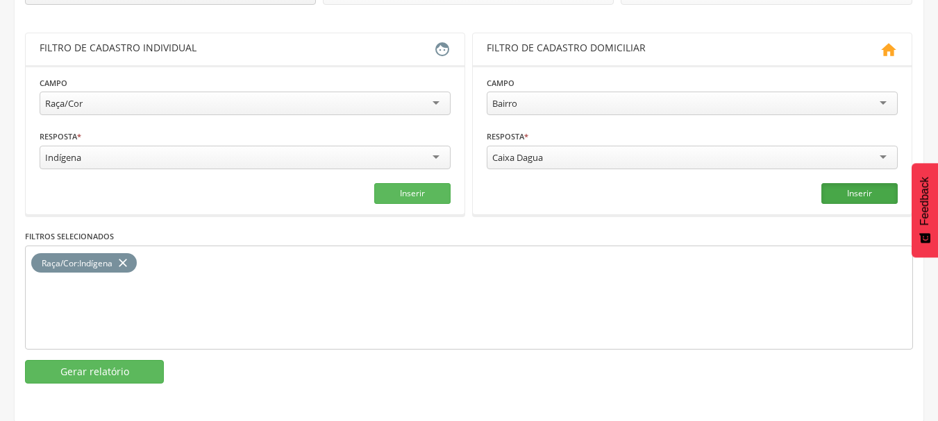
click at [855, 200] on button "Inserir" at bounding box center [859, 193] width 76 height 21
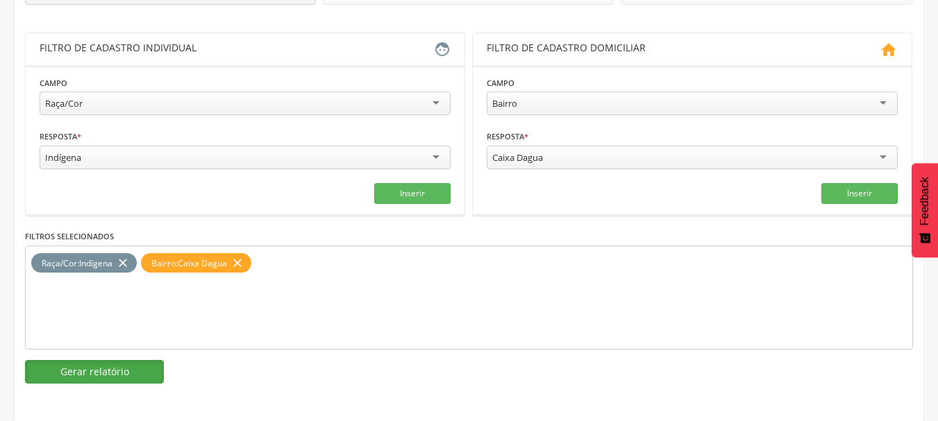
click at [117, 371] on button "Gerar relatório" at bounding box center [94, 372] width 139 height 24
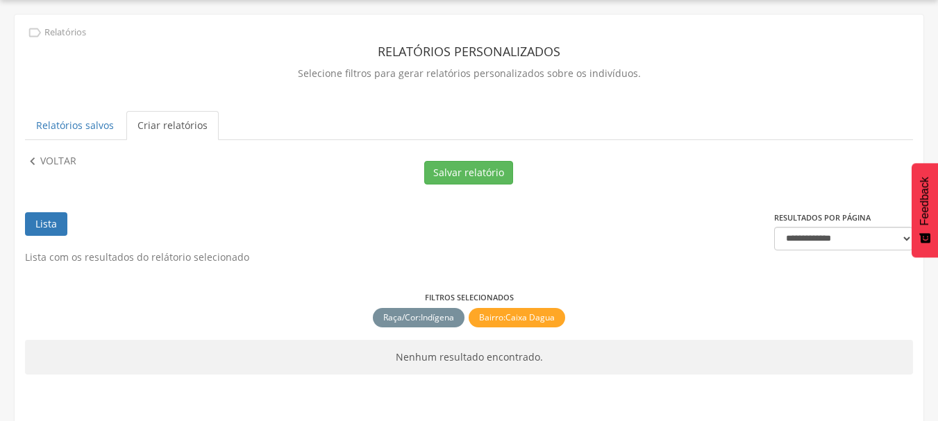
scroll to position [62, 0]
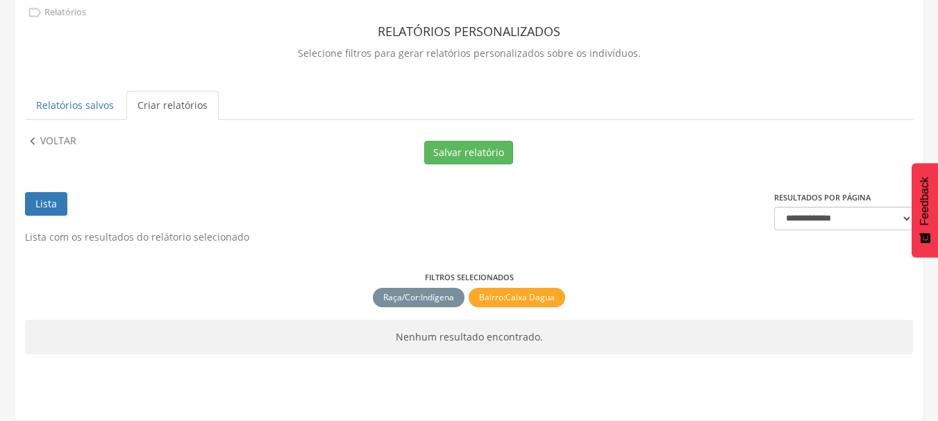
click at [24, 142] on div "**********" at bounding box center [469, 193] width 909 height 398
click at [51, 137] on p "Voltar" at bounding box center [58, 141] width 36 height 15
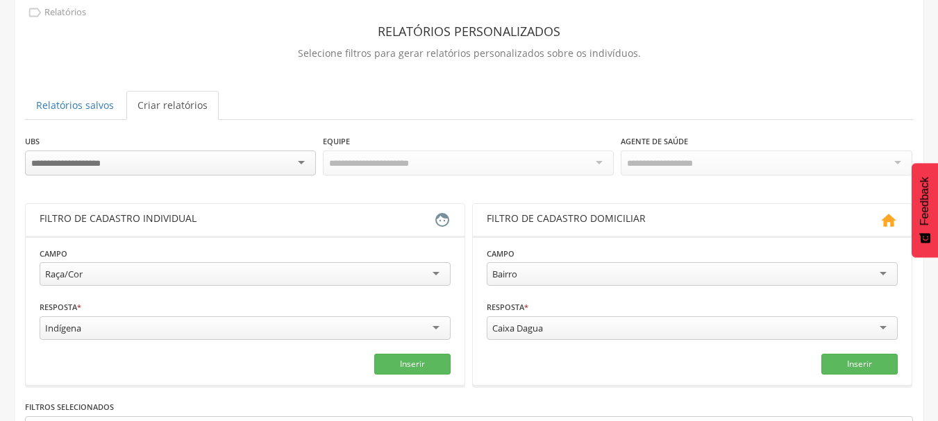
scroll to position [233, 0]
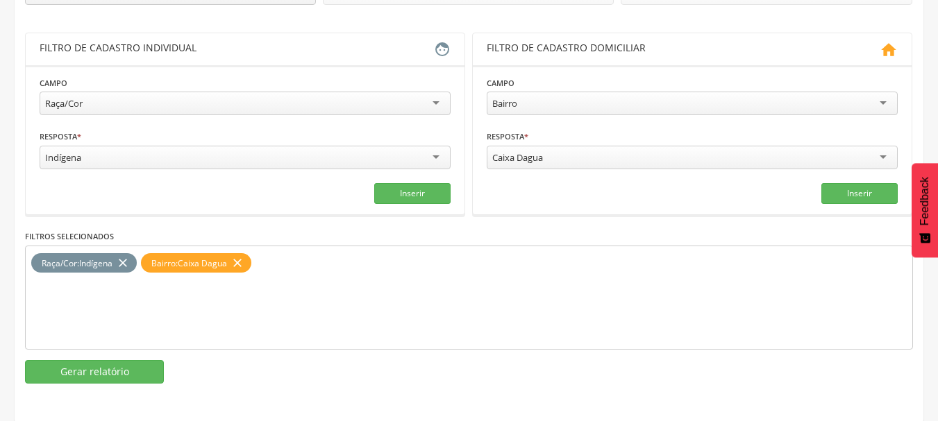
click at [244, 258] on icon "close" at bounding box center [237, 263] width 14 height 20
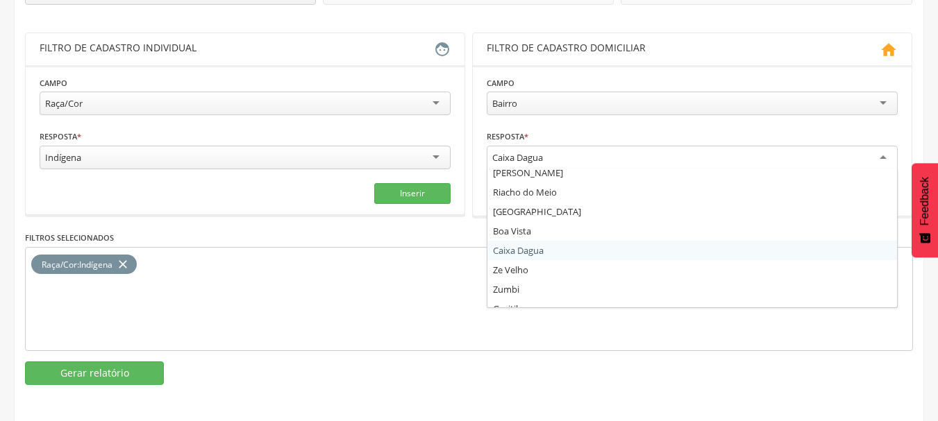
click at [591, 151] on div "Caixa Dagua" at bounding box center [692, 158] width 411 height 25
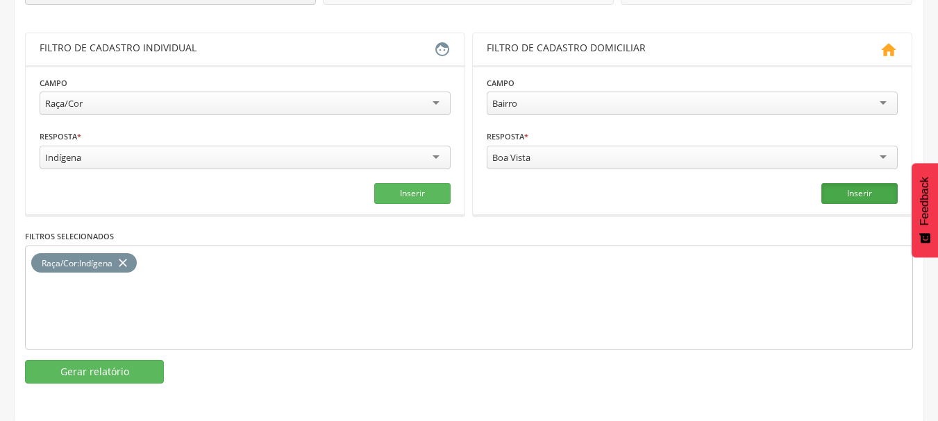
click at [858, 195] on button "Inserir" at bounding box center [859, 193] width 76 height 21
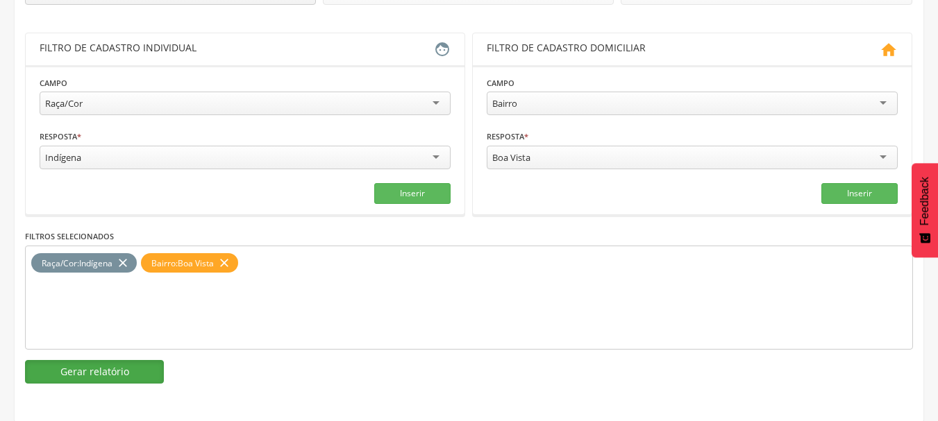
click at [135, 377] on button "Gerar relatório" at bounding box center [94, 372] width 139 height 24
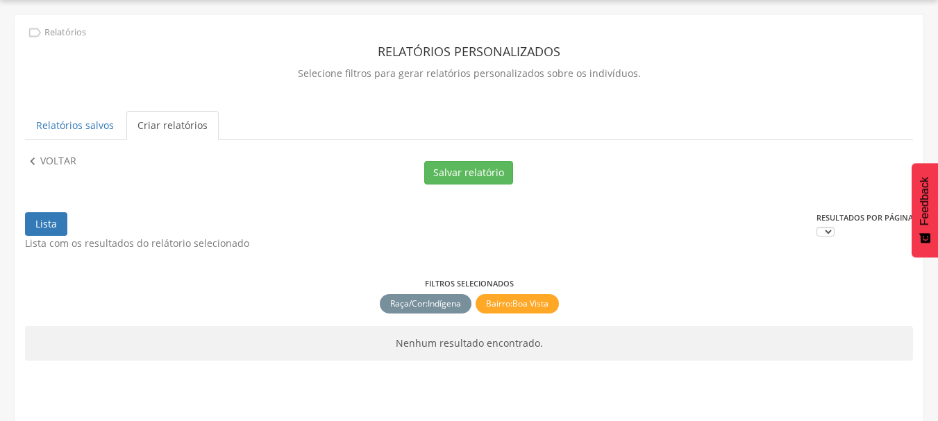
scroll to position [62, 0]
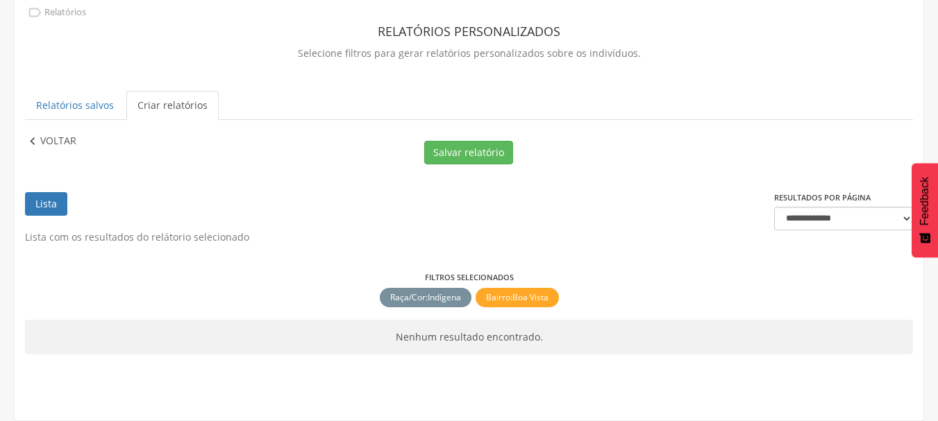
click at [58, 137] on p "Voltar" at bounding box center [58, 141] width 36 height 15
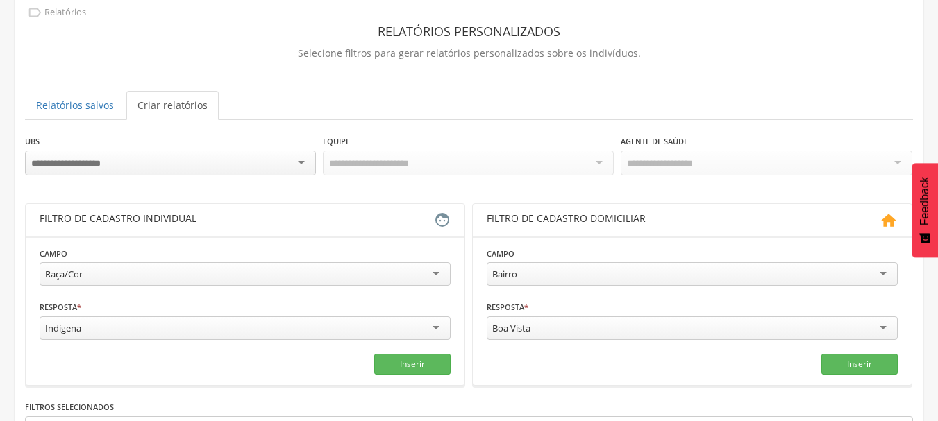
scroll to position [233, 0]
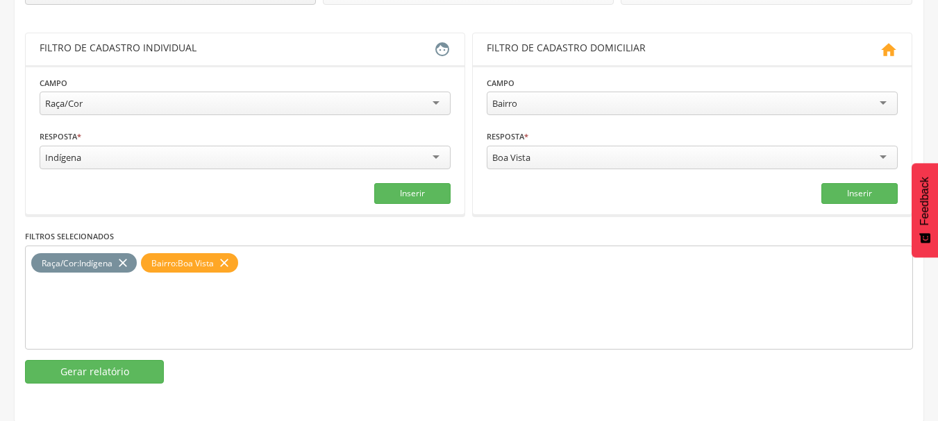
click at [228, 261] on icon "close" at bounding box center [224, 263] width 14 height 20
click at [124, 156] on div "Indígena" at bounding box center [245, 158] width 411 height 24
click at [423, 187] on button "Inserir" at bounding box center [412, 193] width 76 height 21
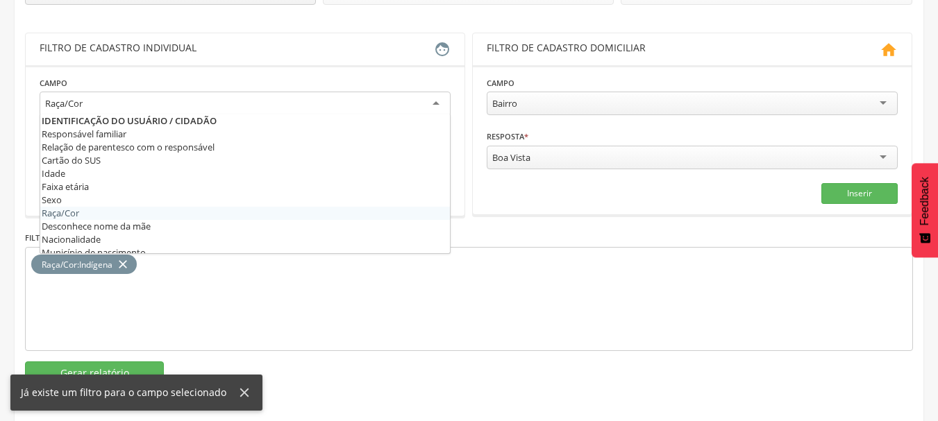
click at [133, 103] on div "Raça/Cor" at bounding box center [245, 104] width 411 height 25
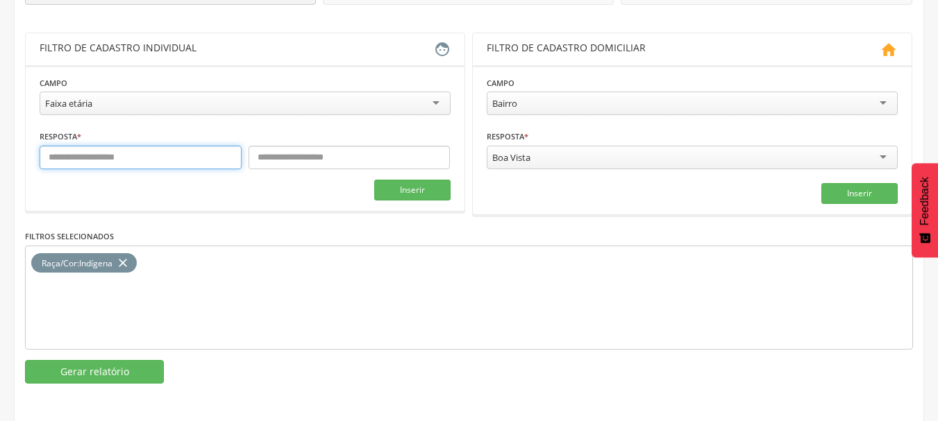
click at [161, 159] on input "text" at bounding box center [141, 158] width 202 height 24
type input "*"
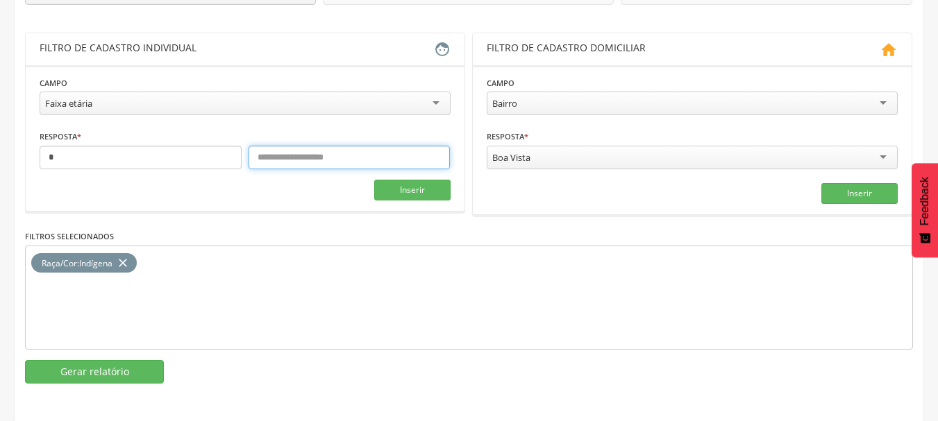
click at [299, 159] on input "text" at bounding box center [349, 158] width 202 height 24
type input "**"
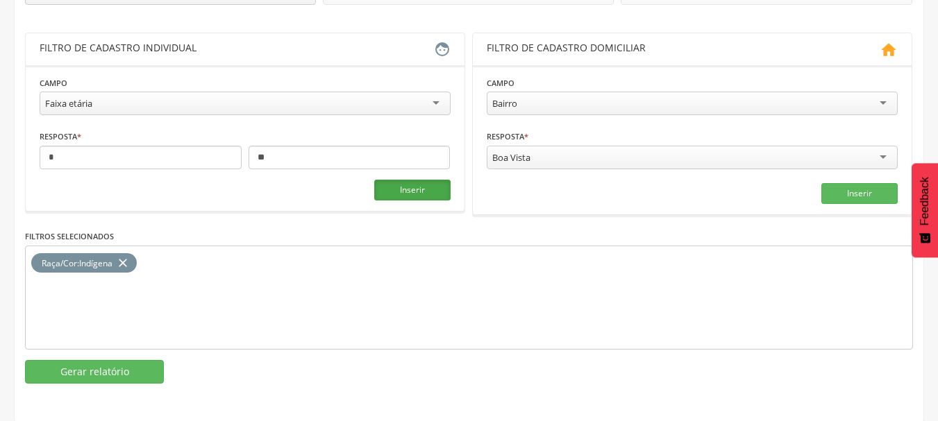
click at [430, 189] on button "Inserir" at bounding box center [412, 190] width 76 height 21
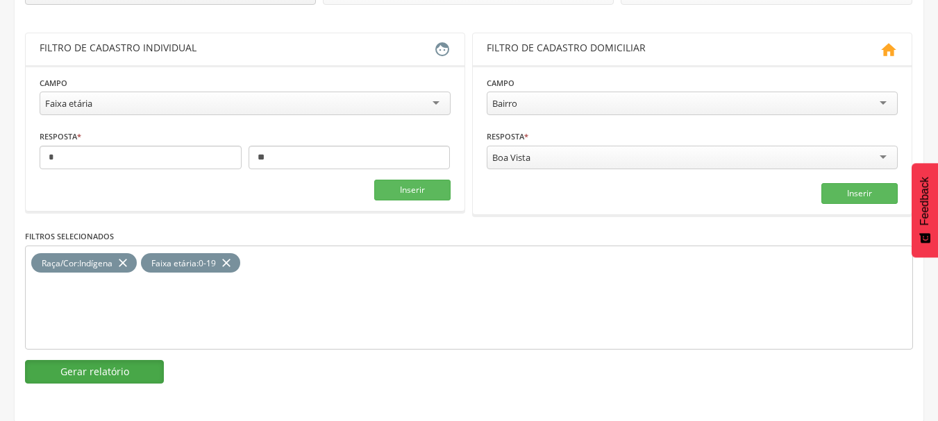
click at [107, 366] on button "Gerar relatório" at bounding box center [94, 372] width 139 height 24
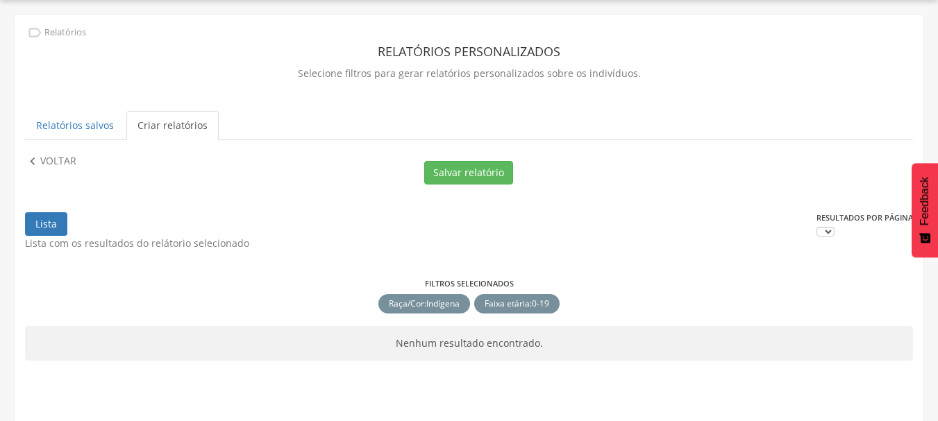
scroll to position [62, 0]
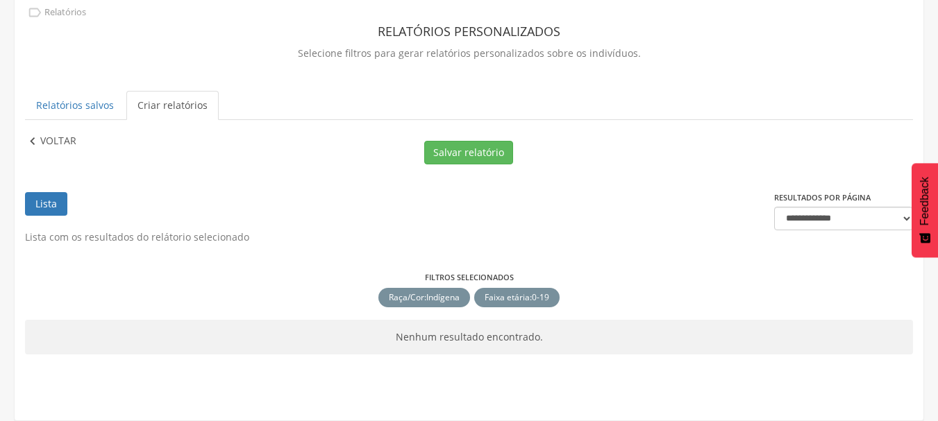
click at [45, 143] on p "Voltar" at bounding box center [58, 141] width 36 height 15
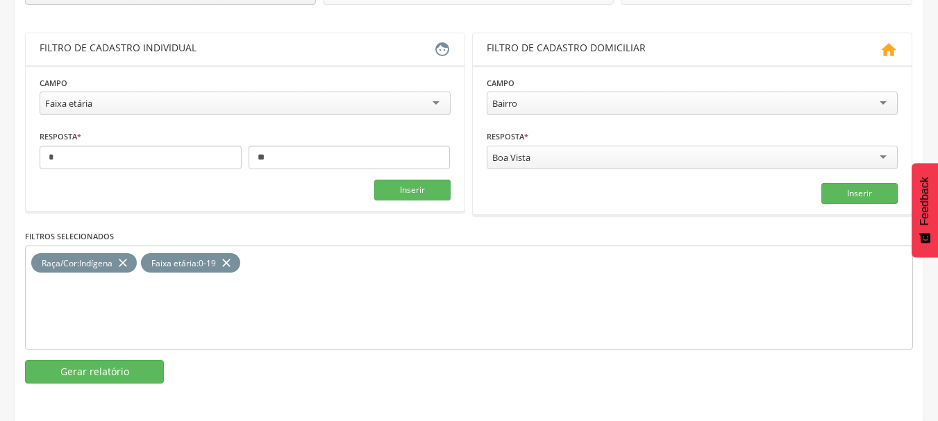
click at [230, 257] on icon "close" at bounding box center [226, 263] width 14 height 20
click at [130, 259] on icon "close" at bounding box center [123, 263] width 14 height 20
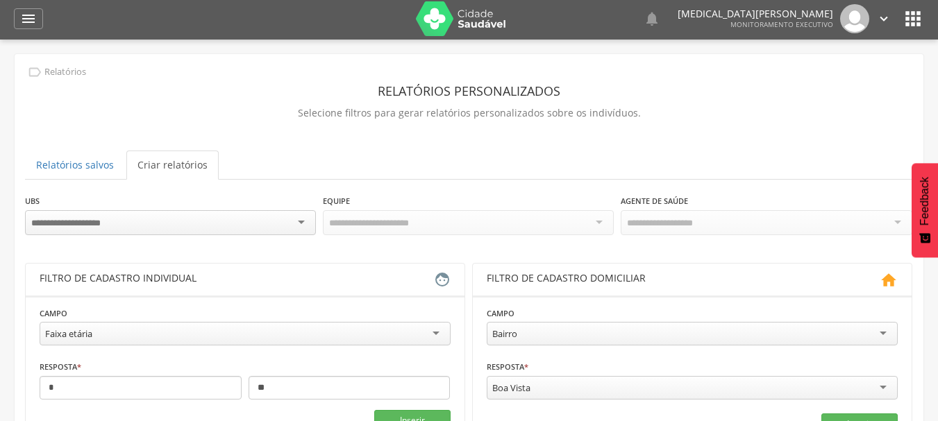
scroll to position [0, 0]
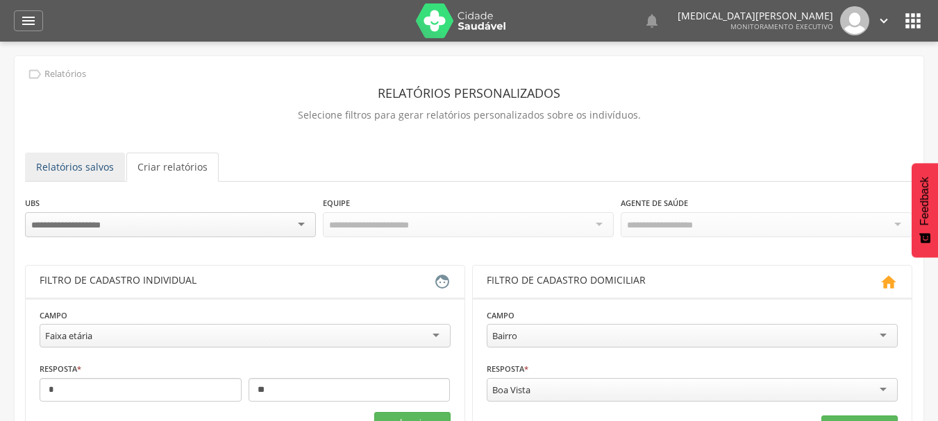
click at [88, 163] on link "Relatórios salvos" at bounding box center [75, 167] width 100 height 29
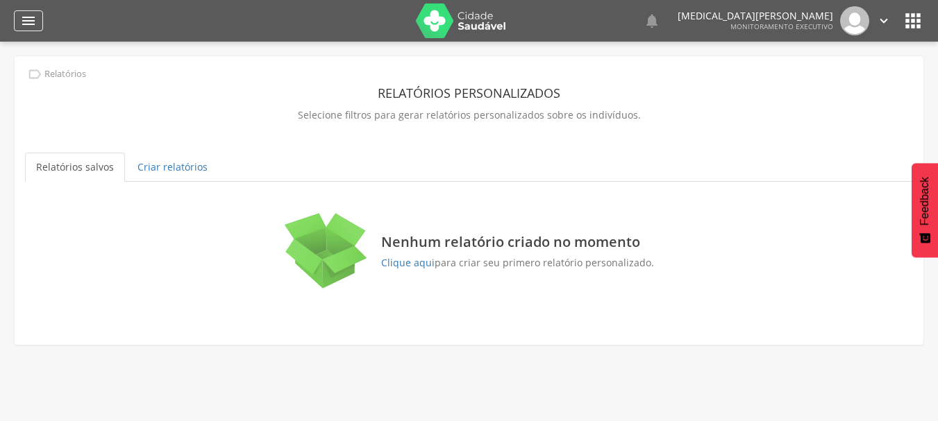
click at [31, 19] on icon "" at bounding box center [28, 20] width 17 height 17
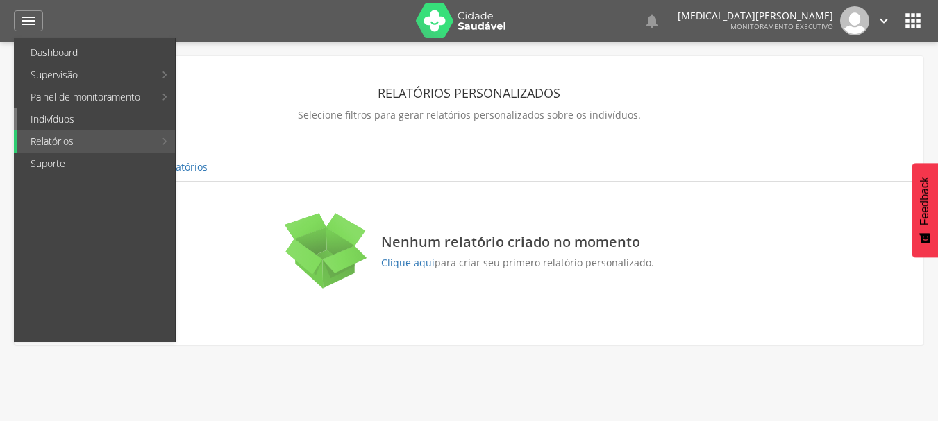
click at [96, 118] on link "Indivíduos" at bounding box center [96, 119] width 158 height 22
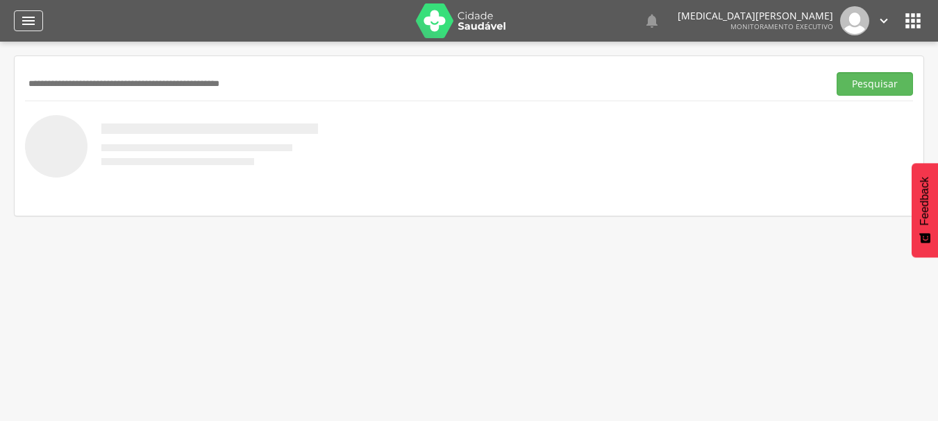
click at [25, 21] on icon "" at bounding box center [28, 20] width 17 height 17
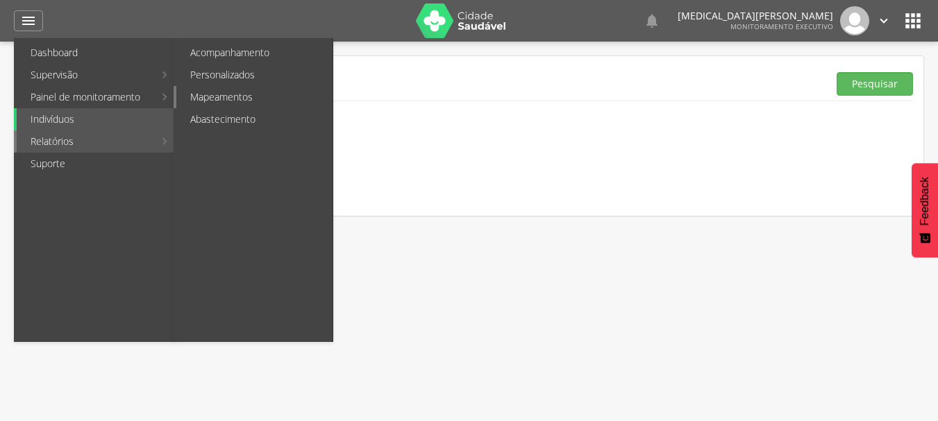
click at [219, 99] on link "Mapeamentos" at bounding box center [254, 97] width 156 height 22
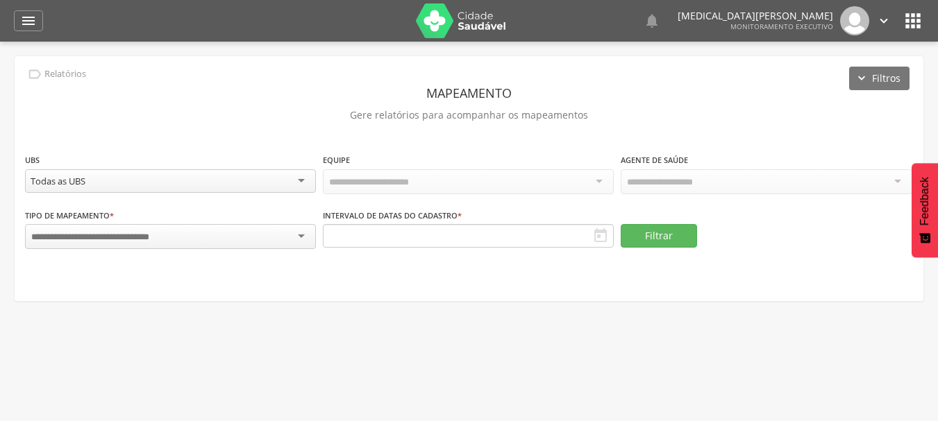
click at [173, 233] on input "select-one" at bounding box center [109, 237] width 157 height 12
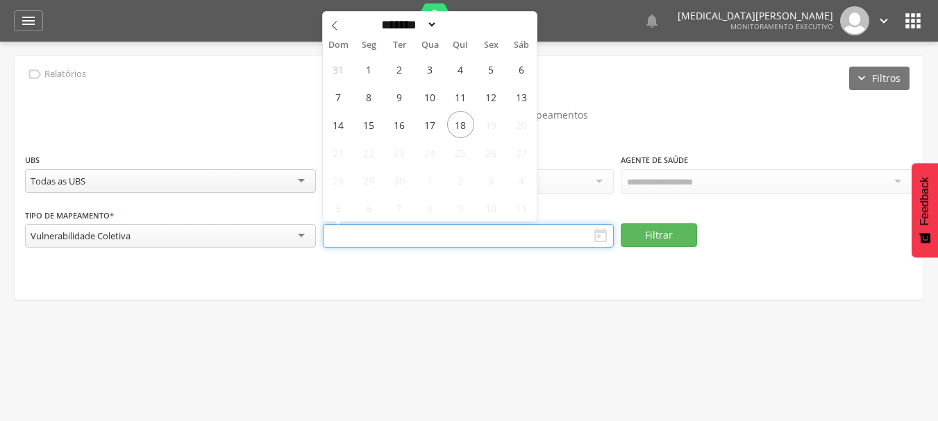
click at [369, 225] on input "text" at bounding box center [468, 236] width 291 height 24
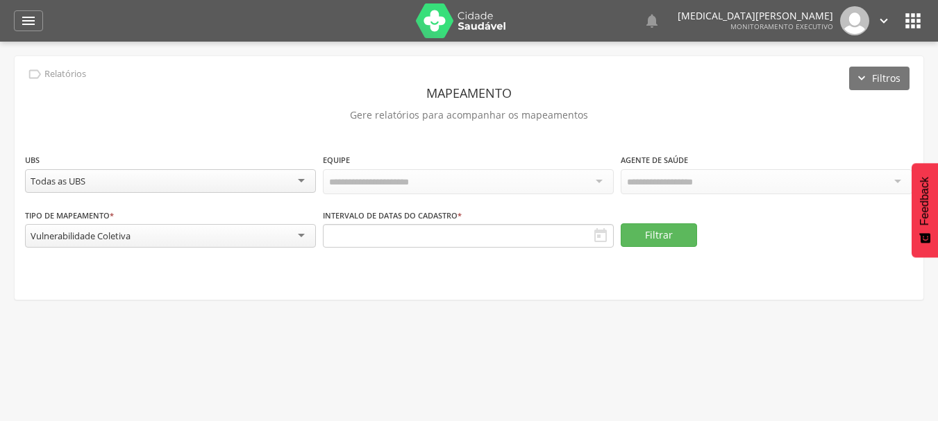
click at [489, 280] on div "**********" at bounding box center [469, 178] width 909 height 244
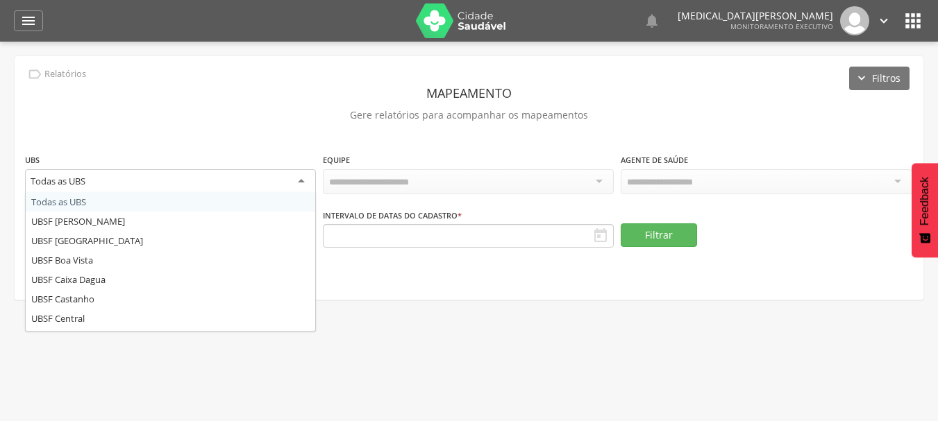
click at [235, 186] on div "Todas as UBS" at bounding box center [170, 181] width 291 height 25
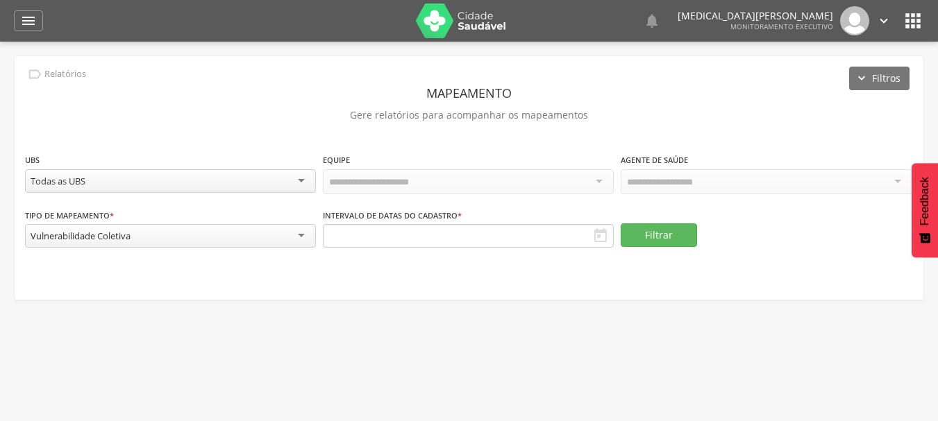
click at [235, 186] on div "Todas as UBS" at bounding box center [170, 181] width 291 height 24
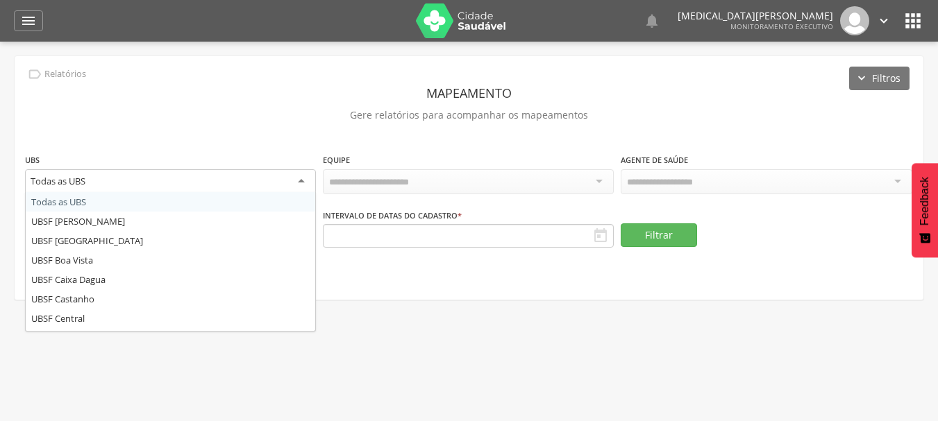
click at [217, 133] on div "**********" at bounding box center [469, 178] width 909 height 244
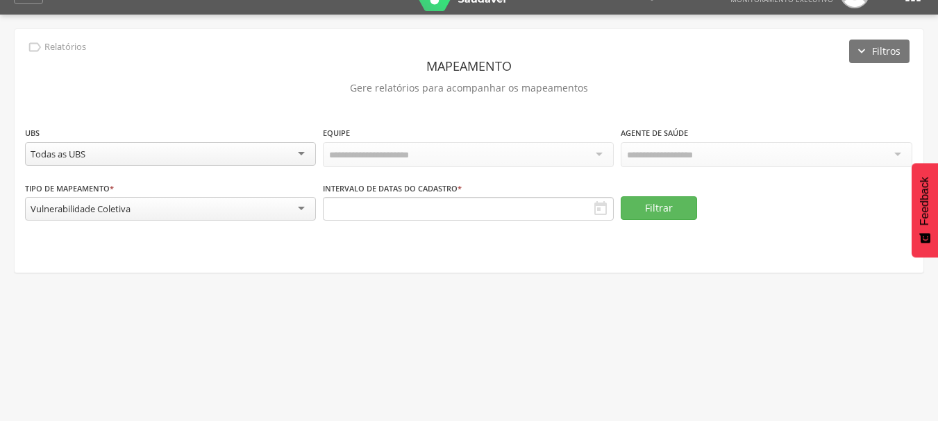
scroll to position [42, 0]
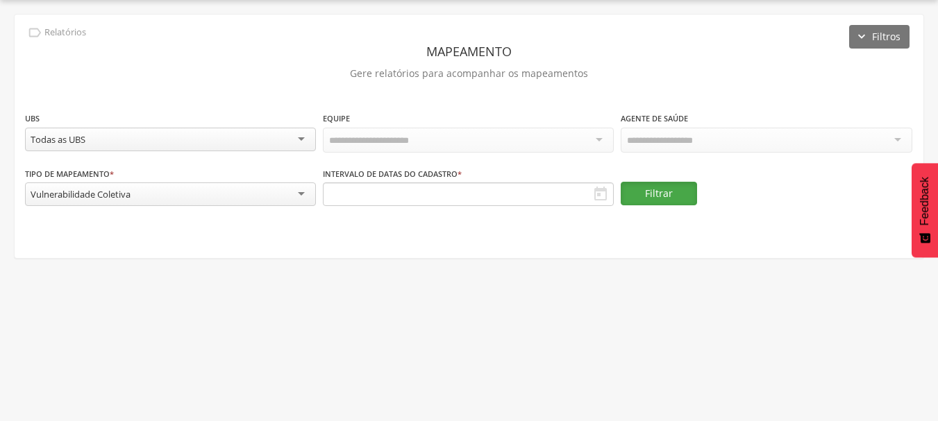
click at [650, 189] on button "Filtrar" at bounding box center [659, 194] width 76 height 24
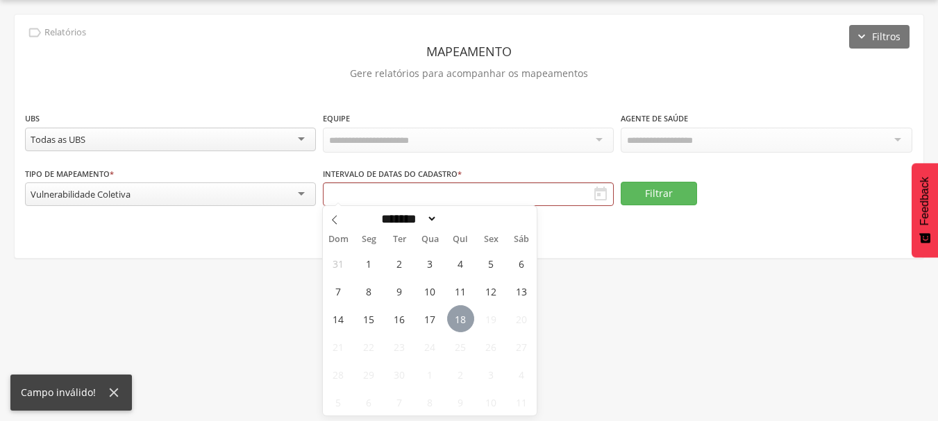
click at [466, 317] on span "18" at bounding box center [460, 318] width 27 height 27
type input "**********"
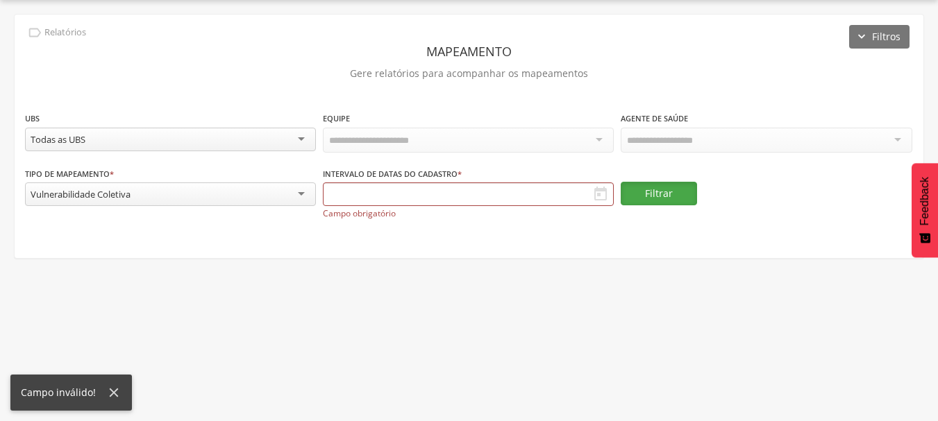
click at [680, 190] on button "Filtrar" at bounding box center [659, 194] width 76 height 24
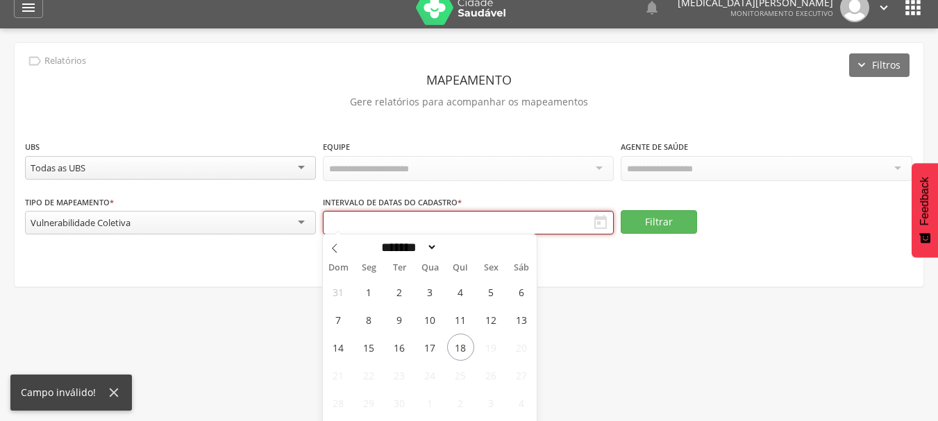
scroll to position [0, 0]
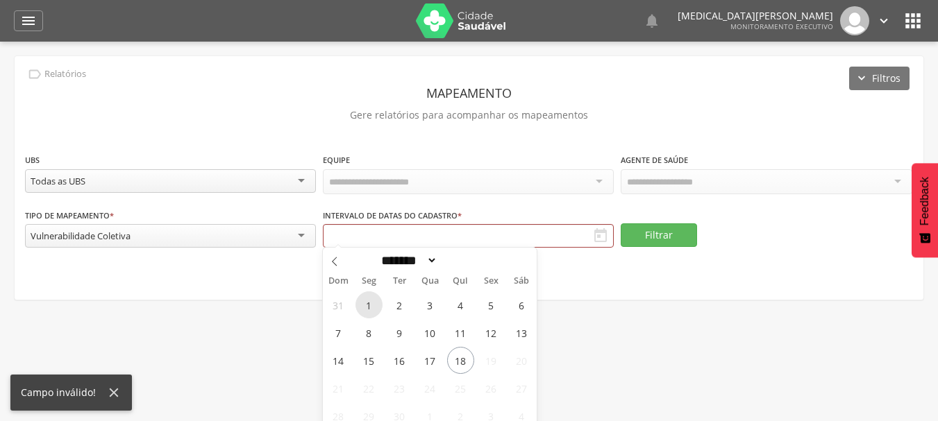
click at [362, 301] on span "1" at bounding box center [368, 305] width 27 height 27
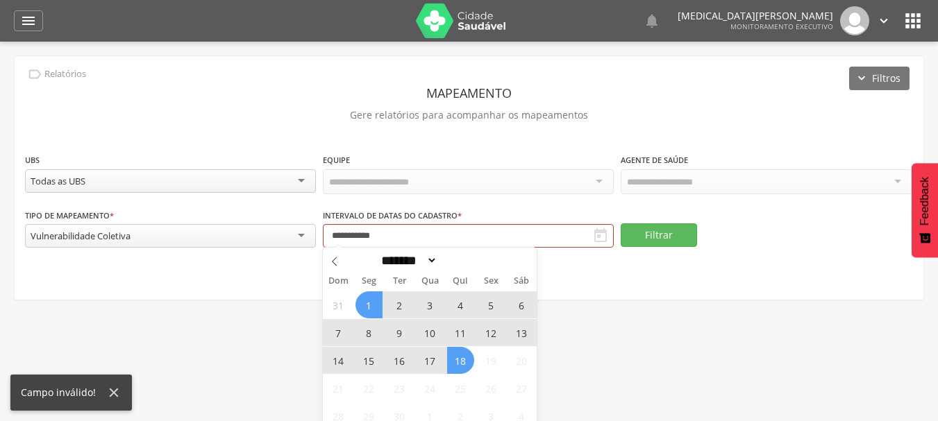
click at [452, 357] on span "18" at bounding box center [460, 360] width 27 height 27
type input "**********"
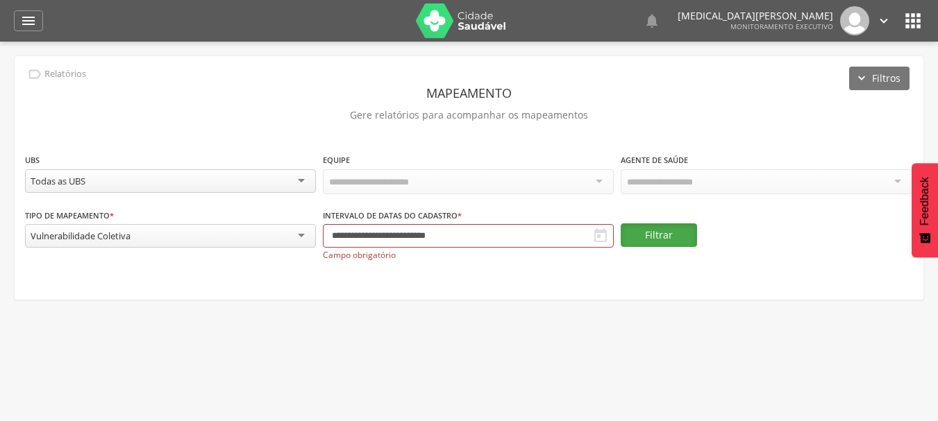
click at [664, 229] on button "Filtrar" at bounding box center [659, 235] width 76 height 24
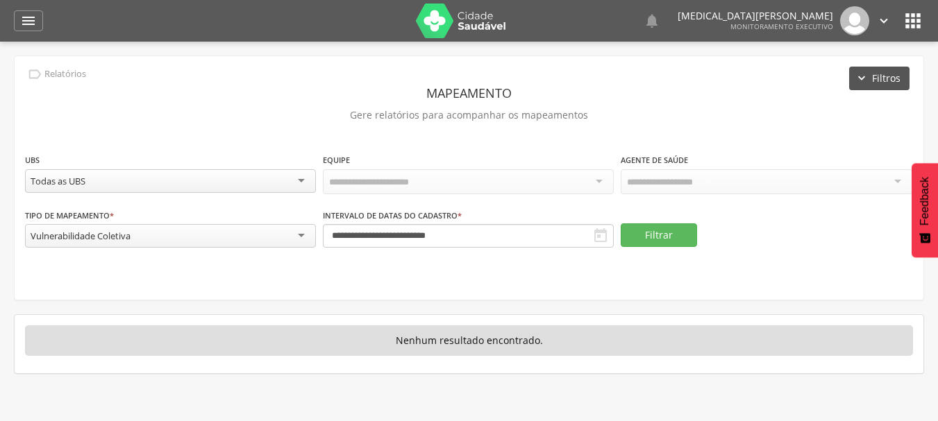
click at [872, 70] on button "Filtros" at bounding box center [879, 79] width 60 height 24
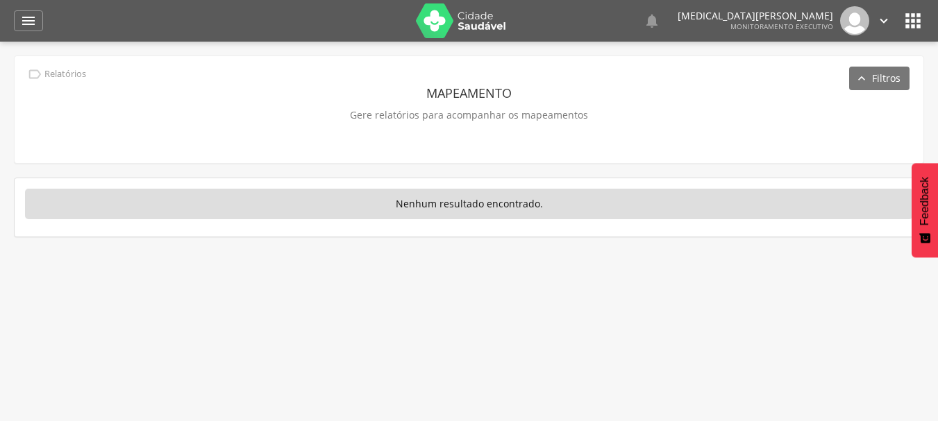
click at [912, 15] on icon "" at bounding box center [913, 21] width 22 height 22
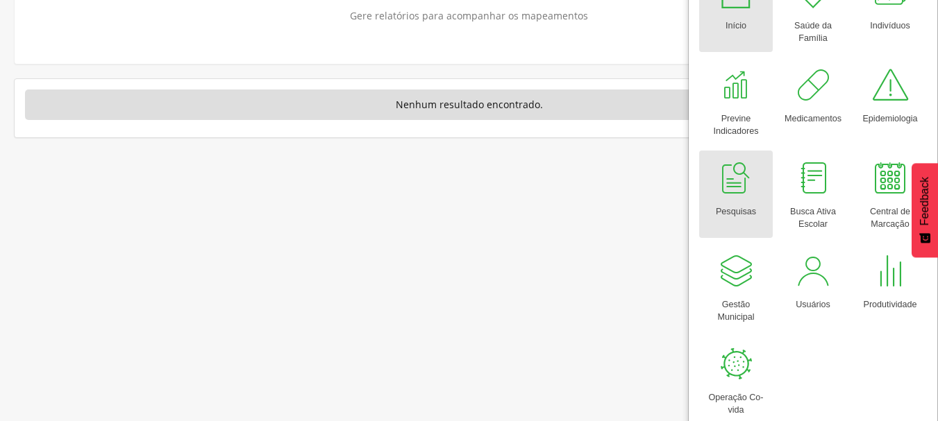
scroll to position [113, 0]
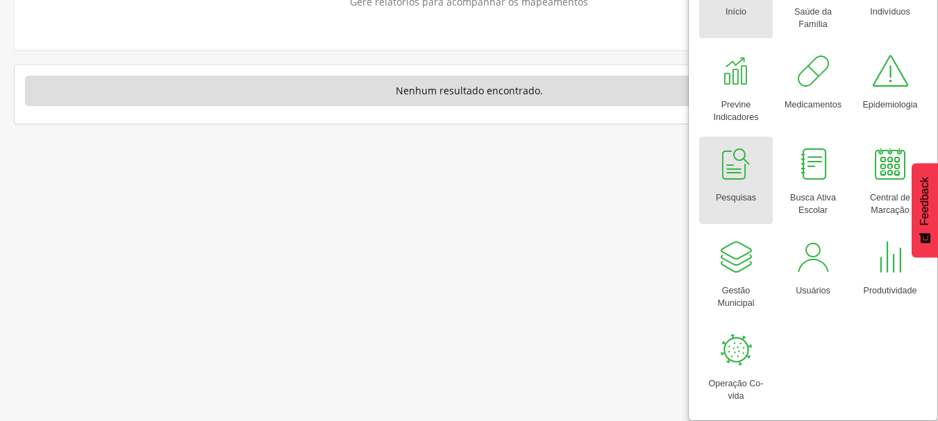
click at [718, 184] on div at bounding box center [736, 165] width 42 height 42
